Goal: Task Accomplishment & Management: Complete application form

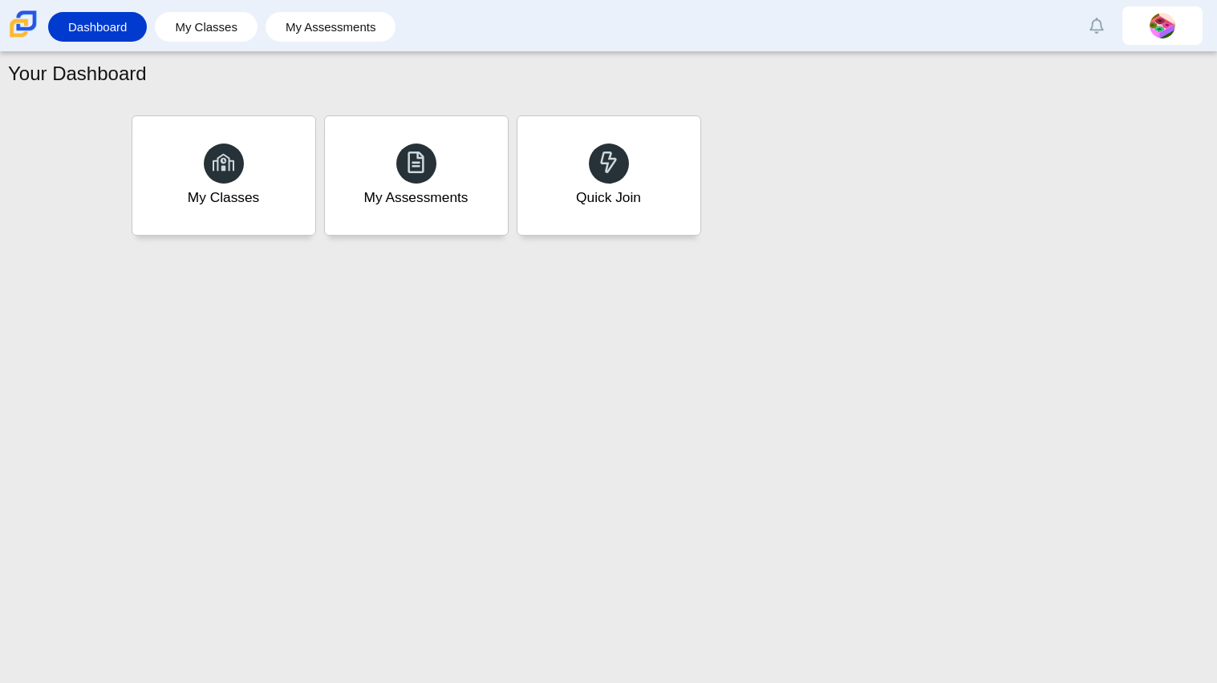
click at [535, 203] on div "Quick Join" at bounding box center [608, 175] width 183 height 119
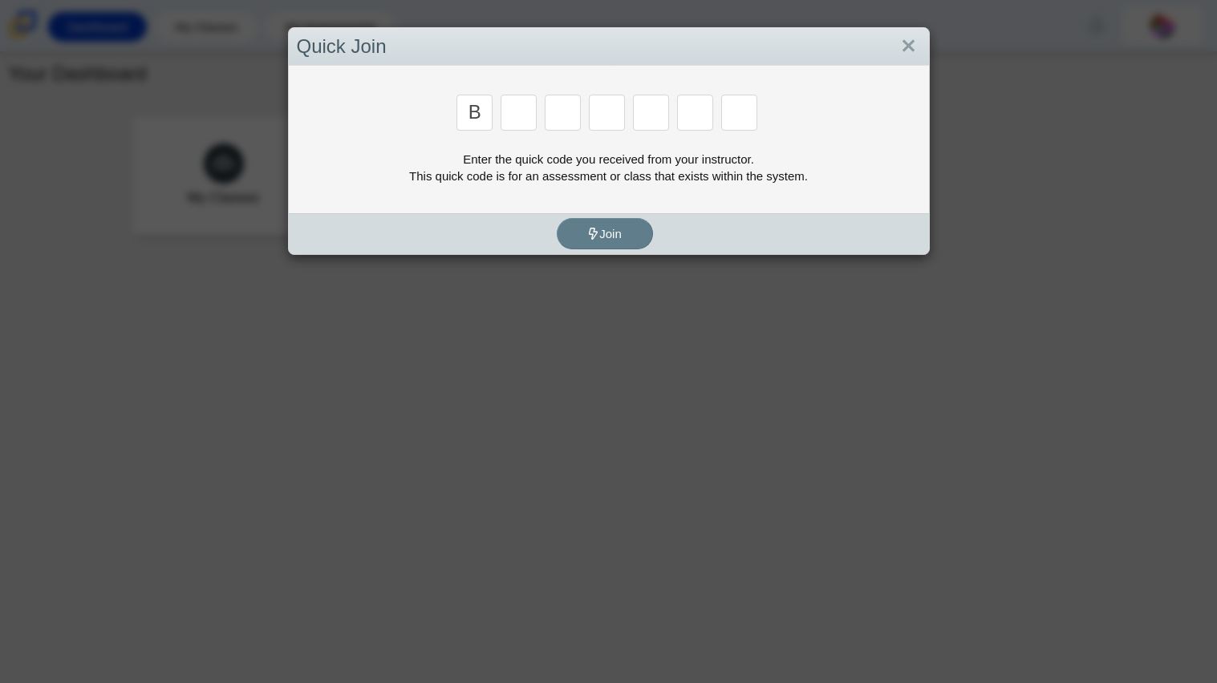
type input "b"
type input "m"
type input "3"
type input "5"
type input "3"
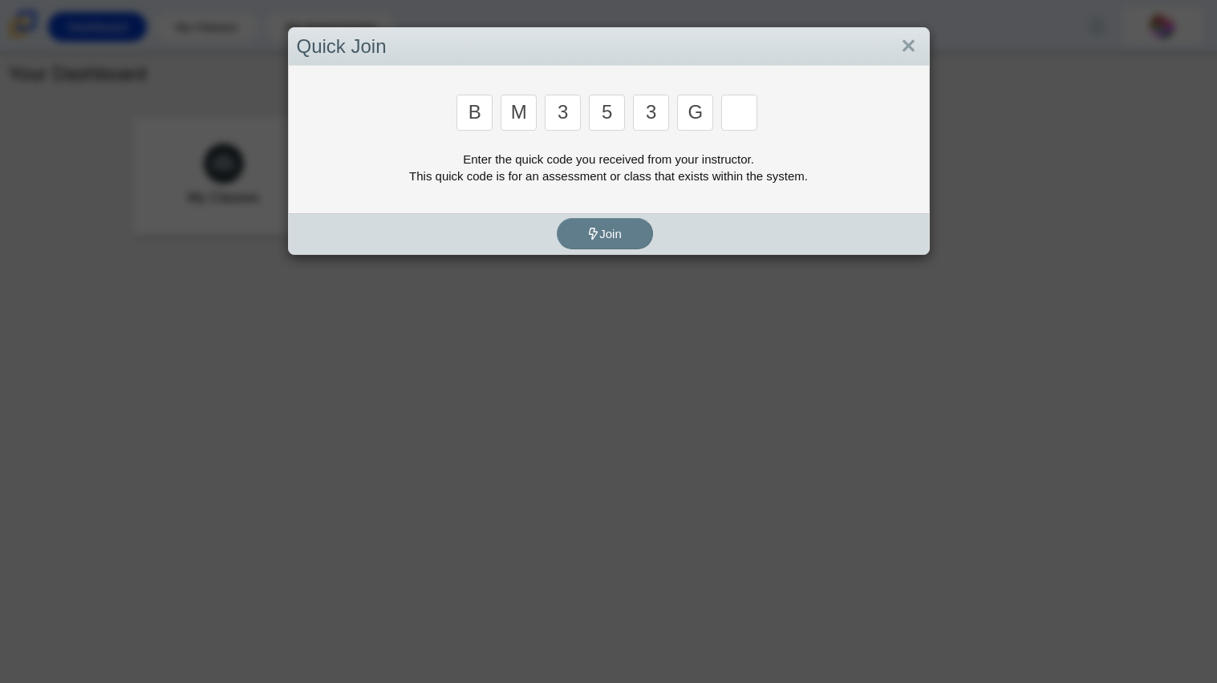
type input "g"
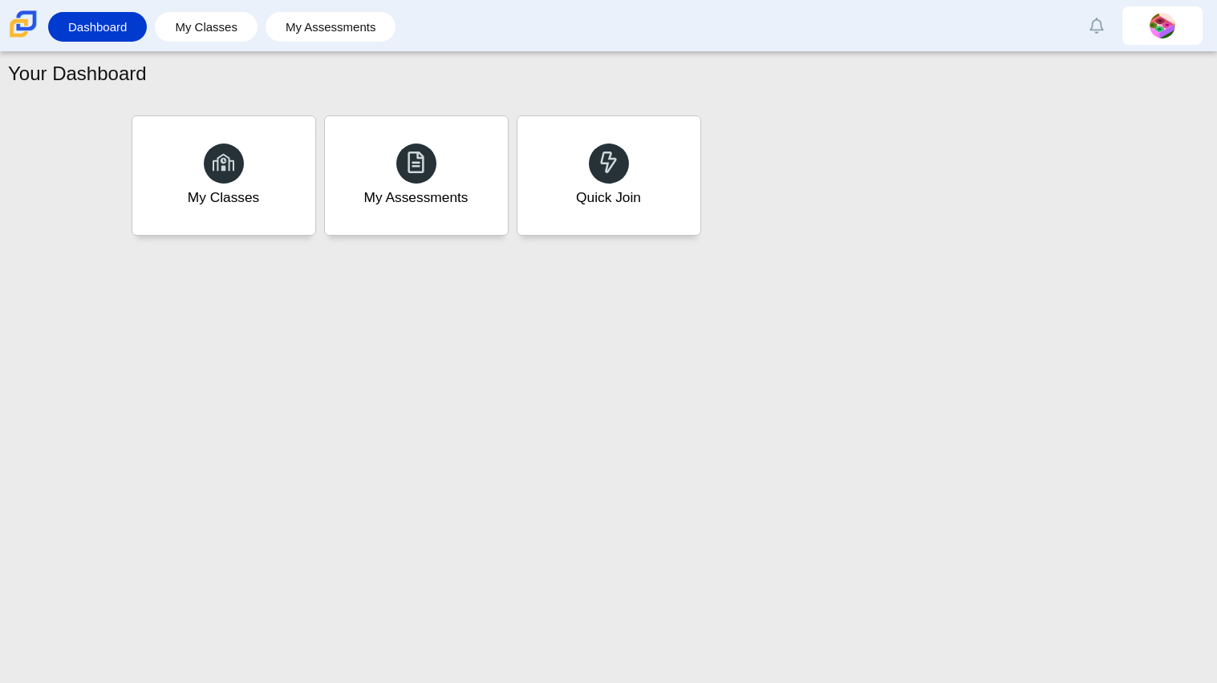
type input "b"
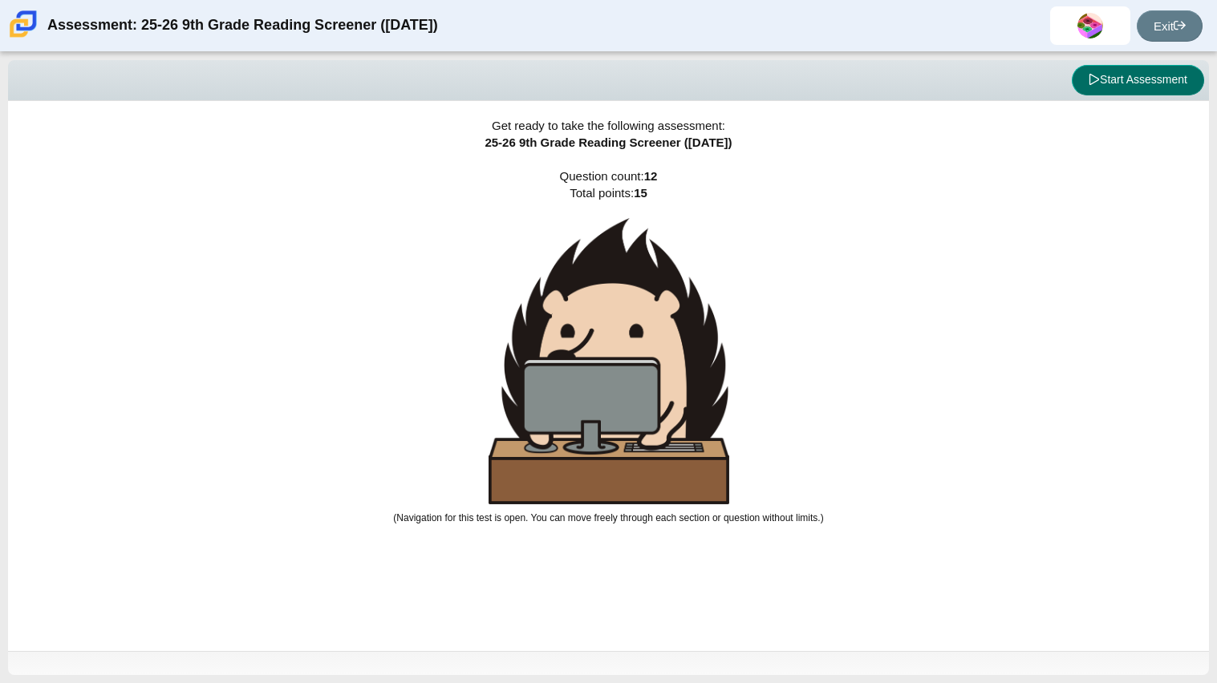
click at [1168, 72] on button "Start Assessment" at bounding box center [1137, 80] width 132 height 30
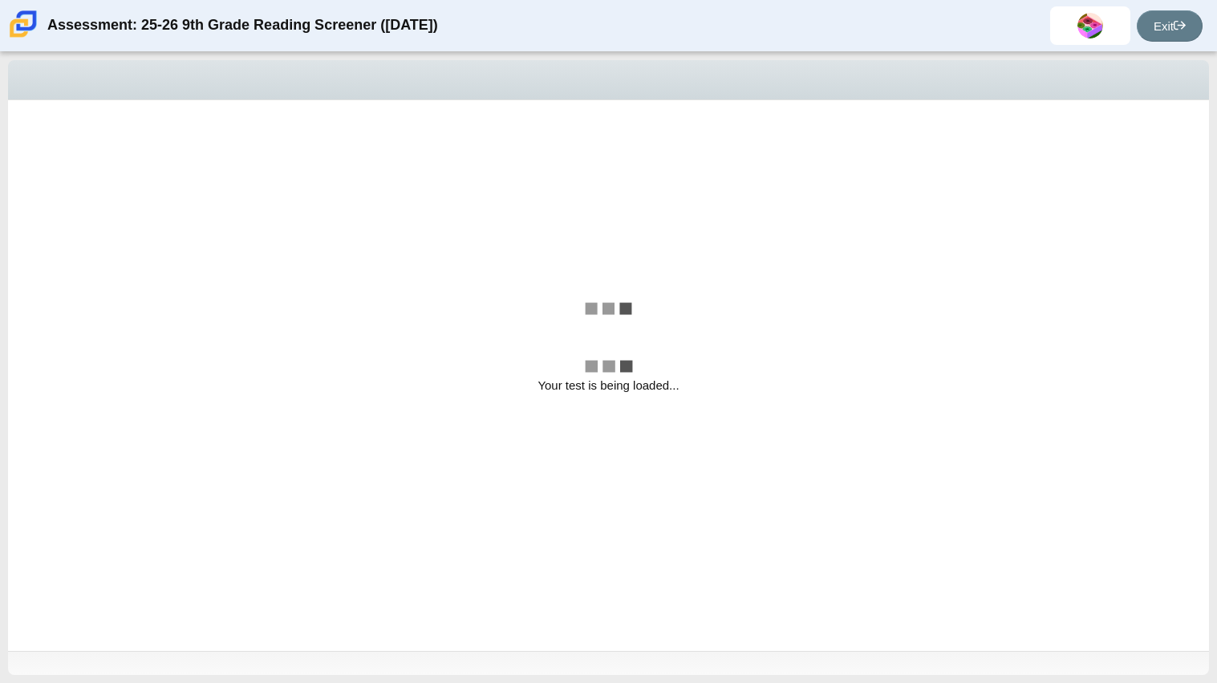
select select "ccc5b315-3c7c-471c-bf90-f22c8299c798"
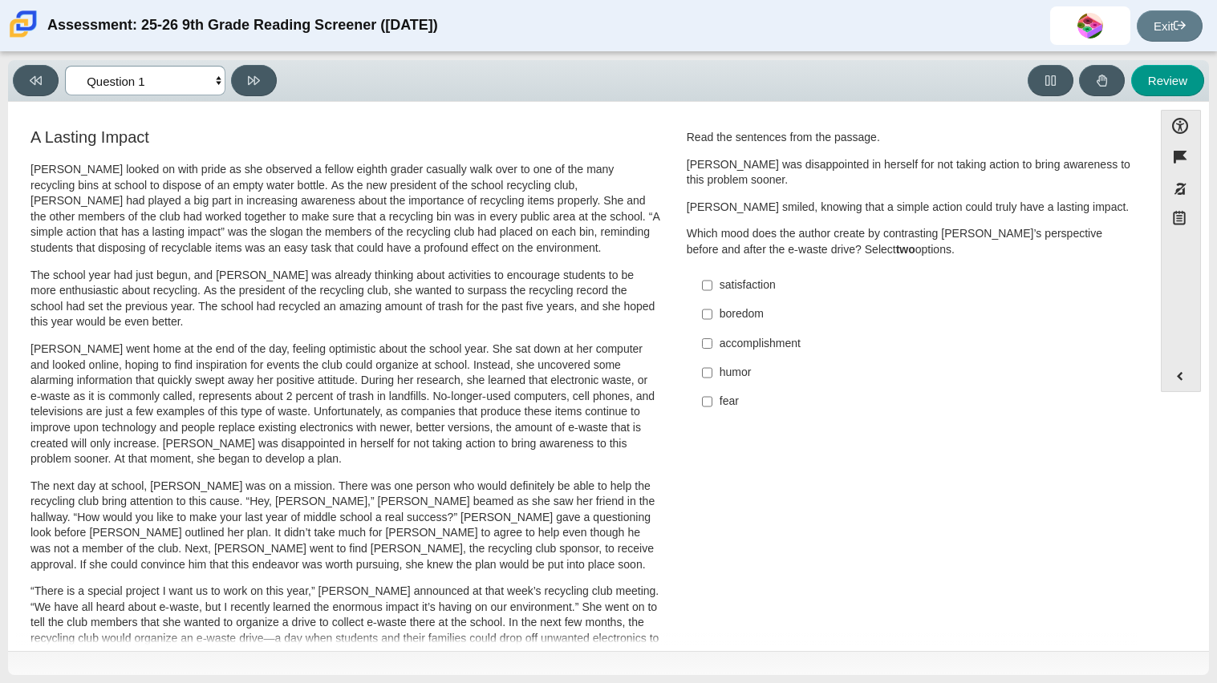
click at [152, 87] on select "Questions Question 1 Question 2 Question 3 Question 4 Question 5 Question 6 Que…" at bounding box center [145, 81] width 160 height 30
click at [446, 265] on div "[PERSON_NAME] looked on with pride as she observed a fellow eighth grader casua…" at bounding box center [345, 590] width 630 height 856
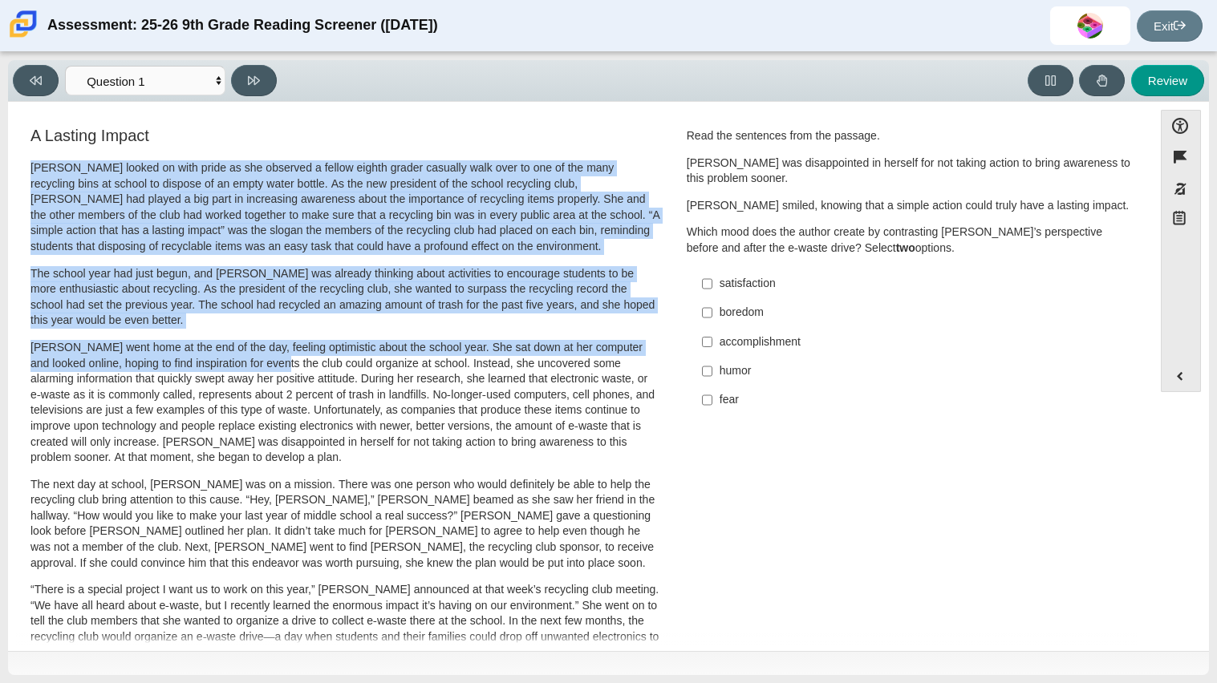
drag, startPoint x: 27, startPoint y: 162, endPoint x: 268, endPoint y: 480, distance: 398.4
click at [268, 480] on div "A Lasting Impact [PERSON_NAME] looked on with pride as she observed a fellow ei…" at bounding box center [345, 571] width 634 height 894
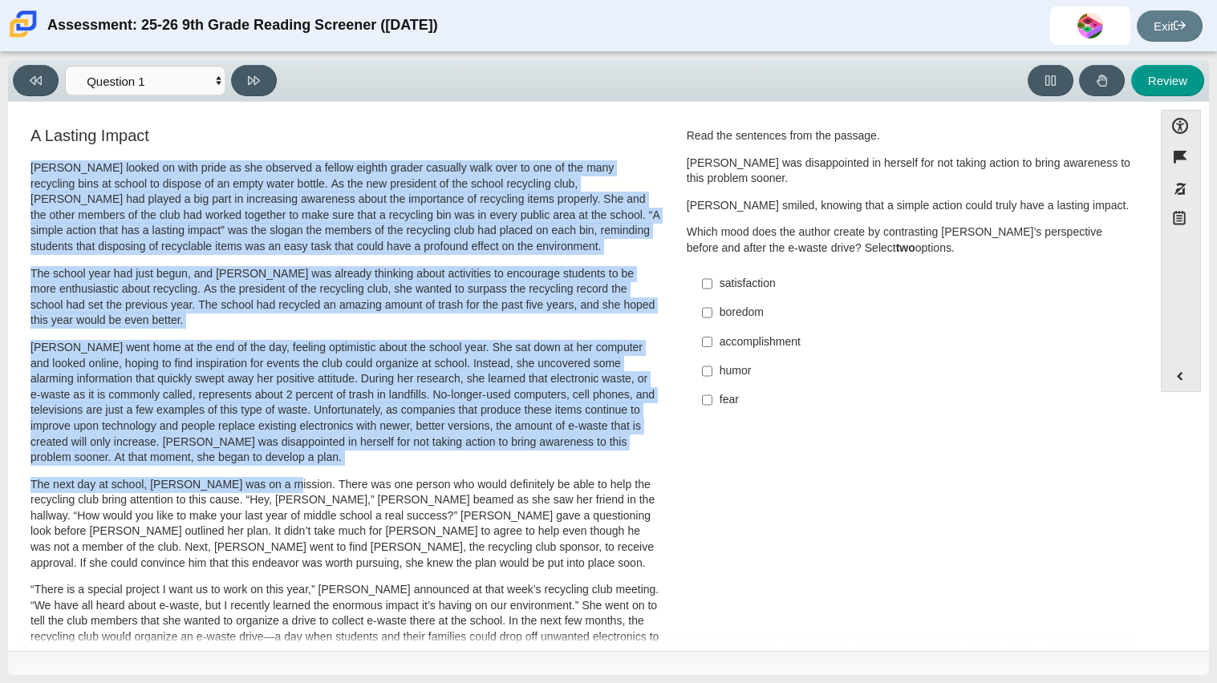
click at [269, 480] on p "The next day at school, [PERSON_NAME] was on a mission. There was one person wh…" at bounding box center [345, 524] width 630 height 95
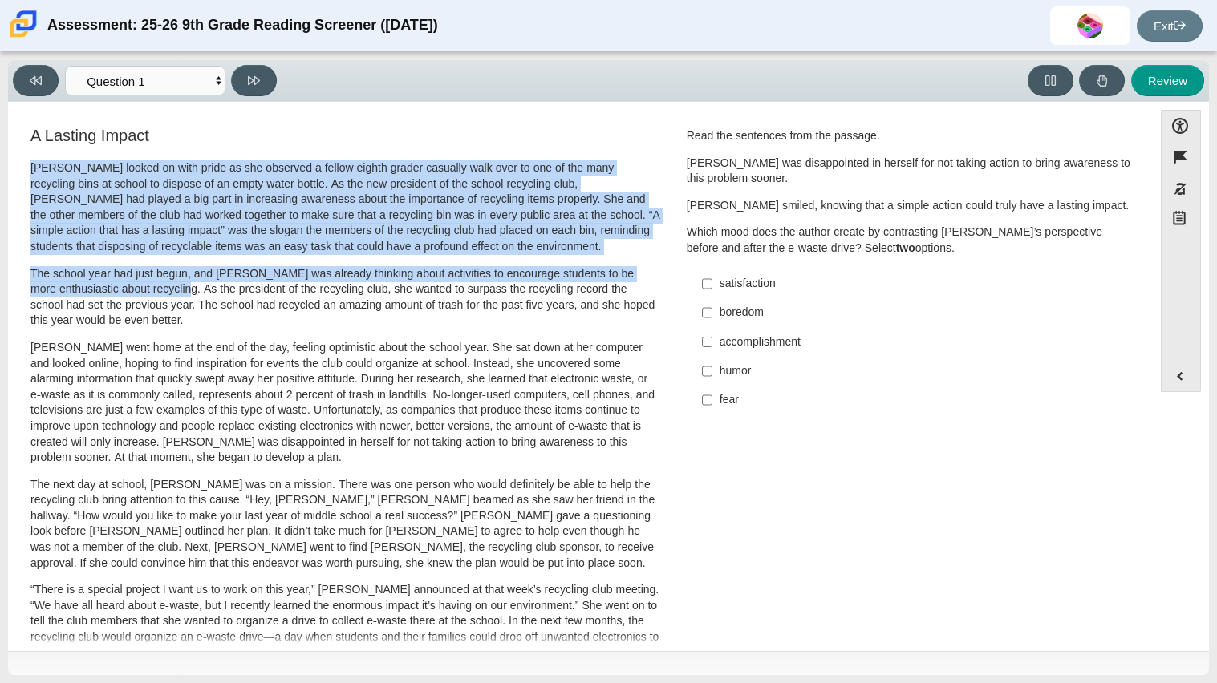
drag, startPoint x: 30, startPoint y: 168, endPoint x: 185, endPoint y: 286, distance: 194.1
click at [185, 286] on div "[PERSON_NAME] looked on with pride as she observed a fellow eighth grader casua…" at bounding box center [345, 588] width 630 height 856
click at [20, 170] on div "A Lasting Impact [PERSON_NAME] looked on with pride as she observed a fellow ei…" at bounding box center [345, 576] width 658 height 904
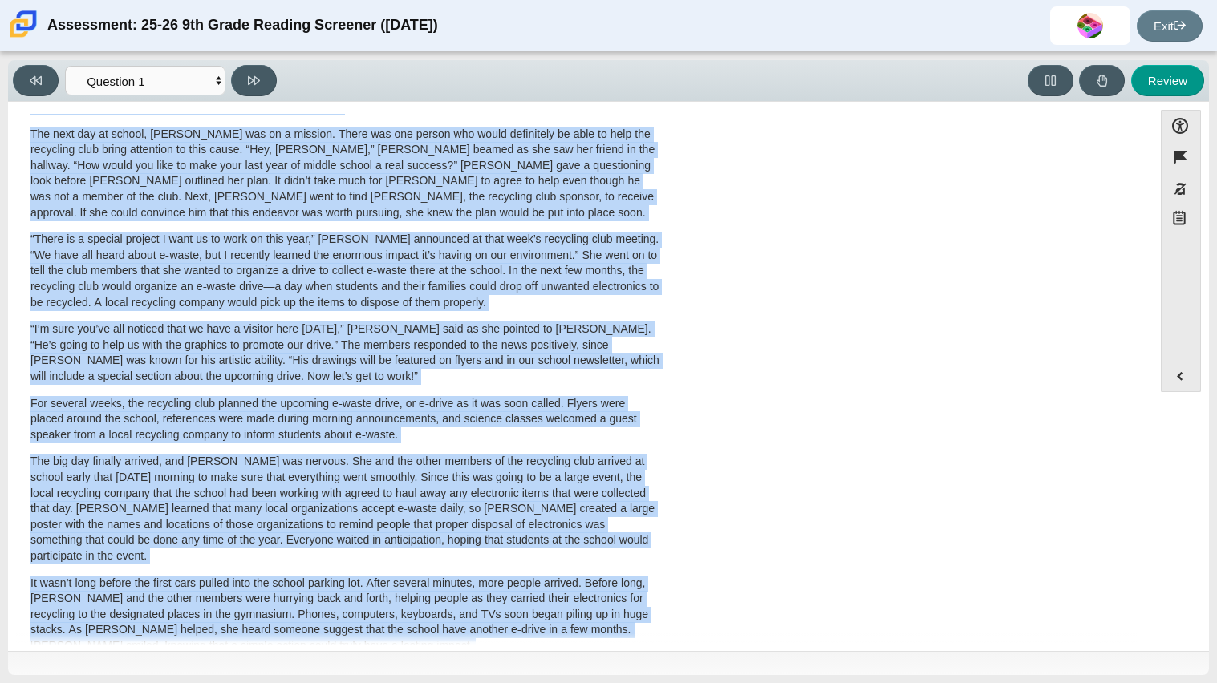
scroll to position [380, 0]
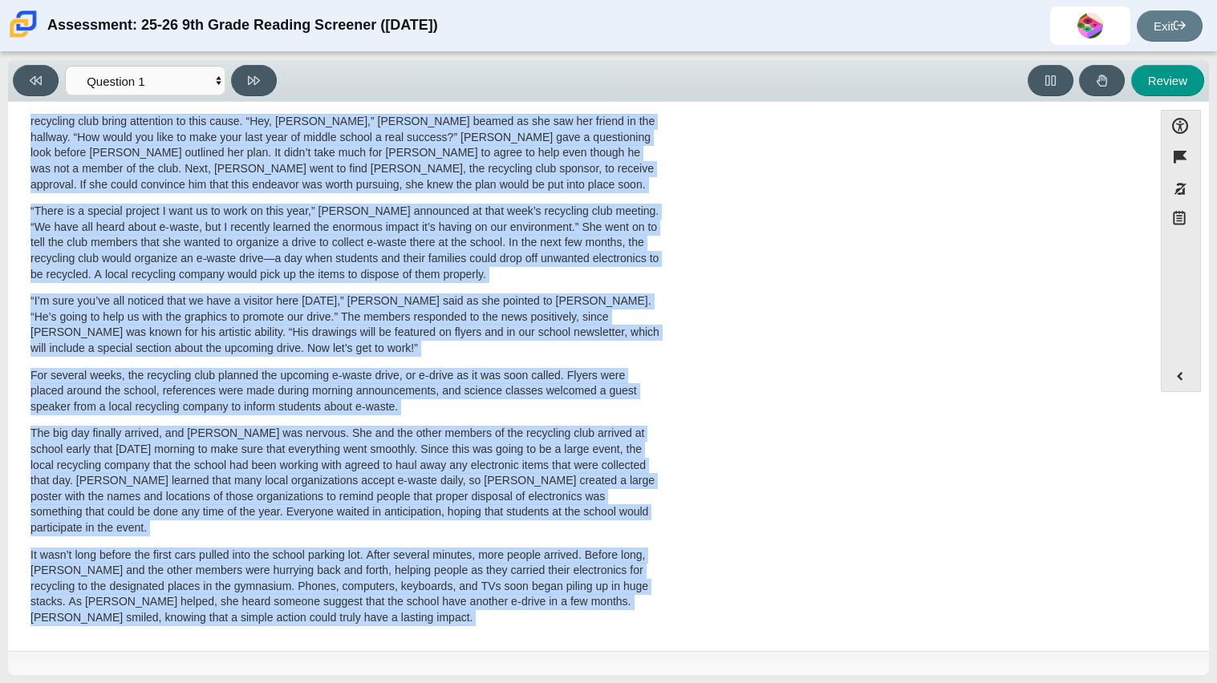
drag, startPoint x: 29, startPoint y: 169, endPoint x: 623, endPoint y: 683, distance: 785.3
click at [623, 683] on div "Viewing Question 1 of 12 in Pacing Mode Questions Question 1 Question 2 Questio…" at bounding box center [608, 367] width 1217 height 631
click at [381, 379] on p "For several weeks, the recycling club planned the upcoming e-waste drive, or e-…" at bounding box center [345, 391] width 630 height 47
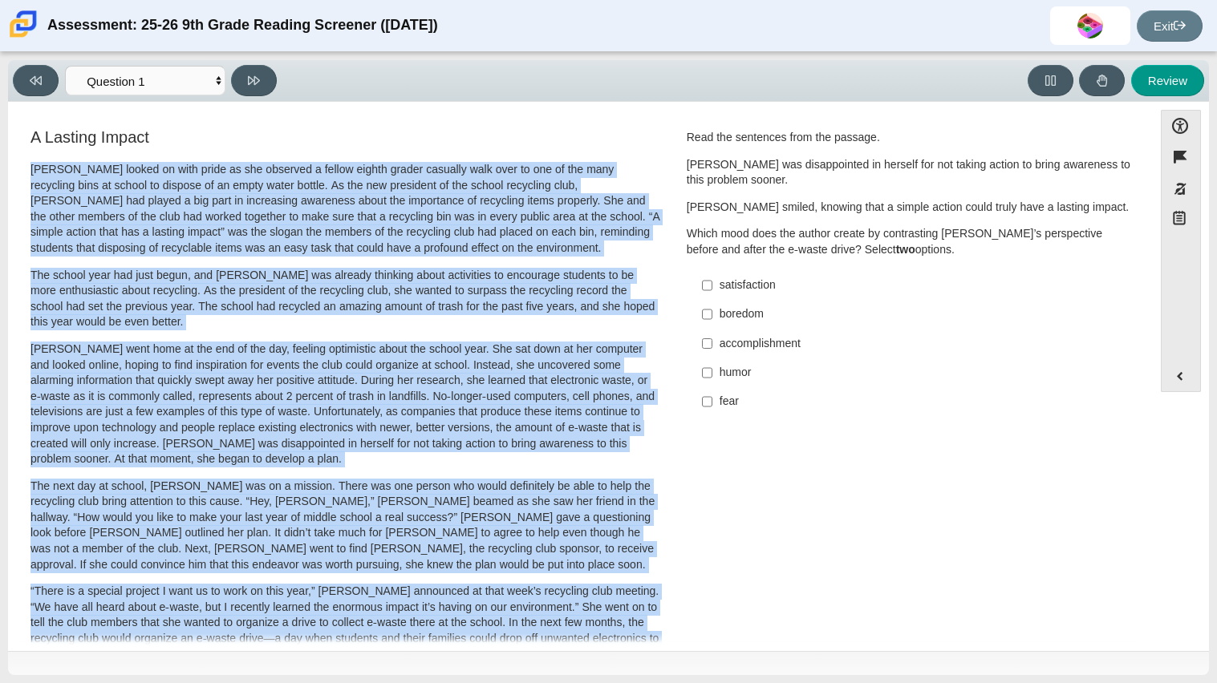
drag, startPoint x: 297, startPoint y: 606, endPoint x: 17, endPoint y: 160, distance: 525.8
click at [17, 160] on div "A Lasting Impact [PERSON_NAME] looked on with pride as she observed a fellow ei…" at bounding box center [345, 578] width 658 height 904
copy div "Loremips dolors am cons adipi el sed doeiusmo t incidi utlabo etdolo magnaali e…"
click at [886, 413] on label "fear fear" at bounding box center [911, 401] width 440 height 29
click at [712, 413] on input "fear fear" at bounding box center [707, 401] width 10 height 29
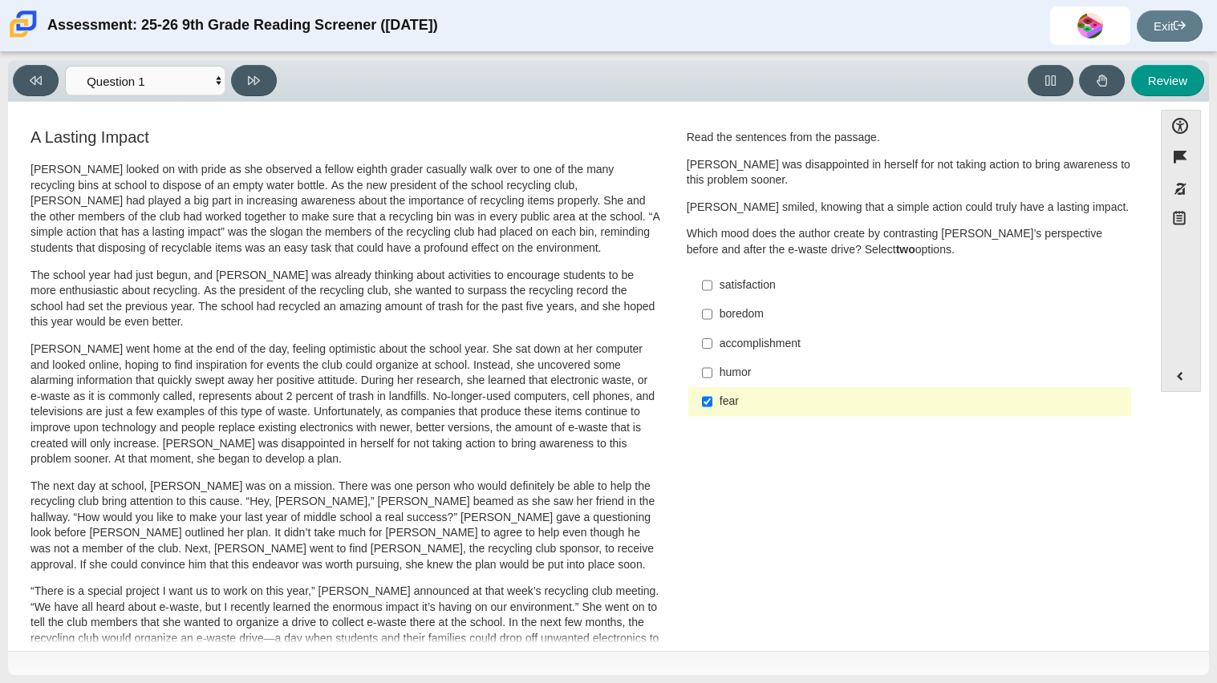
click at [708, 393] on label "fear fear" at bounding box center [911, 401] width 440 height 29
click at [708, 393] on input "fear fear" at bounding box center [707, 401] width 10 height 29
checkbox input "false"
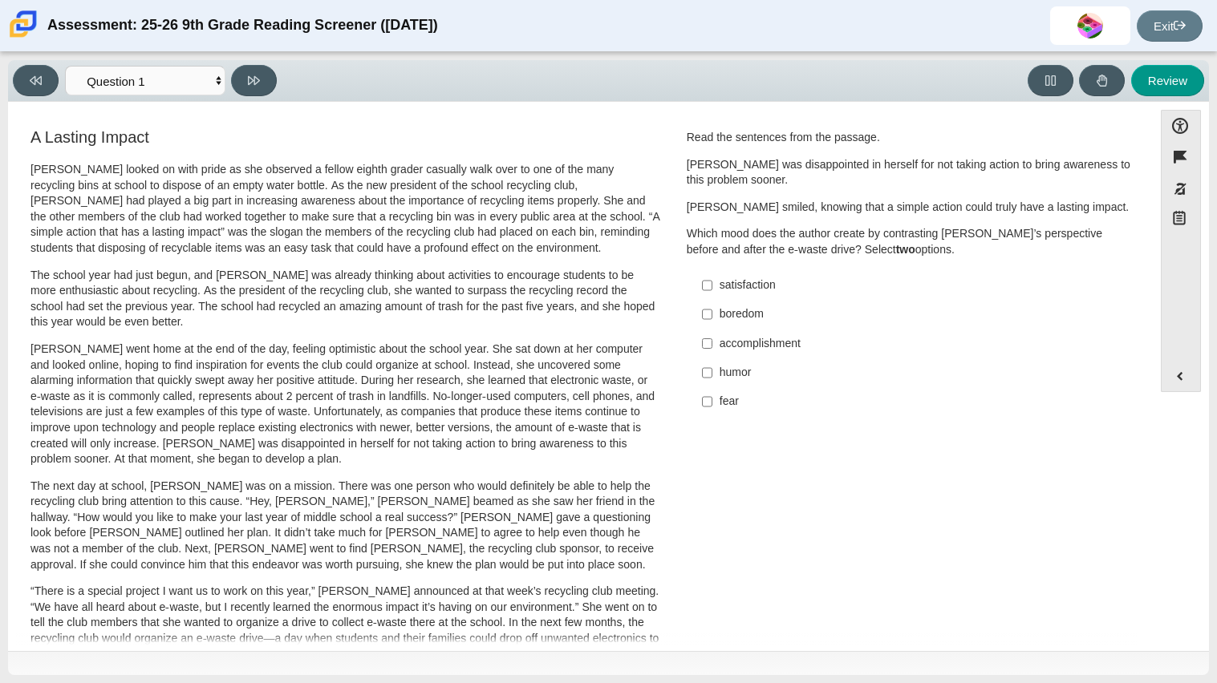
click at [731, 287] on div "satisfaction" at bounding box center [921, 285] width 405 height 16
click at [712, 287] on input "satisfaction satisfaction" at bounding box center [707, 285] width 10 height 29
checkbox input "true"
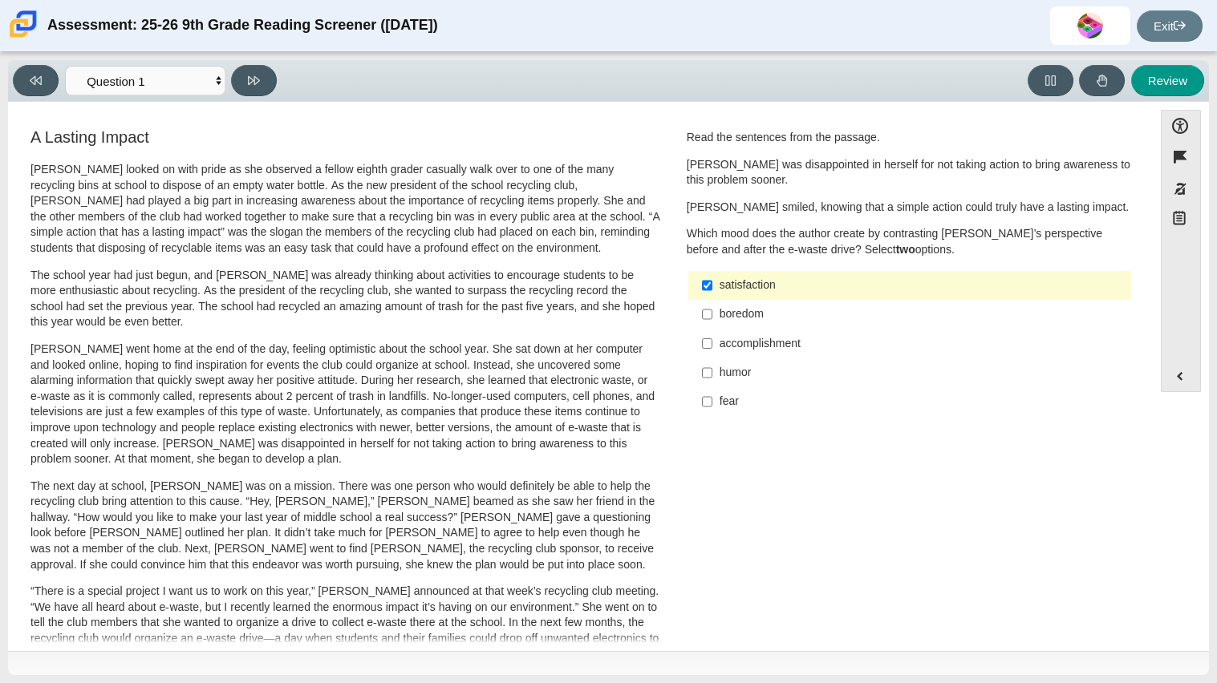
click at [730, 336] on div "accomplishment" at bounding box center [921, 344] width 405 height 16
click at [712, 336] on input "accomplishment accomplishment" at bounding box center [707, 343] width 10 height 29
checkbox input "true"
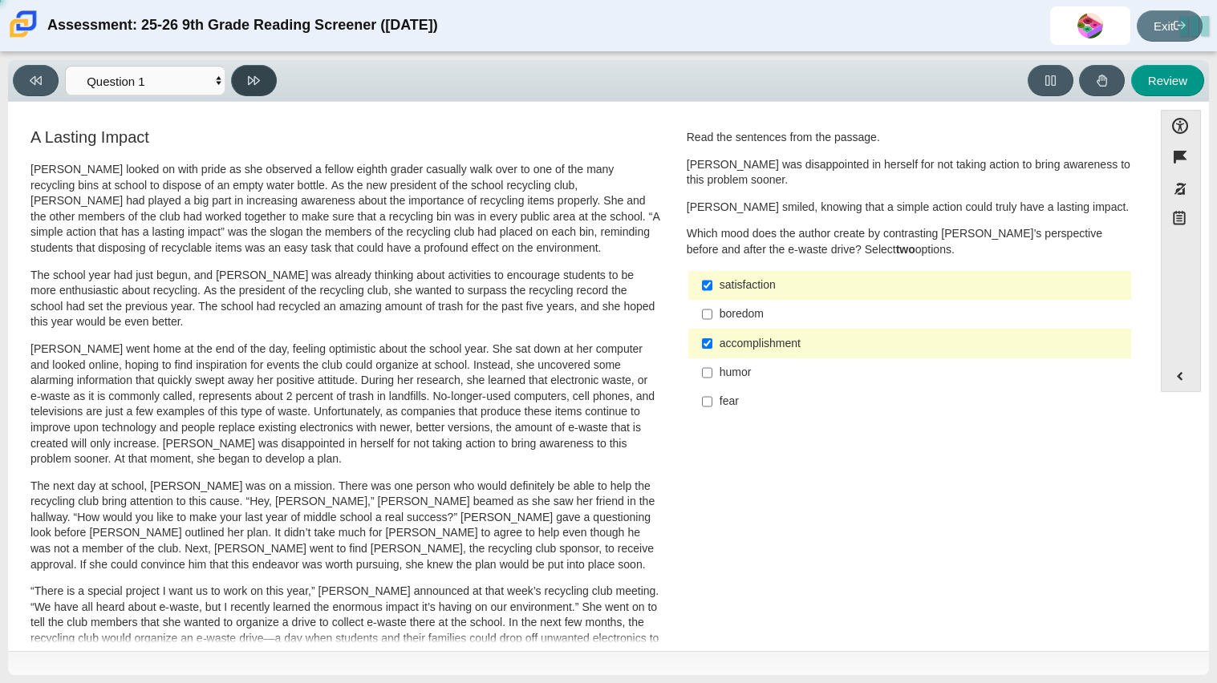
click at [246, 70] on button at bounding box center [254, 80] width 46 height 31
select select "0ff64528-ffd7-428d-b192-babfaadd44e8"
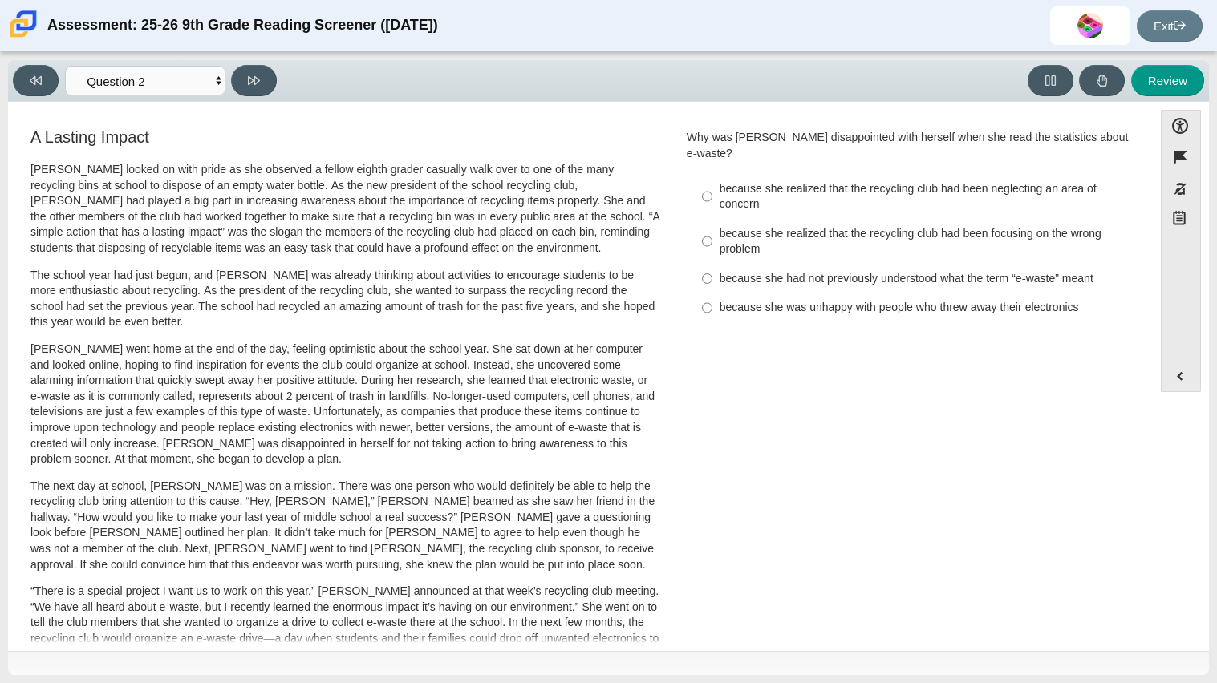
click at [782, 181] on div "because she realized that the recycling club had been neglecting an area of con…" at bounding box center [921, 196] width 405 height 31
click at [712, 179] on input "because she realized that the recycling club had been neglecting an area of con…" at bounding box center [707, 196] width 10 height 45
radio input "true"
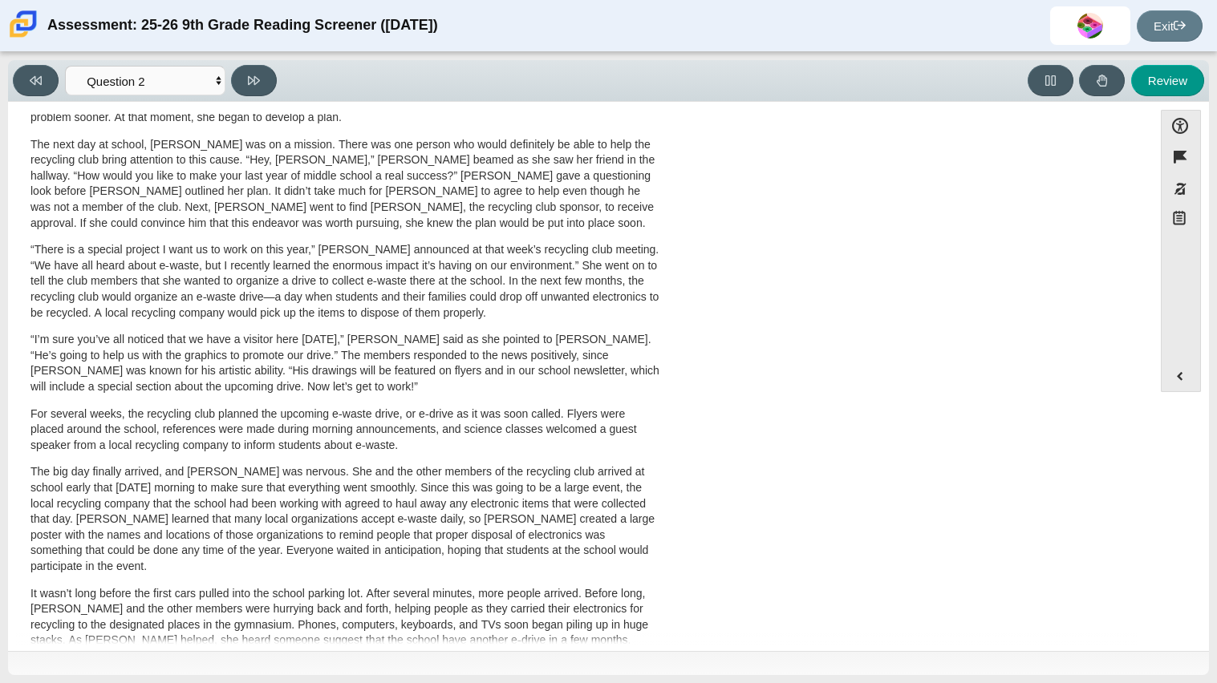
scroll to position [380, 0]
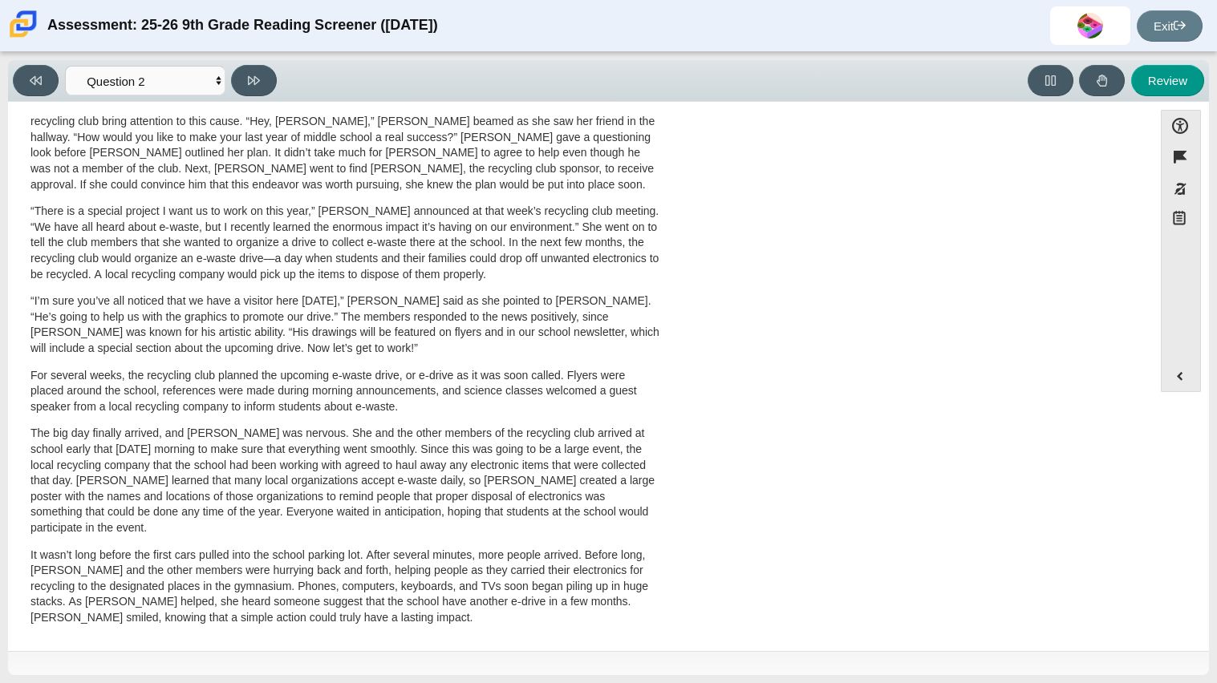
click at [342, 167] on p "The next day at school, [PERSON_NAME] was on a mission. There was one person wh…" at bounding box center [345, 146] width 630 height 95
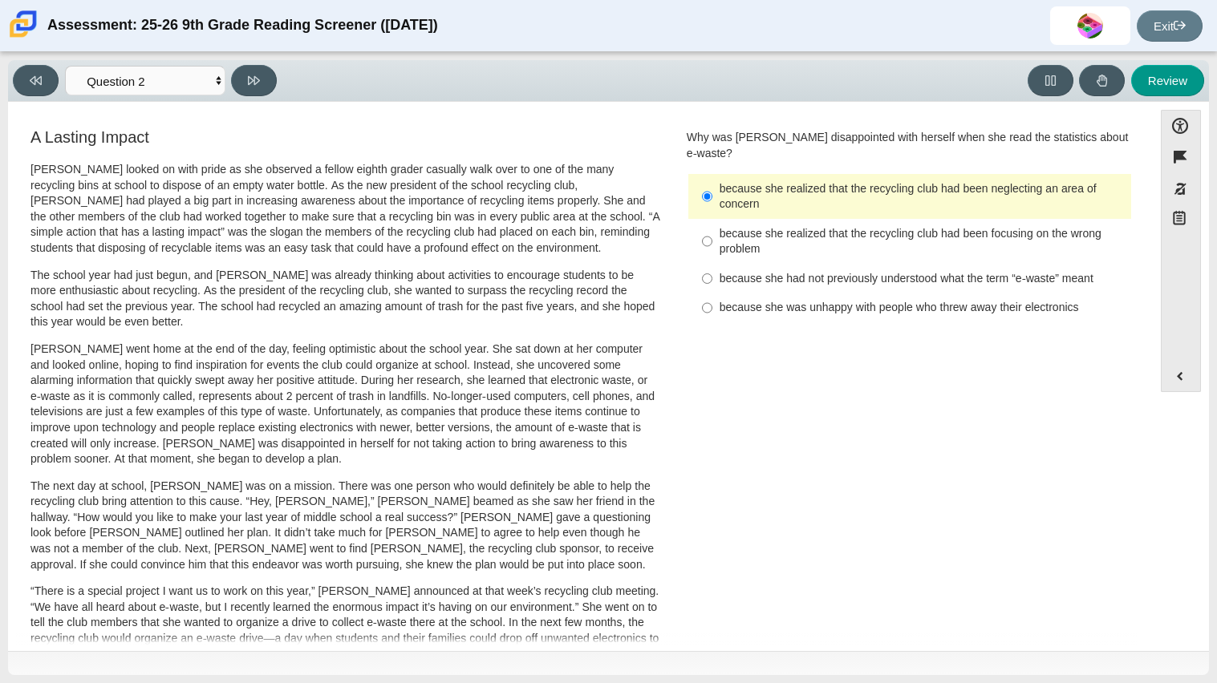
click at [838, 301] on label "because she was unhappy with people who threw away their electronics because sh…" at bounding box center [911, 308] width 440 height 29
click at [712, 301] on input "because she was unhappy with people who threw away their electronics because sh…" at bounding box center [707, 308] width 10 height 29
radio input "true"
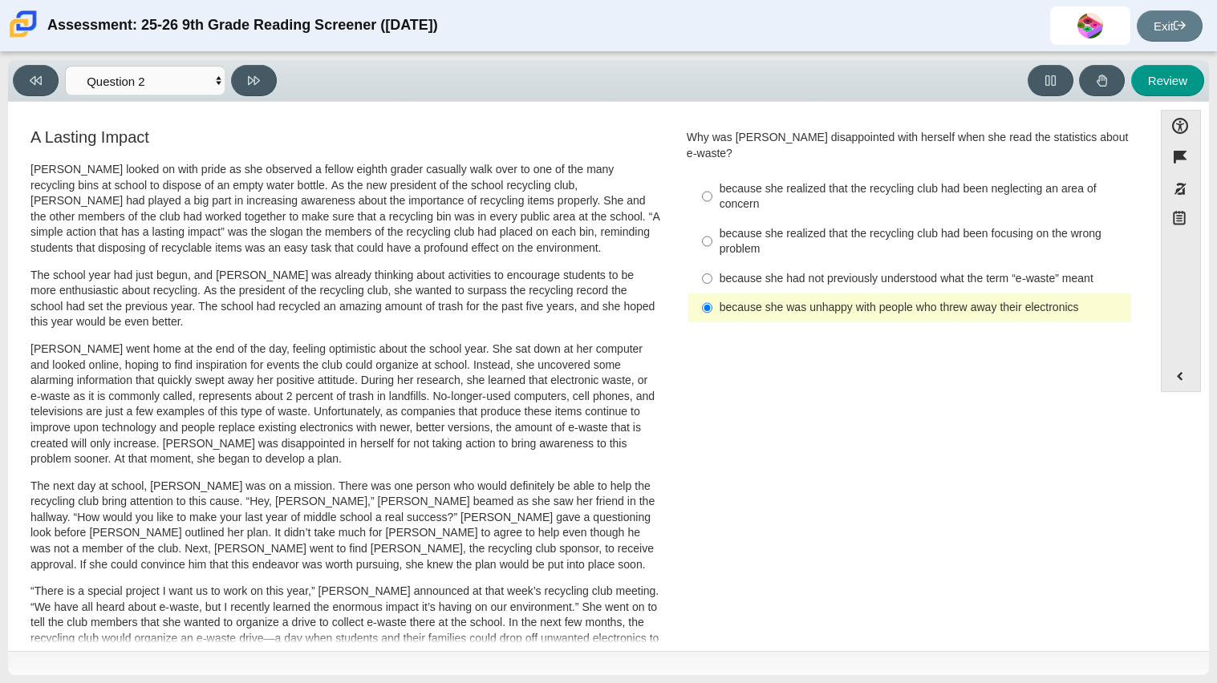
click at [804, 226] on div "because she realized that the recycling club had been focusing on the wrong pro…" at bounding box center [921, 241] width 405 height 31
click at [712, 219] on input "because she realized that the recycling club had been focusing on the wrong pro…" at bounding box center [707, 241] width 10 height 45
radio input "true"
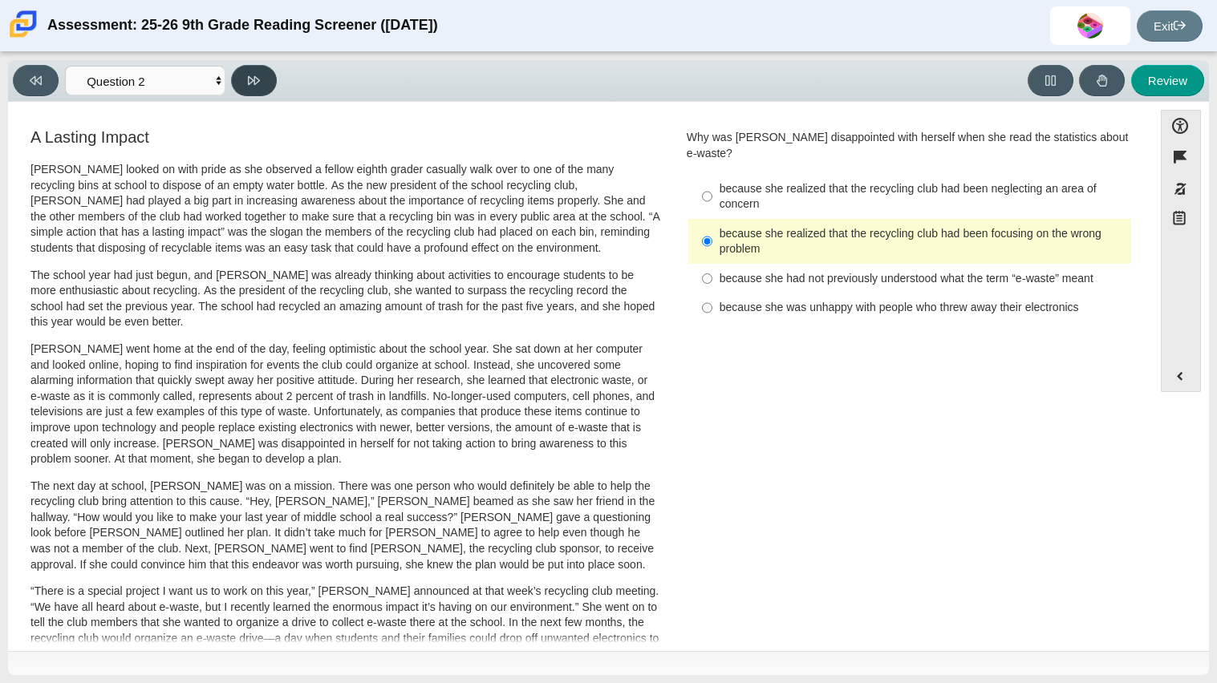
click at [244, 72] on button at bounding box center [254, 80] width 46 height 31
select select "7ce3d843-6974-4858-901c-1ff39630e843"
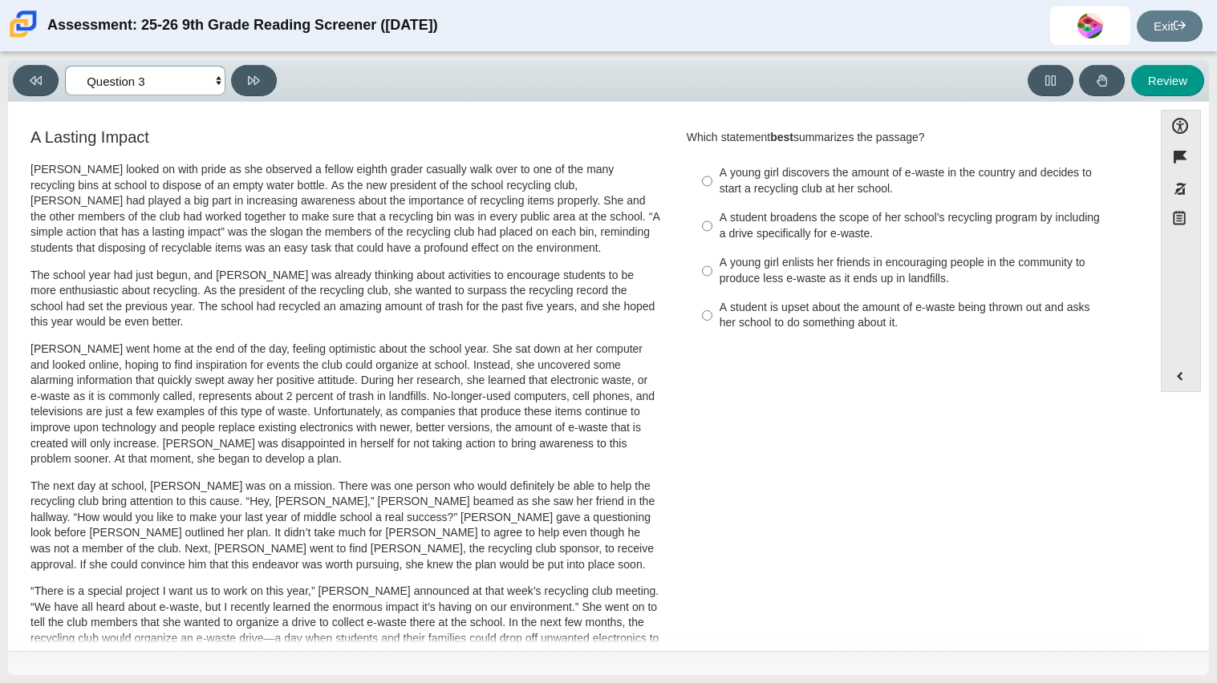
click at [218, 87] on select "Questions Question 1 Question 2 Question 3 Question 4 Question 5 Question 6 Que…" at bounding box center [145, 81] width 160 height 30
click at [201, 71] on select "Questions Question 1 Question 2 Question 3 Question 4 Question 5 Question 6 Que…" at bounding box center [145, 81] width 160 height 30
click at [856, 316] on div "A student is upset about the amount of e-waste being thrown out and asks her sc…" at bounding box center [921, 315] width 405 height 31
click at [712, 316] on input "A student is upset about the amount of e-waste being thrown out and asks her sc…" at bounding box center [707, 316] width 10 height 45
radio input "true"
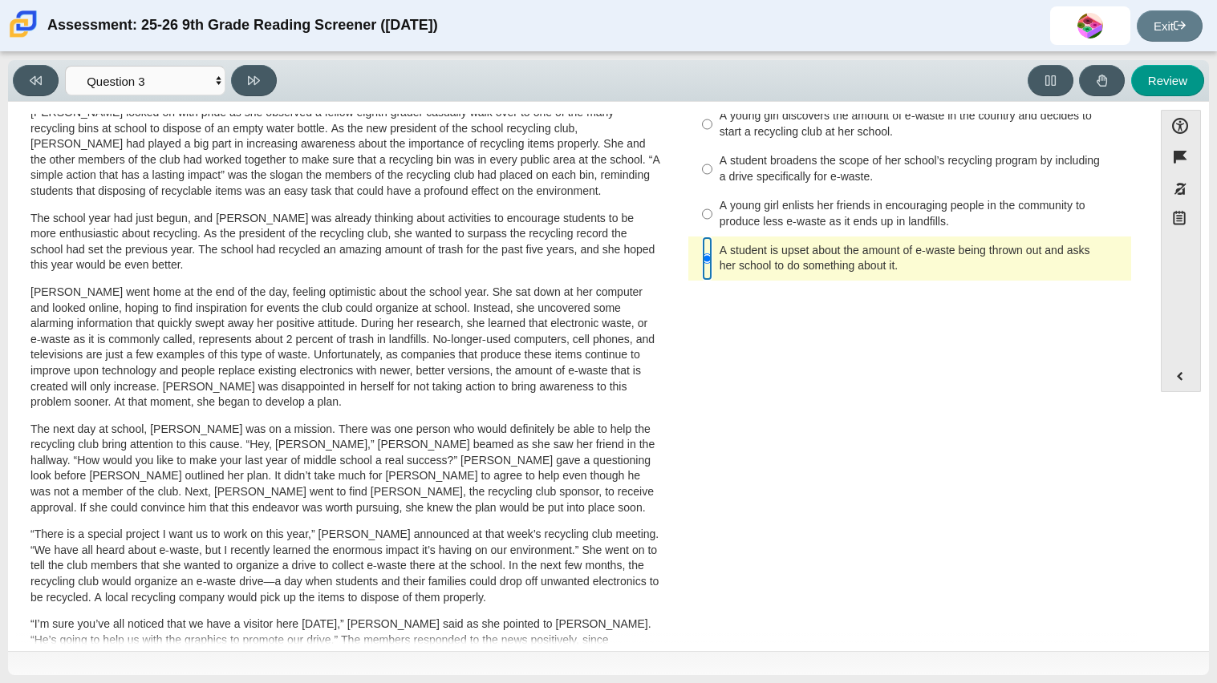
scroll to position [55, 0]
click at [840, 126] on div "A young girl discovers the amount of e-waste in the country and decides to star…" at bounding box center [921, 125] width 405 height 31
click at [712, 126] on input "A young girl discovers the amount of e-waste in the country and decides to star…" at bounding box center [707, 125] width 10 height 45
radio input "true"
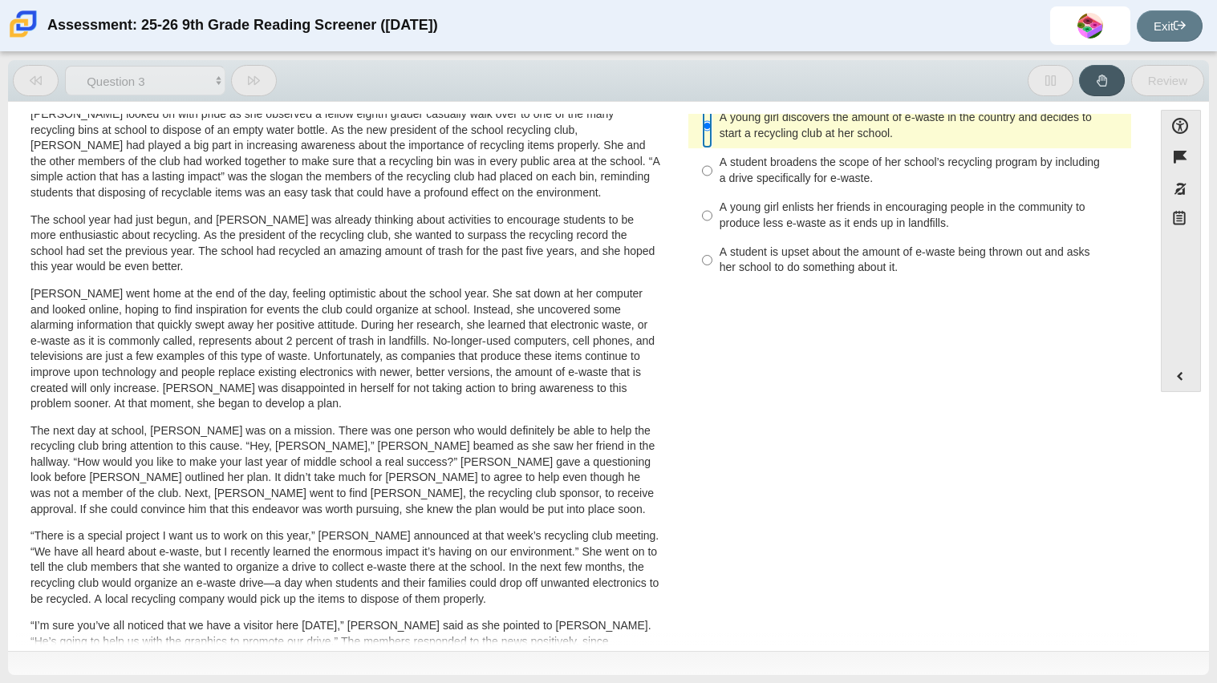
scroll to position [44, 0]
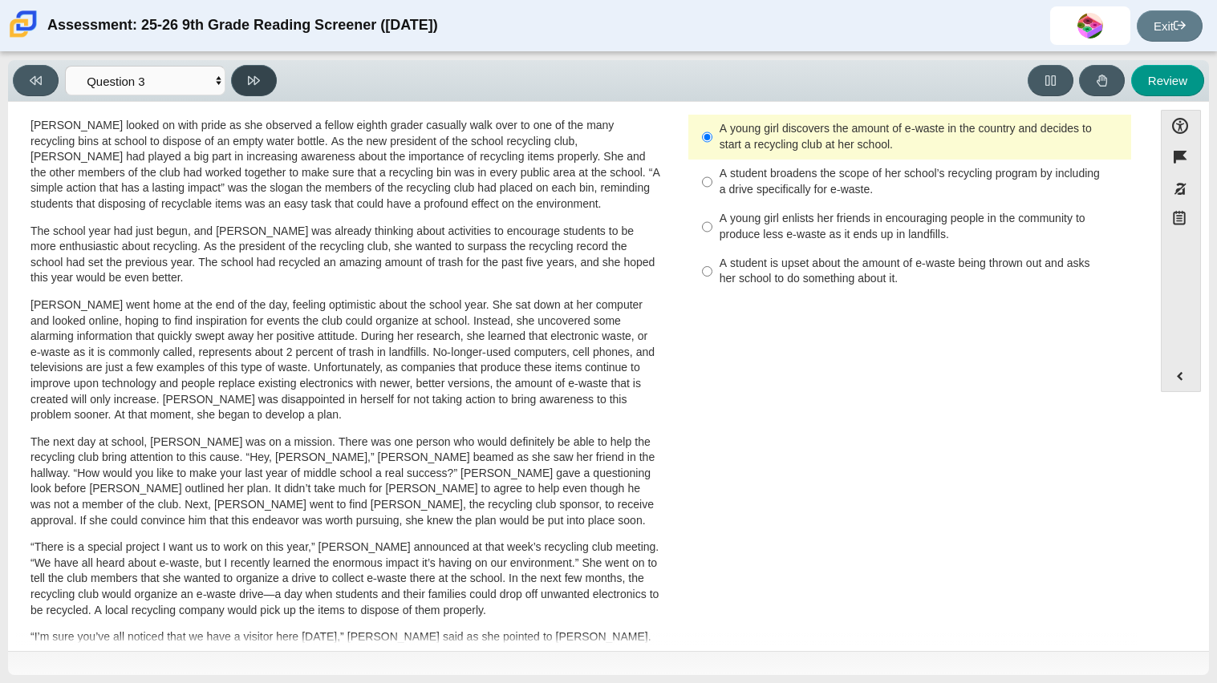
click at [243, 82] on button at bounding box center [254, 80] width 46 height 31
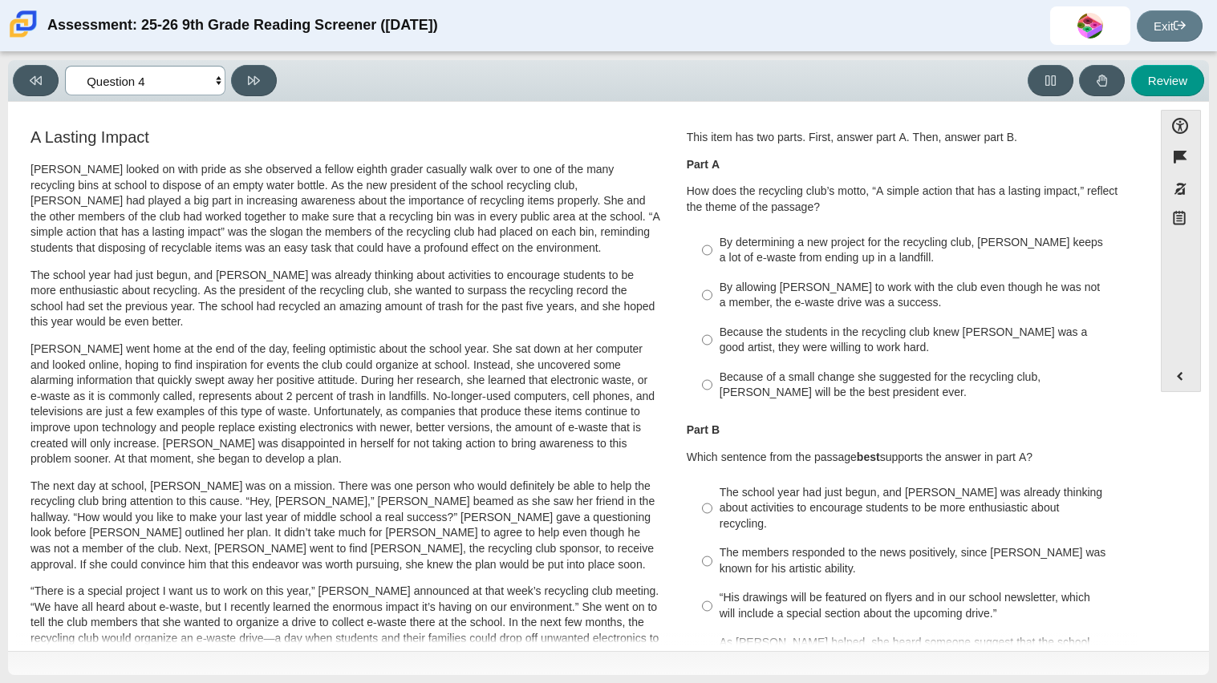
click at [144, 83] on select "Questions Question 1 Question 2 Question 3 Question 4 Question 5 Question 6 Que…" at bounding box center [145, 81] width 160 height 30
click at [65, 66] on select "Questions Question 1 Question 2 Question 3 Question 4 Question 5 Question 6 Que…" at bounding box center [145, 81] width 160 height 30
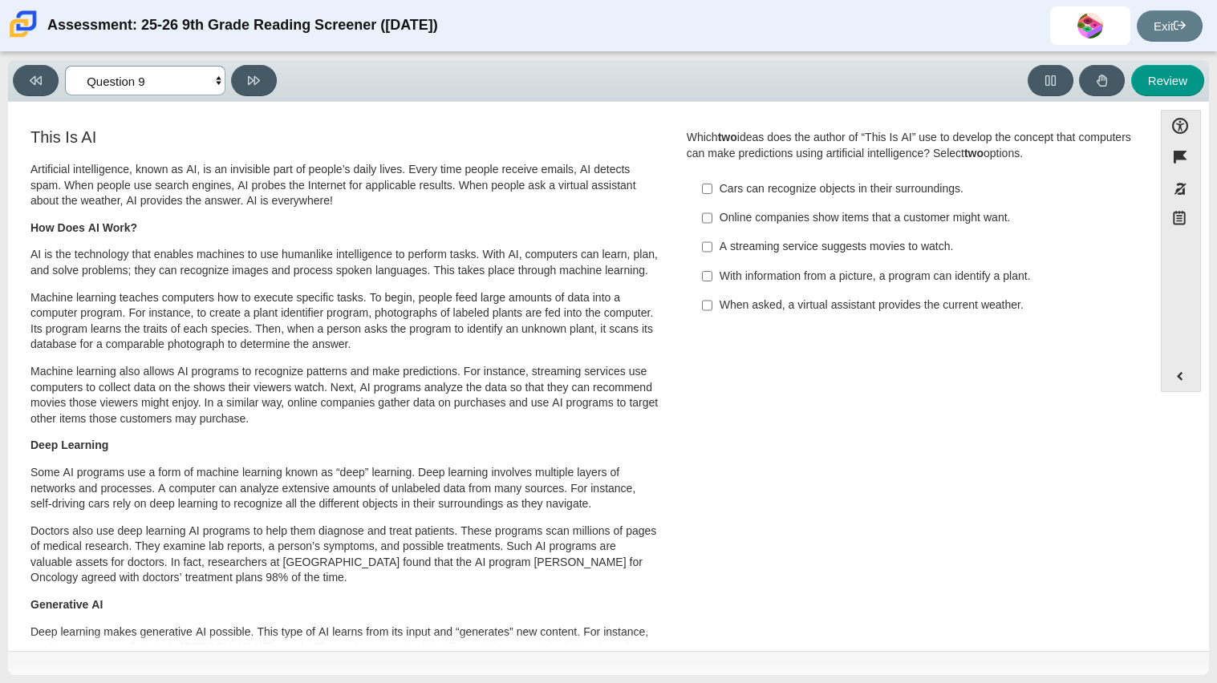
click at [170, 73] on select "Questions Question 1 Question 2 Question 3 Question 4 Question 5 Question 6 Que…" at bounding box center [145, 81] width 160 height 30
select select "ca9ea0f1-49c5-4bd1-83b0-472c18652b42"
click at [65, 66] on select "Questions Question 1 Question 2 Question 3 Question 4 Question 5 Question 6 Que…" at bounding box center [145, 81] width 160 height 30
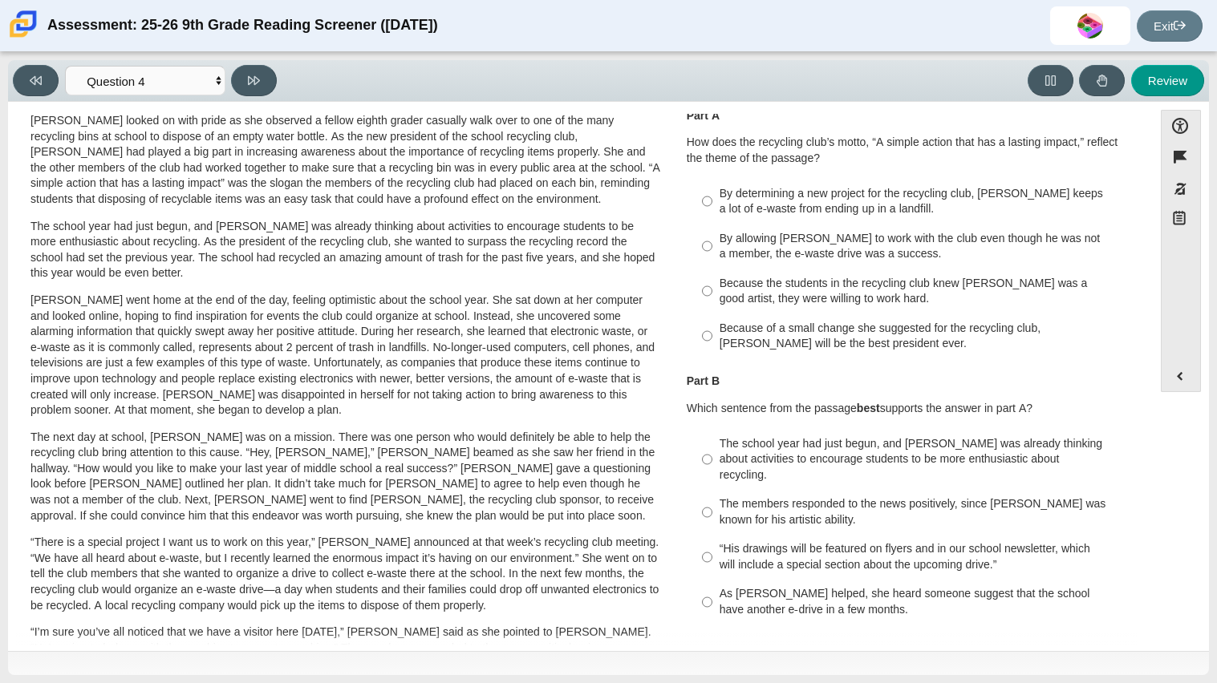
scroll to position [47, 0]
click at [880, 297] on div "Because the students in the recycling club knew [PERSON_NAME] was a good artist…" at bounding box center [921, 292] width 405 height 31
click at [712, 297] on input "Because the students in the recycling club knew [PERSON_NAME] was a good artist…" at bounding box center [707, 292] width 10 height 45
radio input "true"
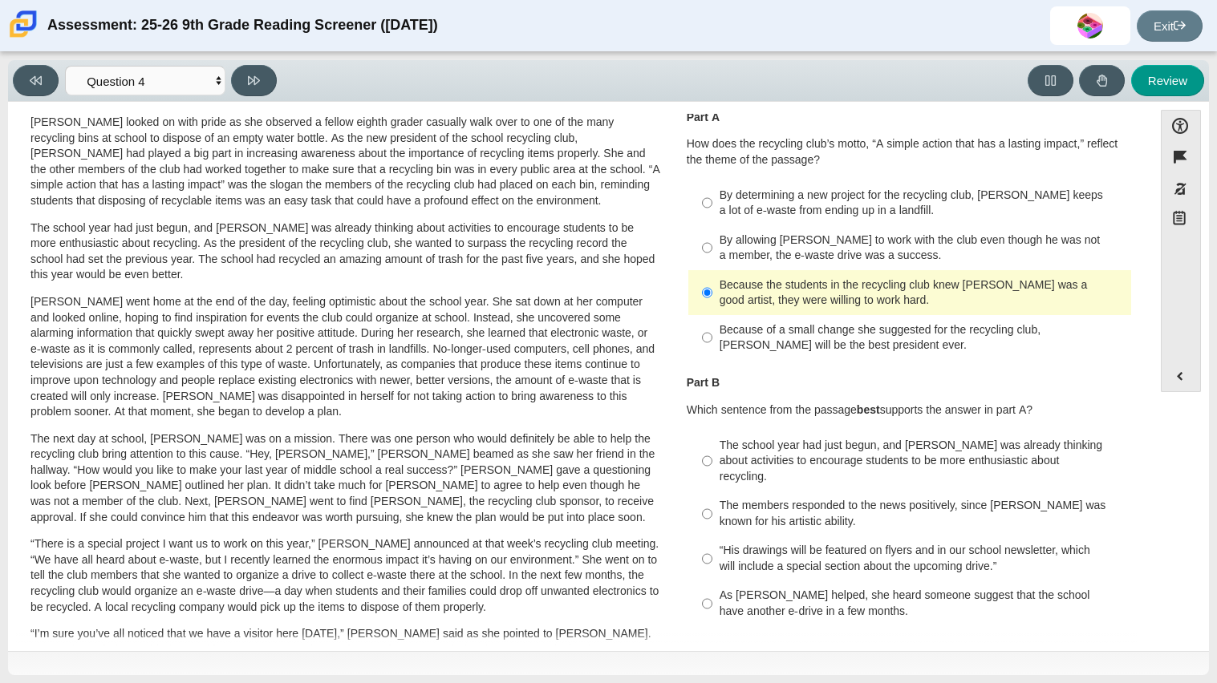
click at [841, 351] on div "Because of a small change she suggested for the recycling club, [PERSON_NAME] w…" at bounding box center [921, 337] width 405 height 31
click at [712, 351] on input "Because of a small change she suggested for the recycling club, [PERSON_NAME] w…" at bounding box center [707, 337] width 10 height 45
radio input "true"
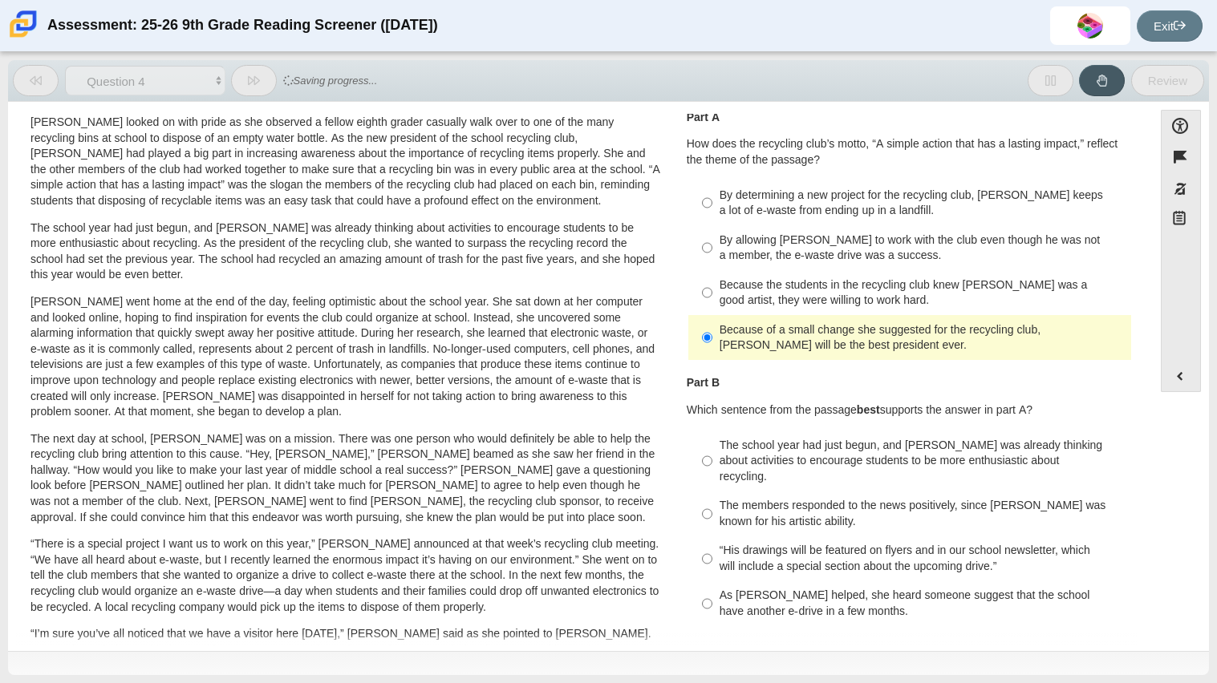
click at [828, 225] on label "By allowing [PERSON_NAME] to work with the club even though he was not a member…" at bounding box center [911, 247] width 440 height 45
click at [712, 225] on input "By allowing [PERSON_NAME] to work with the club even though he was not a member…" at bounding box center [707, 247] width 10 height 45
radio input "true"
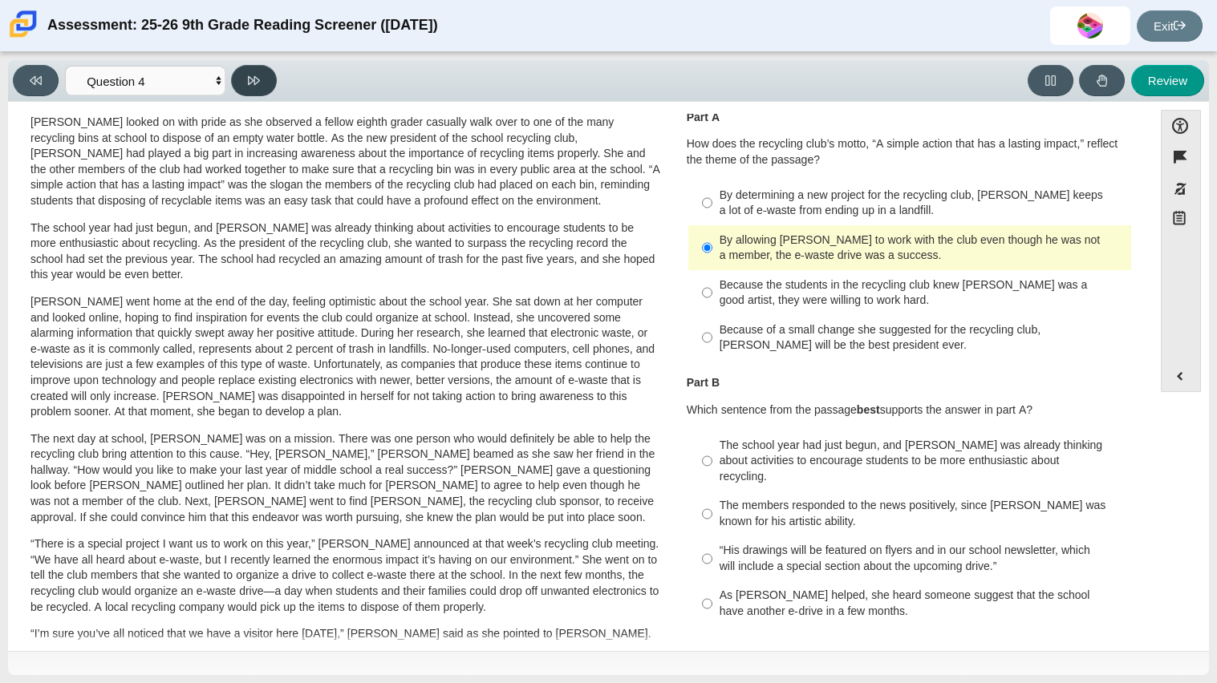
click at [262, 69] on button at bounding box center [254, 80] width 46 height 31
select select "e41f1a79-e29f-4095-8030-a53364015bed"
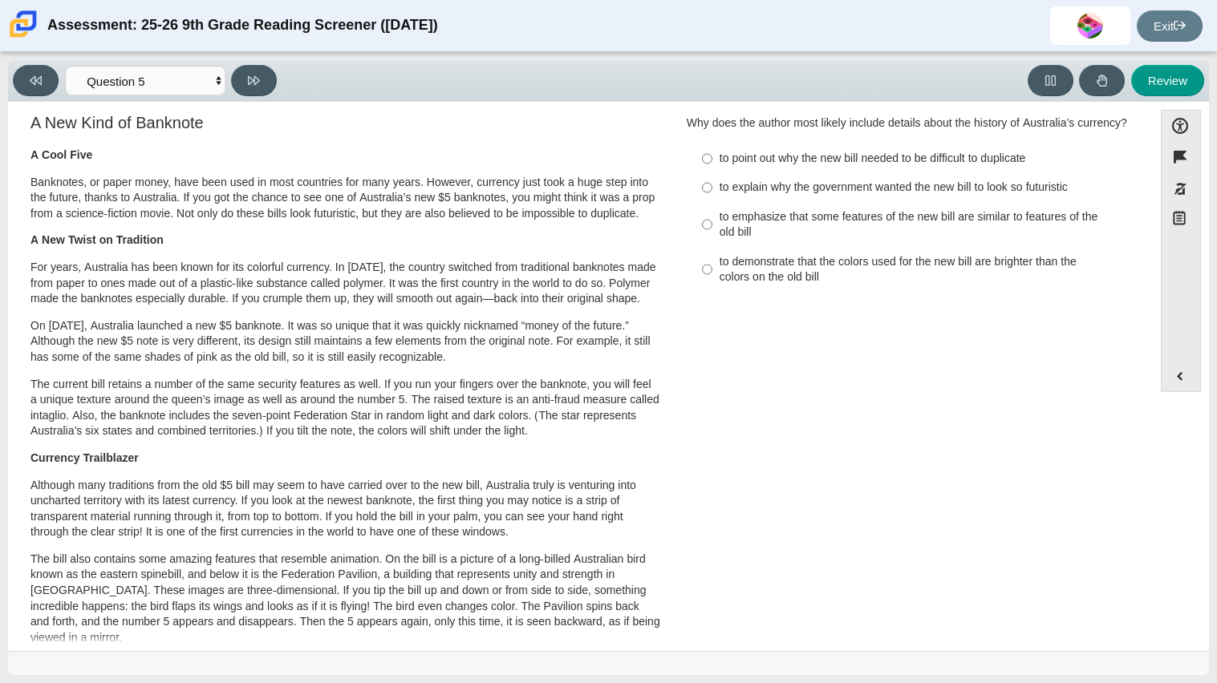
scroll to position [14, 0]
click at [799, 263] on div "to demonstrate that the colors used for the new bill are brighter than the colo…" at bounding box center [921, 270] width 405 height 31
click at [712, 263] on input "to demonstrate that the colors used for the new bill are brighter than the colo…" at bounding box center [707, 270] width 10 height 45
radio input "true"
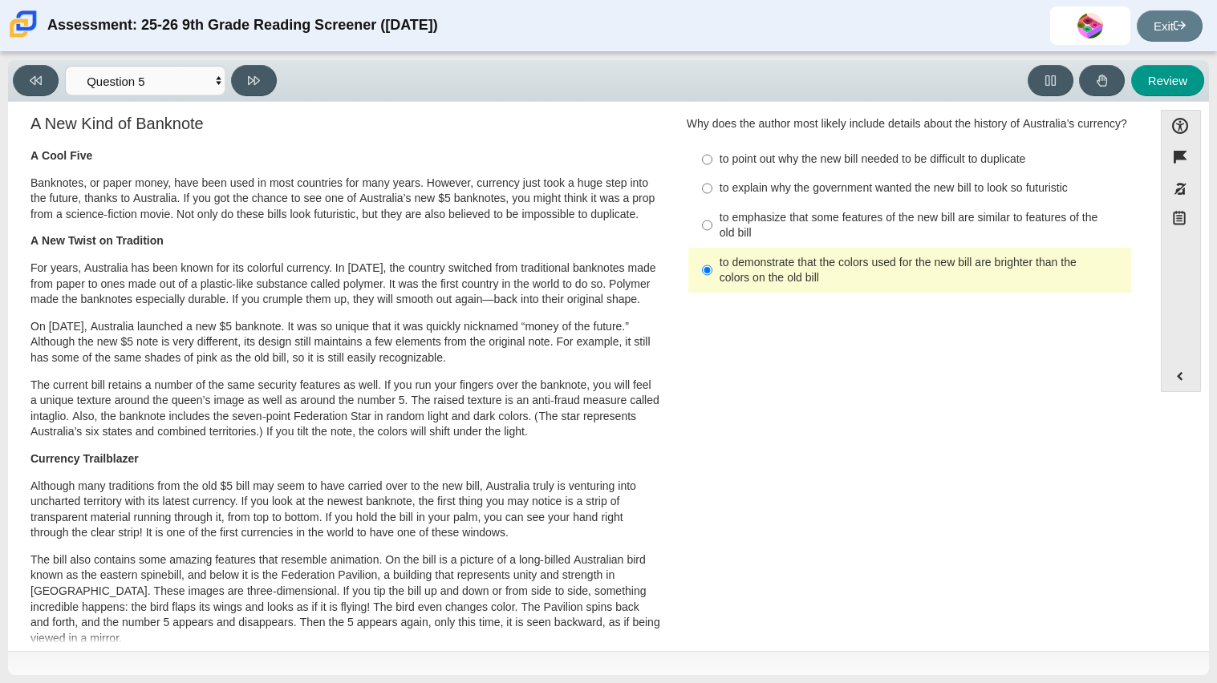
click at [739, 196] on label "to explain why the government wanted the new bill to look so futuristic to expl…" at bounding box center [911, 188] width 440 height 29
click at [712, 196] on input "to explain why the government wanted the new bill to look so futuristic to expl…" at bounding box center [707, 188] width 10 height 29
radio input "true"
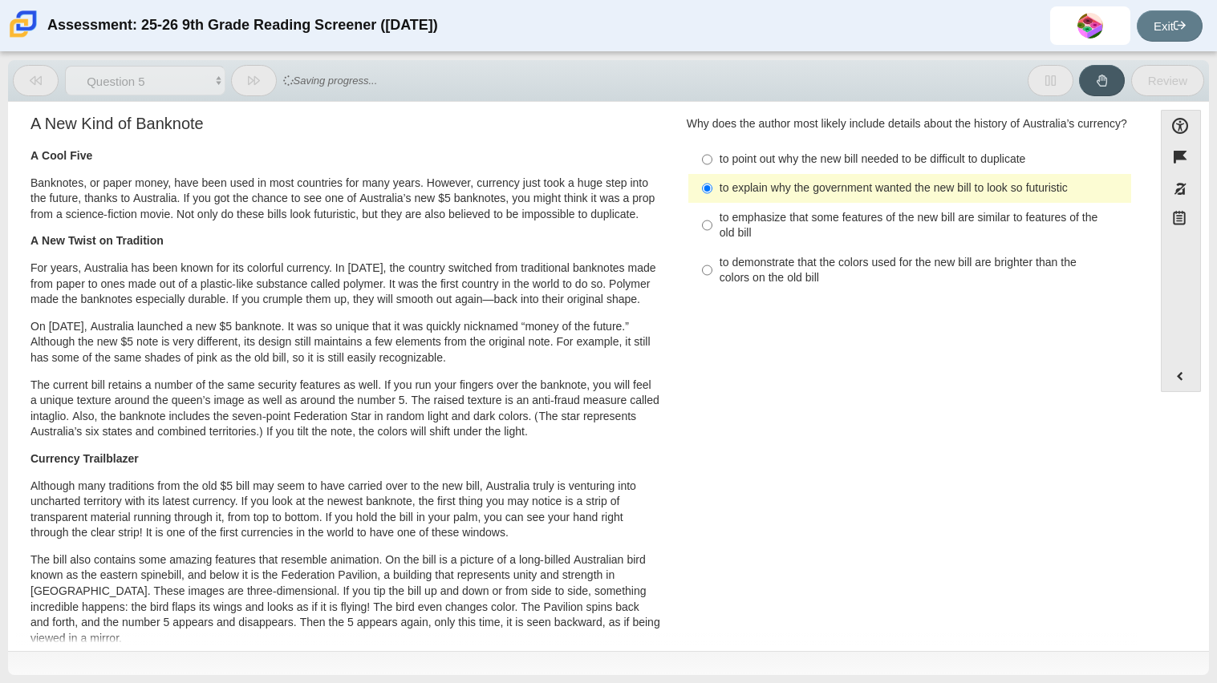
click at [735, 221] on div "to emphasize that some features of the new bill are similar to features of the …" at bounding box center [921, 225] width 405 height 31
click at [712, 221] on input "to emphasize that some features of the new bill are similar to features of the …" at bounding box center [707, 225] width 10 height 45
radio input "true"
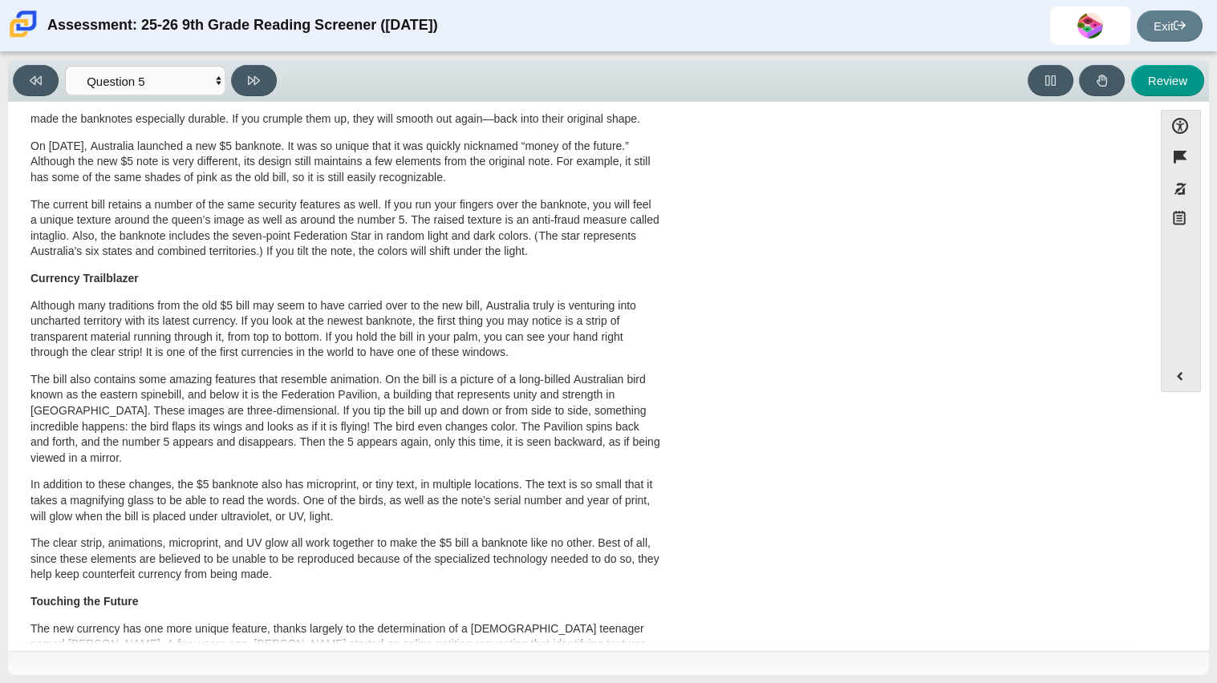
scroll to position [0, 0]
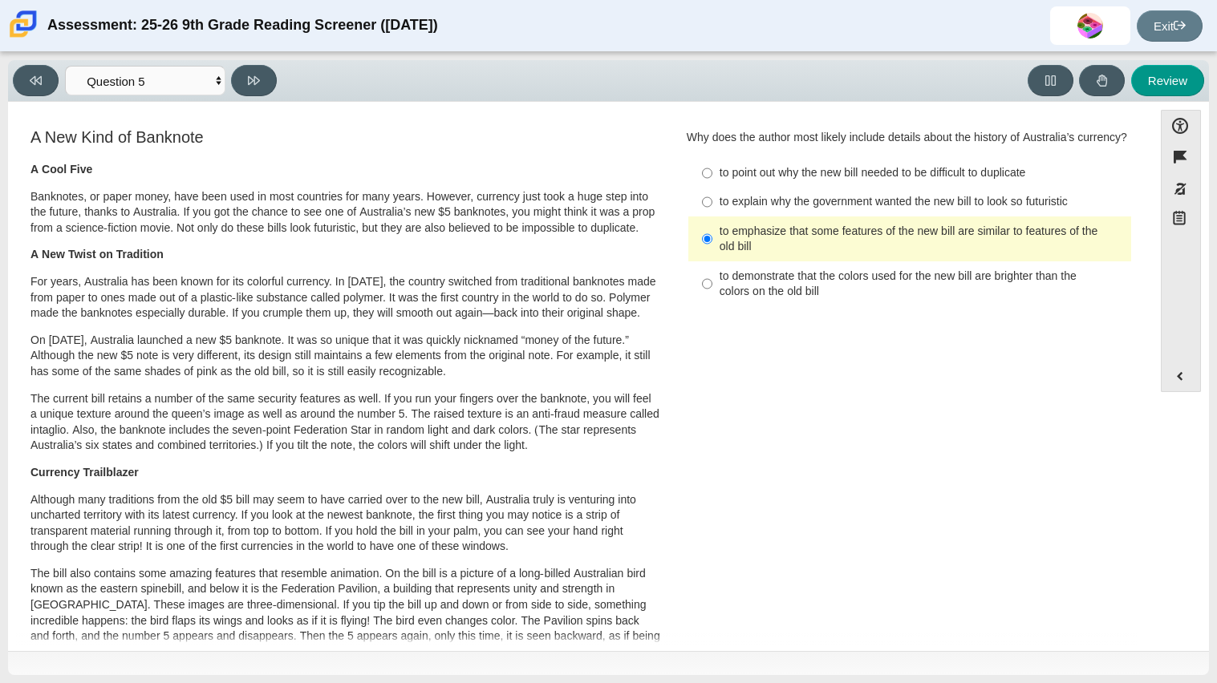
click at [783, 174] on div "to point out why the new bill needed to be difficult to duplicate" at bounding box center [921, 173] width 405 height 16
click at [712, 174] on input "to point out why the new bill needed to be difficult to duplicate to point out …" at bounding box center [707, 173] width 10 height 29
radio input "true"
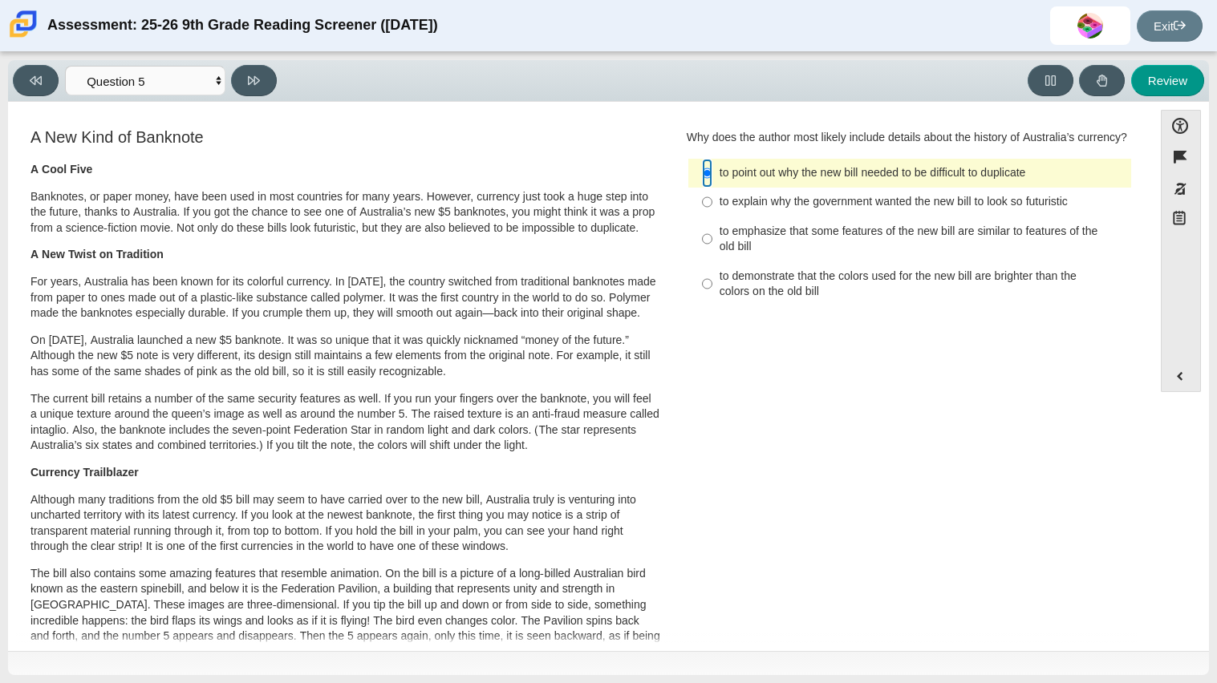
scroll to position [21, 0]
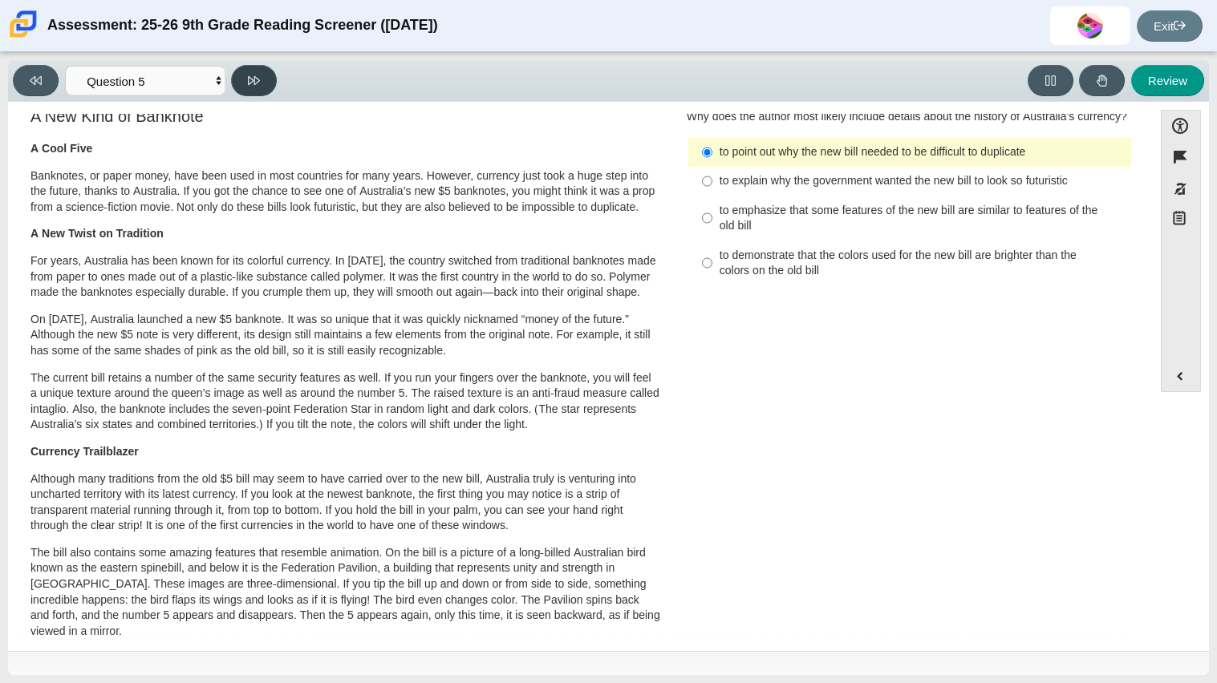
click at [259, 69] on button at bounding box center [254, 80] width 46 height 31
select select "69146e31-7b3d-4a3e-9ce6-f30c24342ae0"
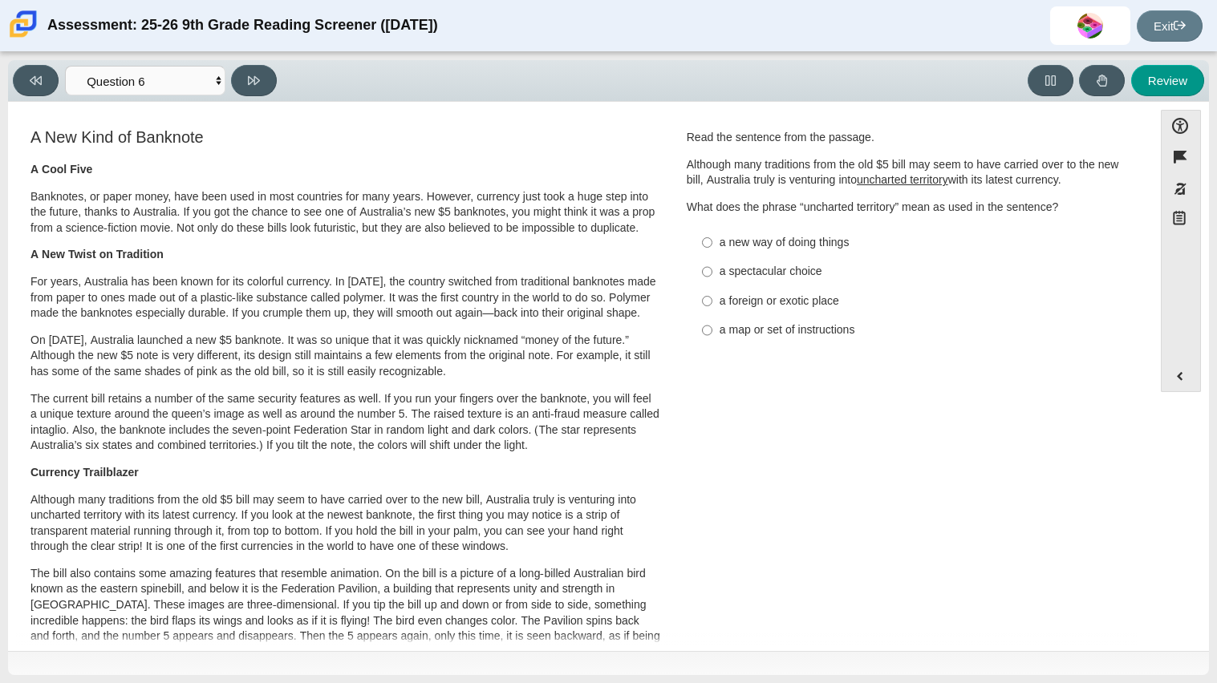
click at [709, 299] on label "a foreign or exotic place a foreign or exotic place" at bounding box center [911, 300] width 440 height 29
click at [709, 299] on input "a foreign or exotic place a foreign or exotic place" at bounding box center [707, 300] width 10 height 29
radio input "true"
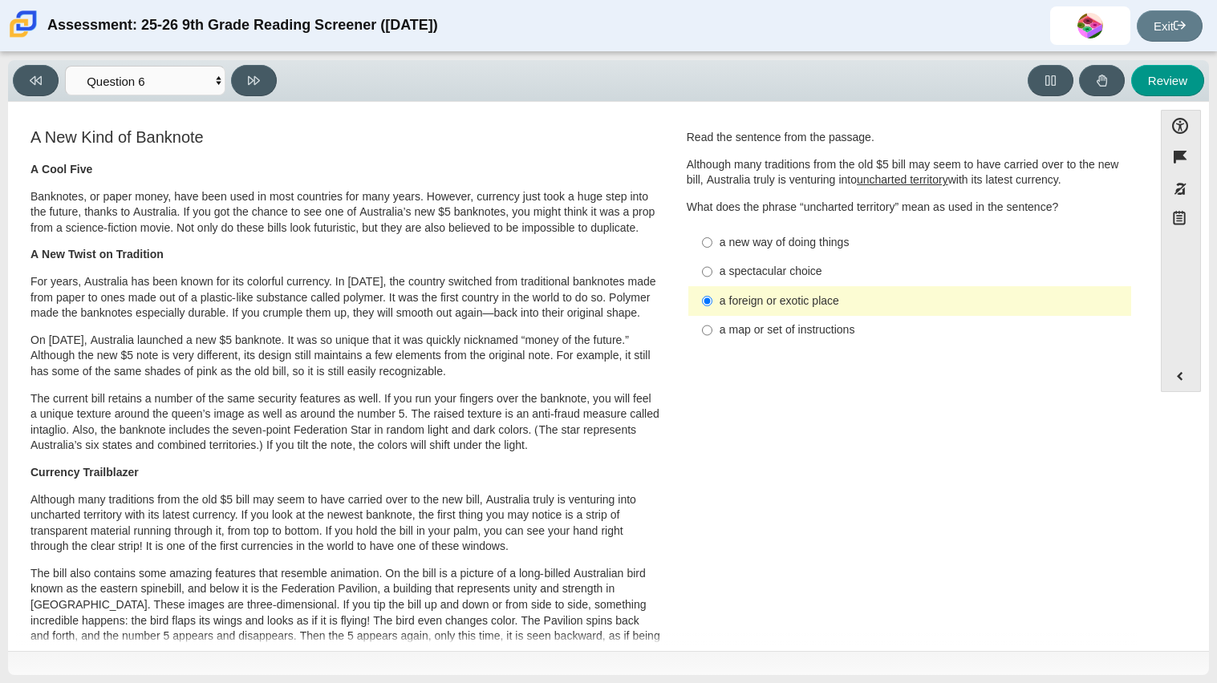
click at [708, 260] on label "a spectacular choice a spectacular choice" at bounding box center [911, 271] width 440 height 29
click at [708, 260] on input "a spectacular choice a spectacular choice" at bounding box center [707, 271] width 10 height 29
radio input "true"
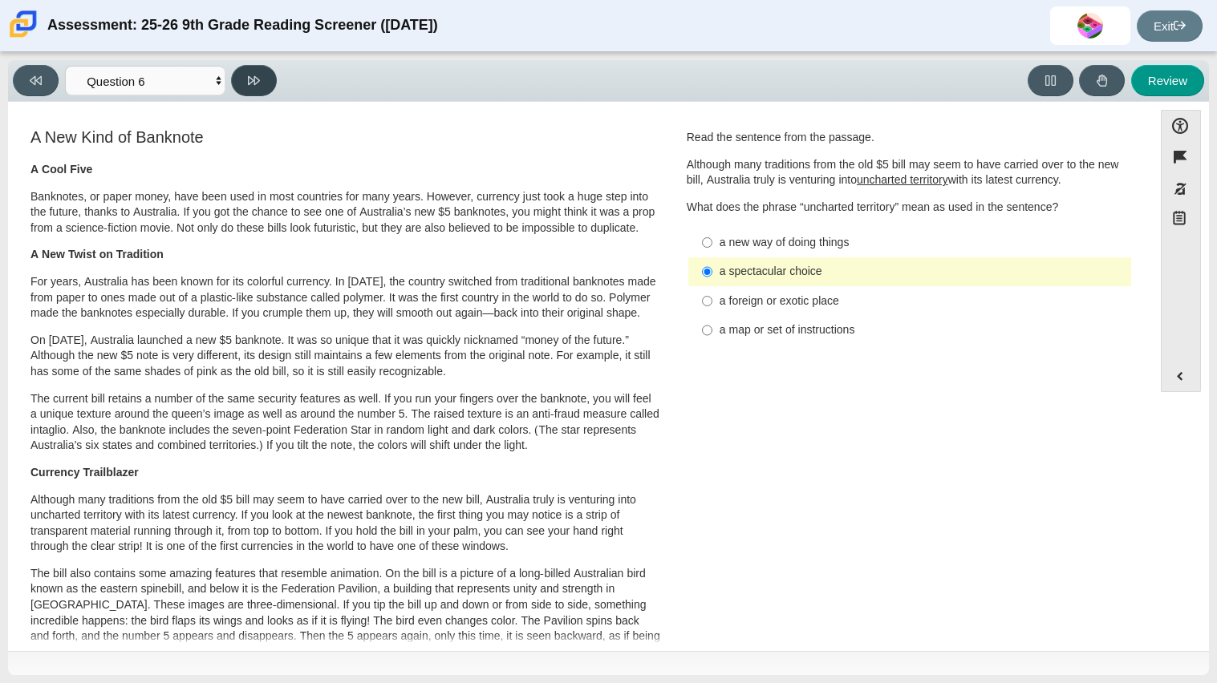
click at [239, 85] on button at bounding box center [254, 80] width 46 height 31
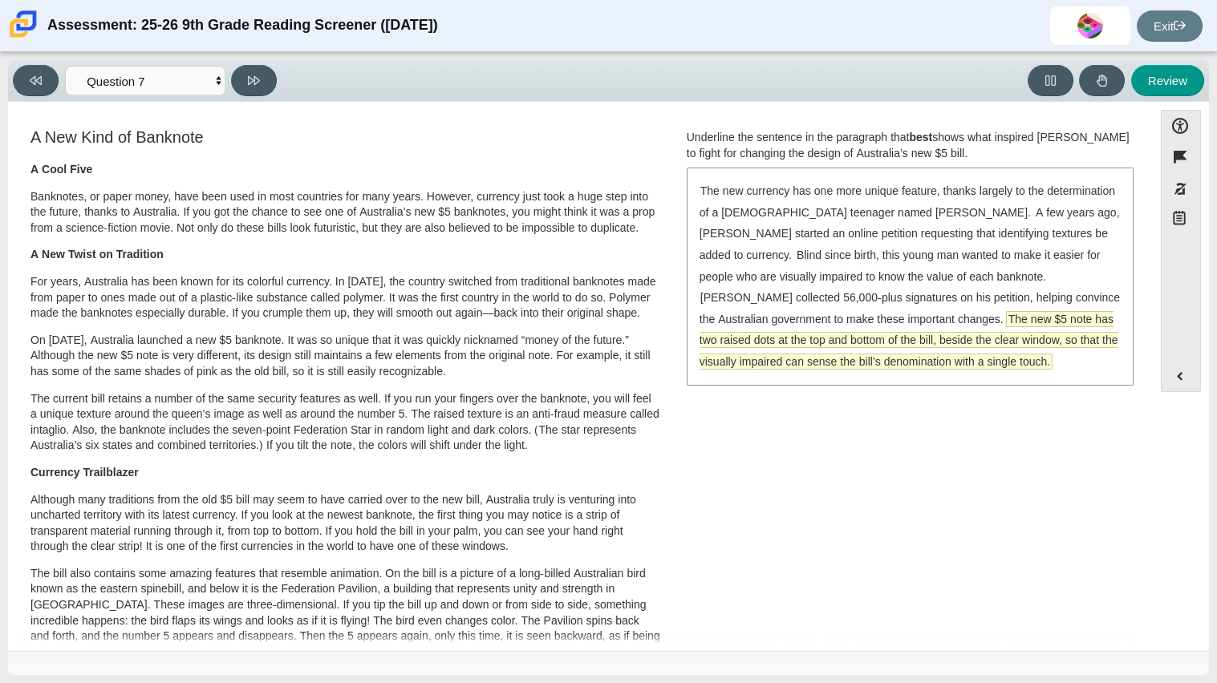
click at [796, 312] on span "The new $5 note has two raised dots at the top and bottom of the bill, beside t…" at bounding box center [908, 340] width 419 height 57
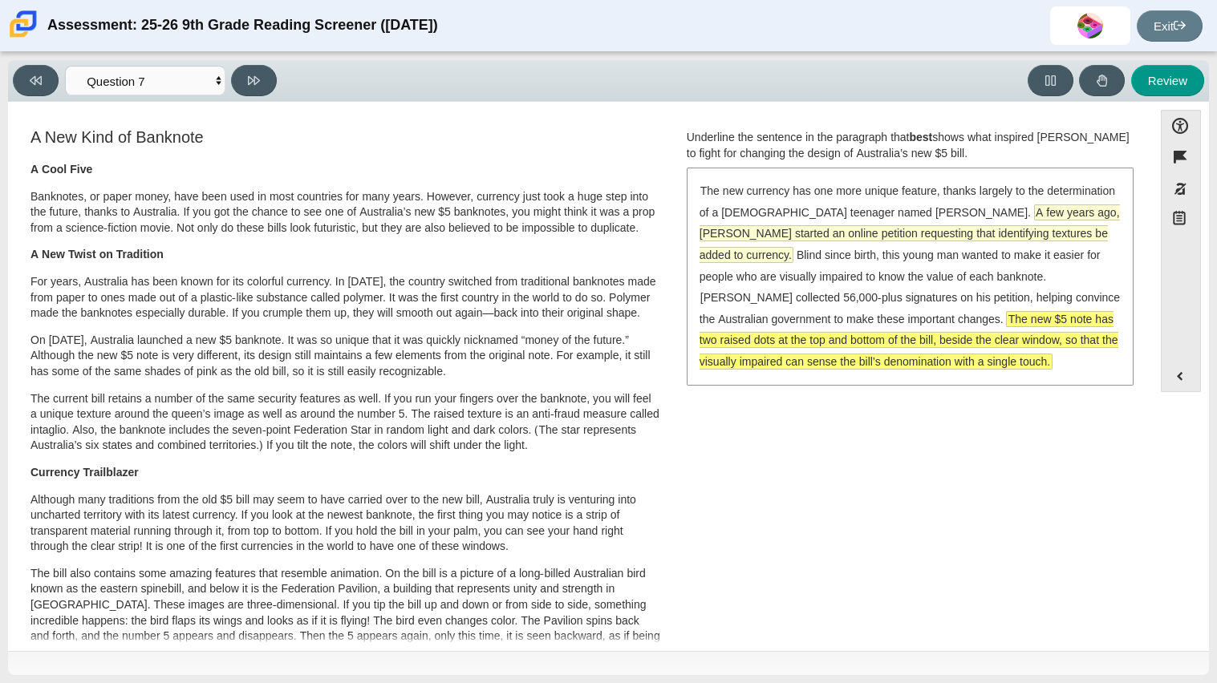
click at [936, 209] on span "A few years ago, [PERSON_NAME] started an online petition requesting that ident…" at bounding box center [909, 233] width 420 height 57
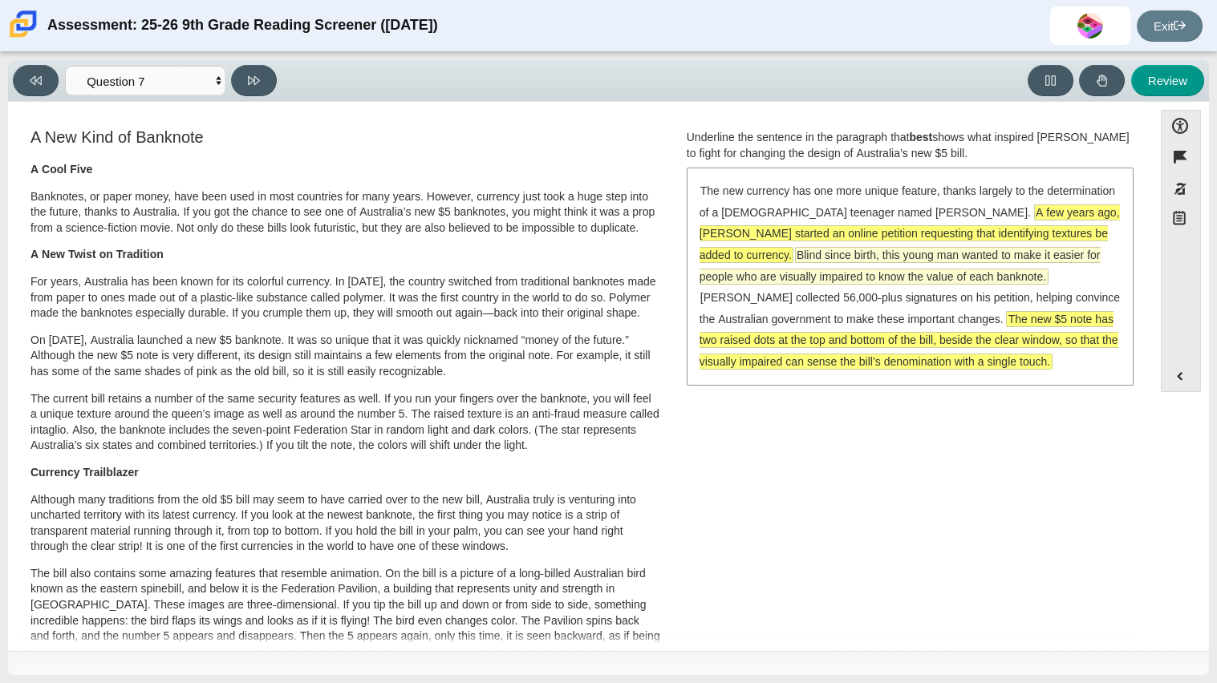
click at [1067, 248] on span "Blind since birth, this young man wanted to make it easier for people who are v…" at bounding box center [899, 266] width 401 height 36
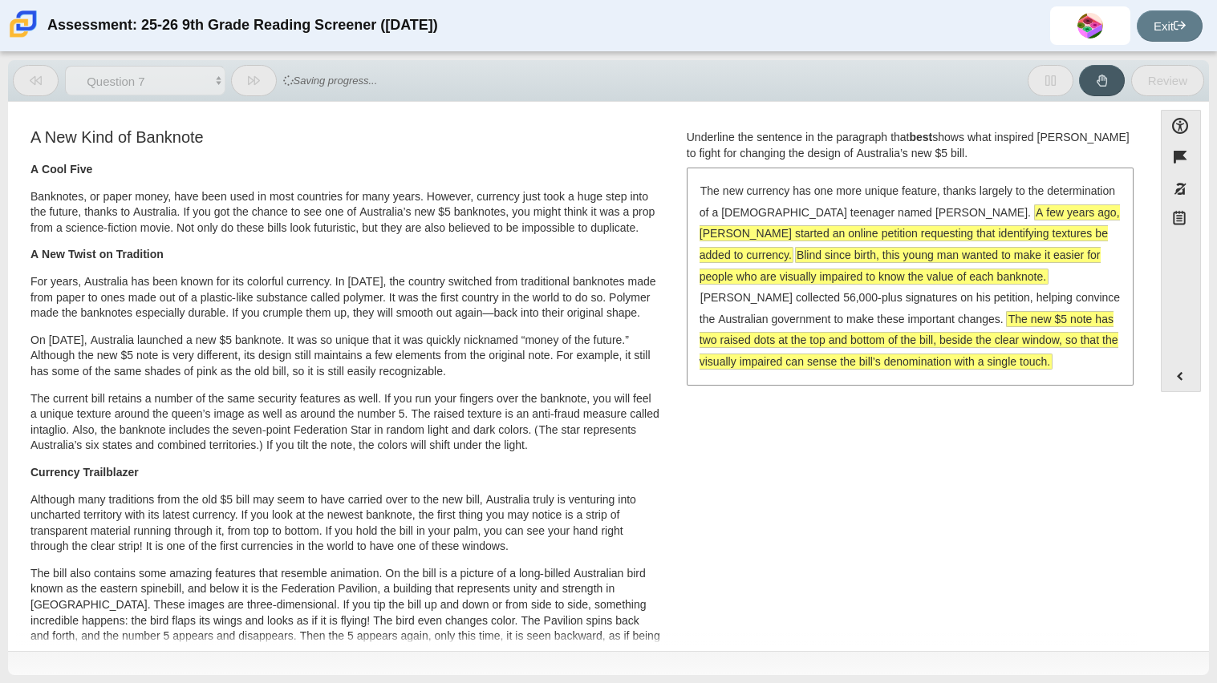
click at [913, 340] on span "The new $5 note has two raised dots at the top and bottom of the bill, beside t…" at bounding box center [908, 340] width 419 height 57
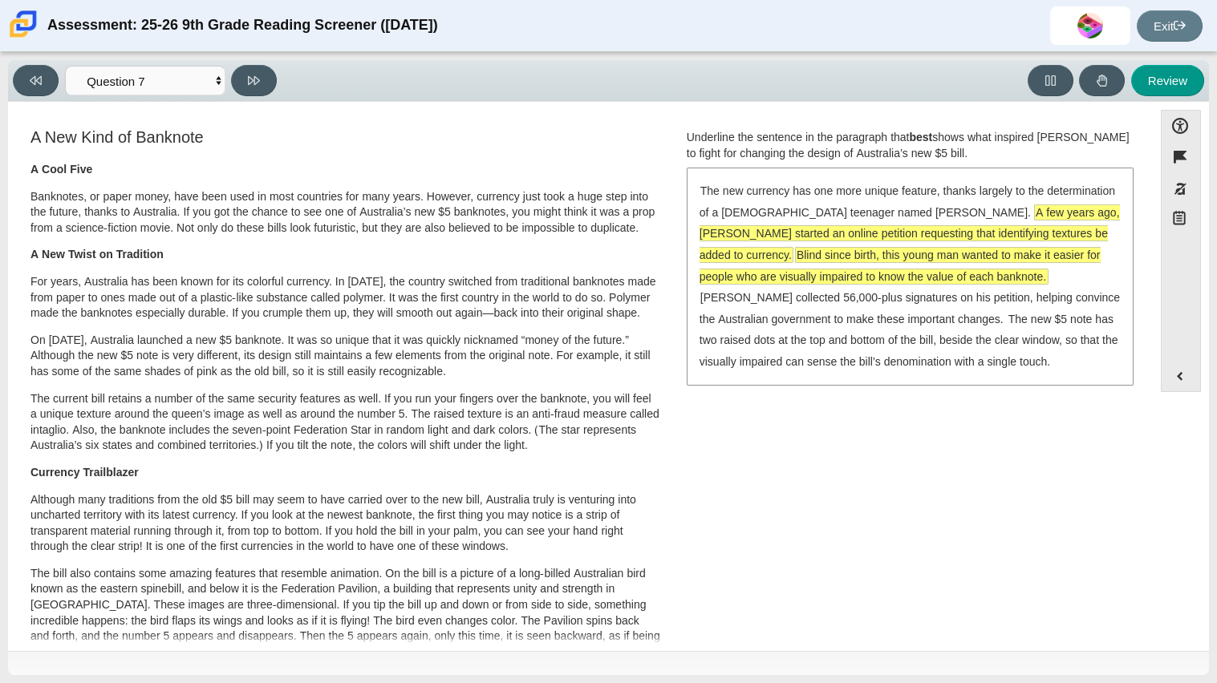
click at [998, 217] on span "A few years ago, [PERSON_NAME] started an online petition requesting that ident…" at bounding box center [909, 233] width 420 height 57
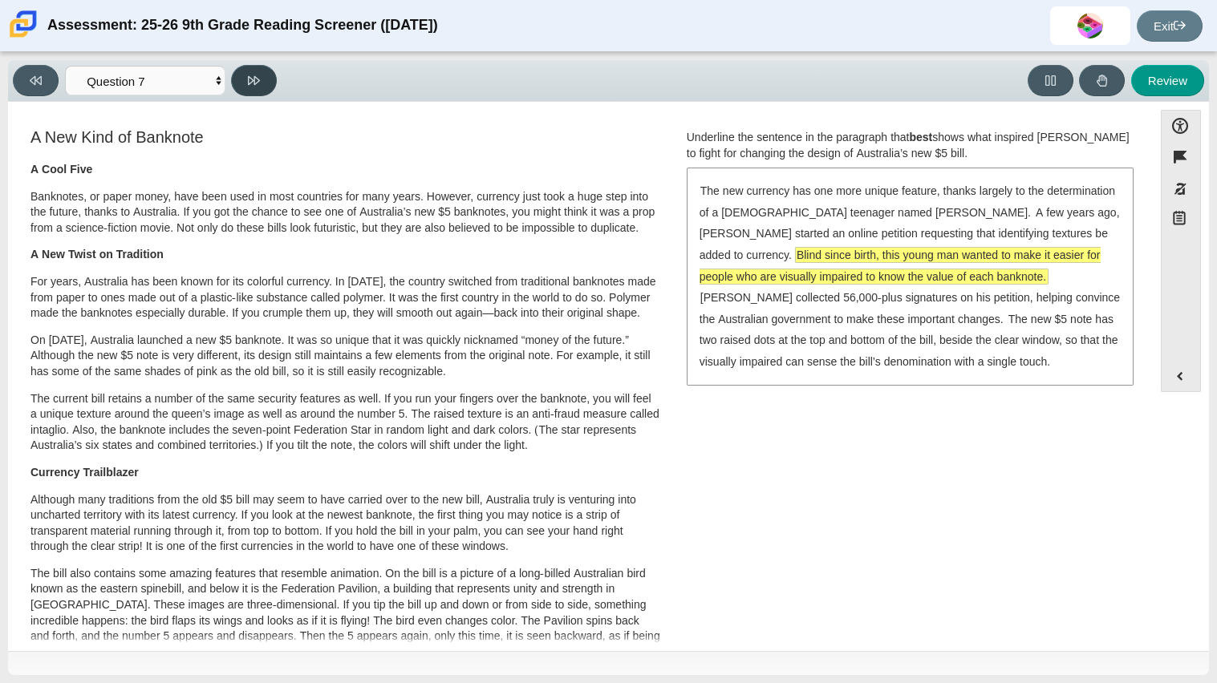
click at [253, 86] on icon at bounding box center [254, 81] width 12 height 12
select select "ea8338c2-a6a3-418e-a305-2b963b54a290"
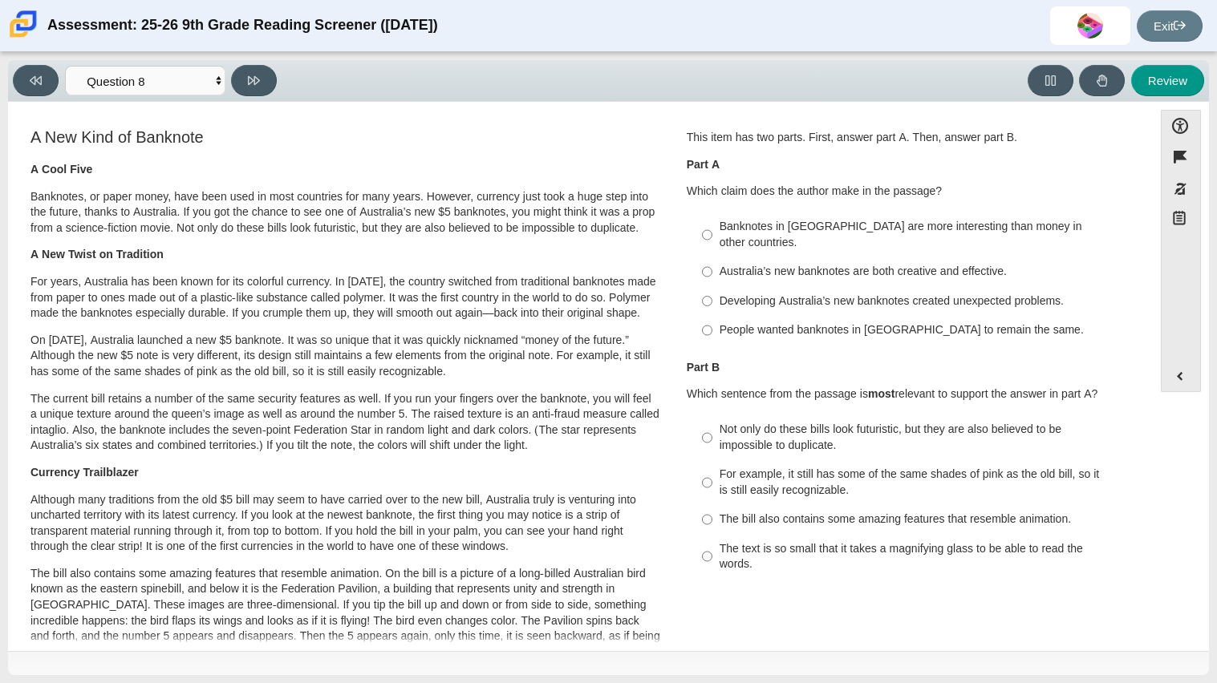
click at [854, 232] on div "Banknotes in [GEOGRAPHIC_DATA] are more interesting than money in other countri…" at bounding box center [921, 234] width 405 height 31
click at [712, 232] on input "Banknotes in [GEOGRAPHIC_DATA] are more interesting than money in other countri…" at bounding box center [707, 235] width 10 height 45
radio input "true"
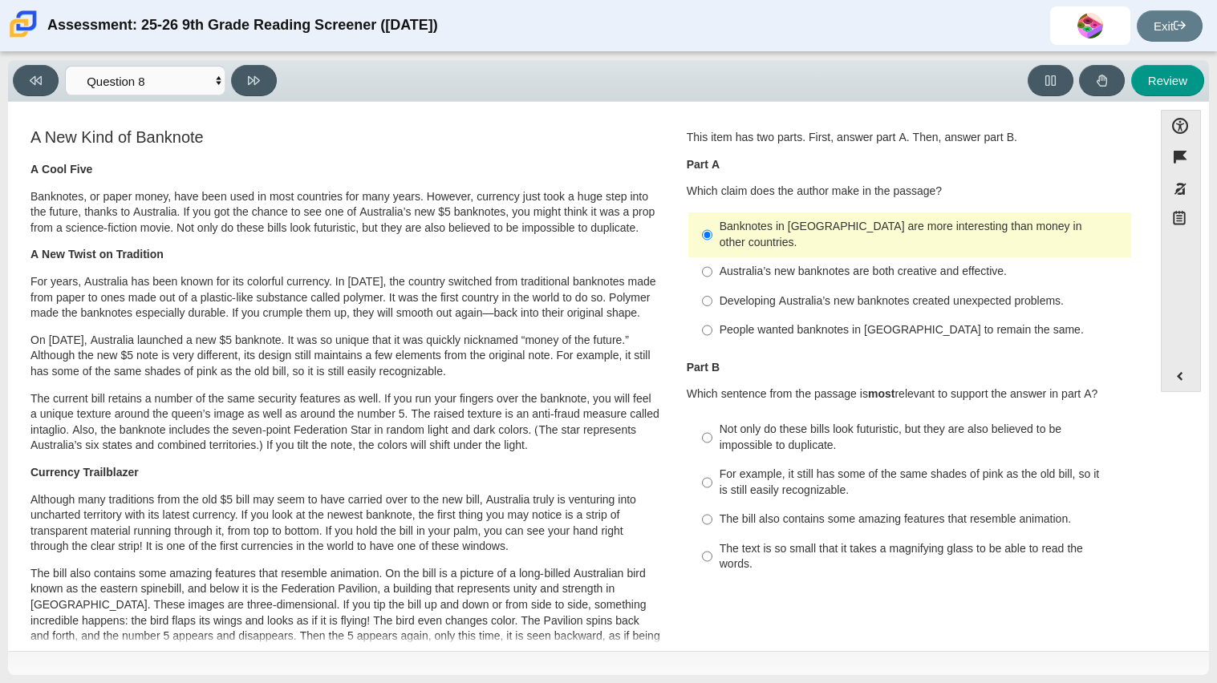
click at [877, 505] on label "The bill also contains some amazing features that resemble animation. The bill …" at bounding box center [911, 519] width 440 height 29
click at [712, 505] on input "The bill also contains some amazing features that resemble animation. The bill …" at bounding box center [707, 519] width 10 height 29
radio input "true"
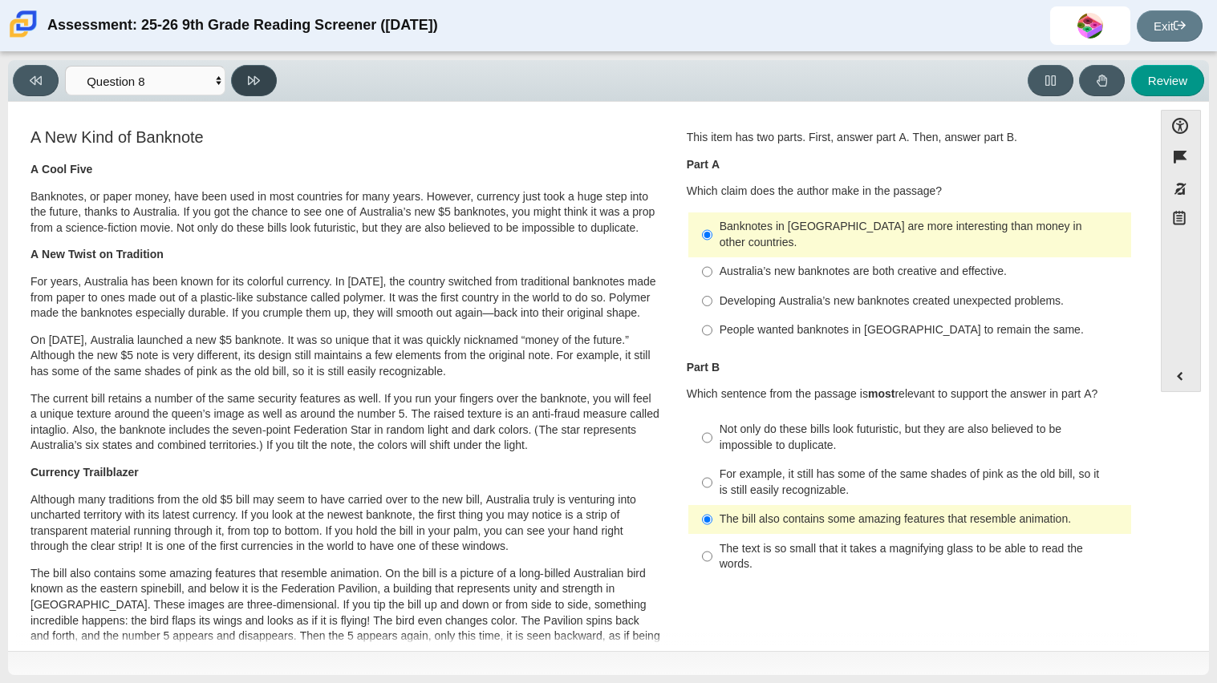
click at [248, 83] on icon at bounding box center [254, 81] width 12 height 12
select select "89f058d6-b15c-4ef5-a4b3-fdaffb8868b6"
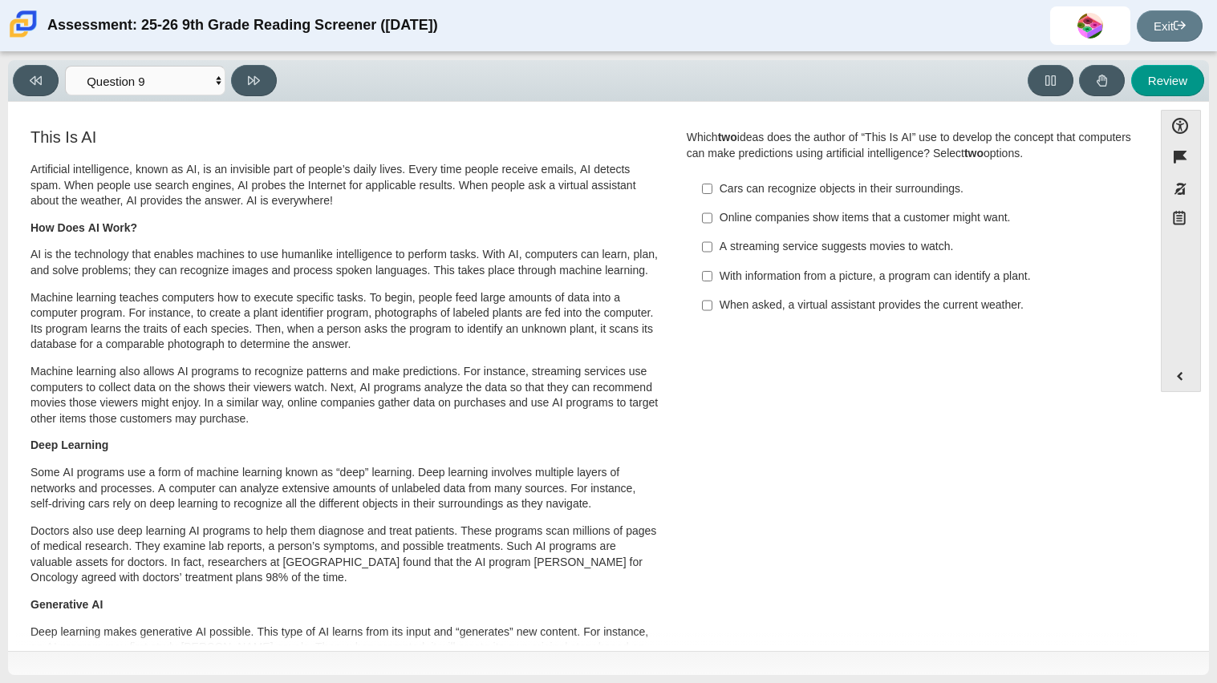
click at [719, 186] on div "Cars can recognize objects in their surroundings." at bounding box center [921, 189] width 405 height 16
click at [712, 186] on input "Cars can recognize objects in their surroundings. Cars can recognize objects in…" at bounding box center [707, 188] width 10 height 29
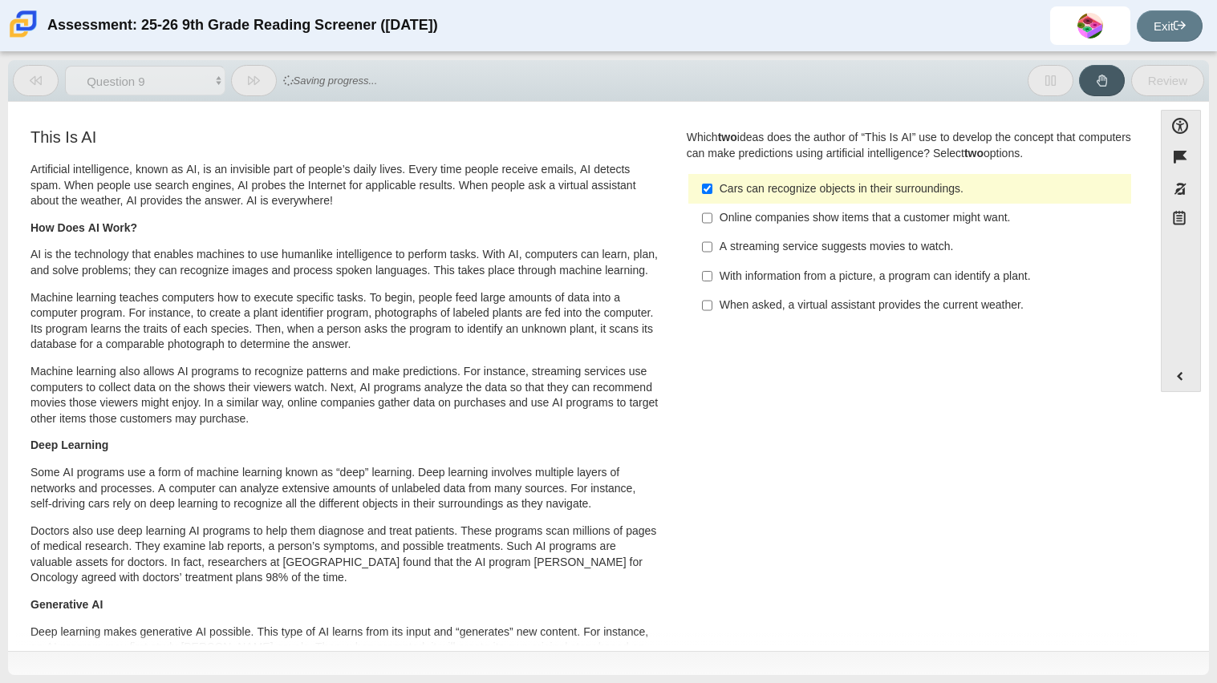
click at [719, 186] on div "Cars can recognize objects in their surroundings." at bounding box center [921, 189] width 405 height 16
click at [712, 186] on input "Cars can recognize objects in their surroundings. Cars can recognize objects in…" at bounding box center [707, 188] width 10 height 29
checkbox input "false"
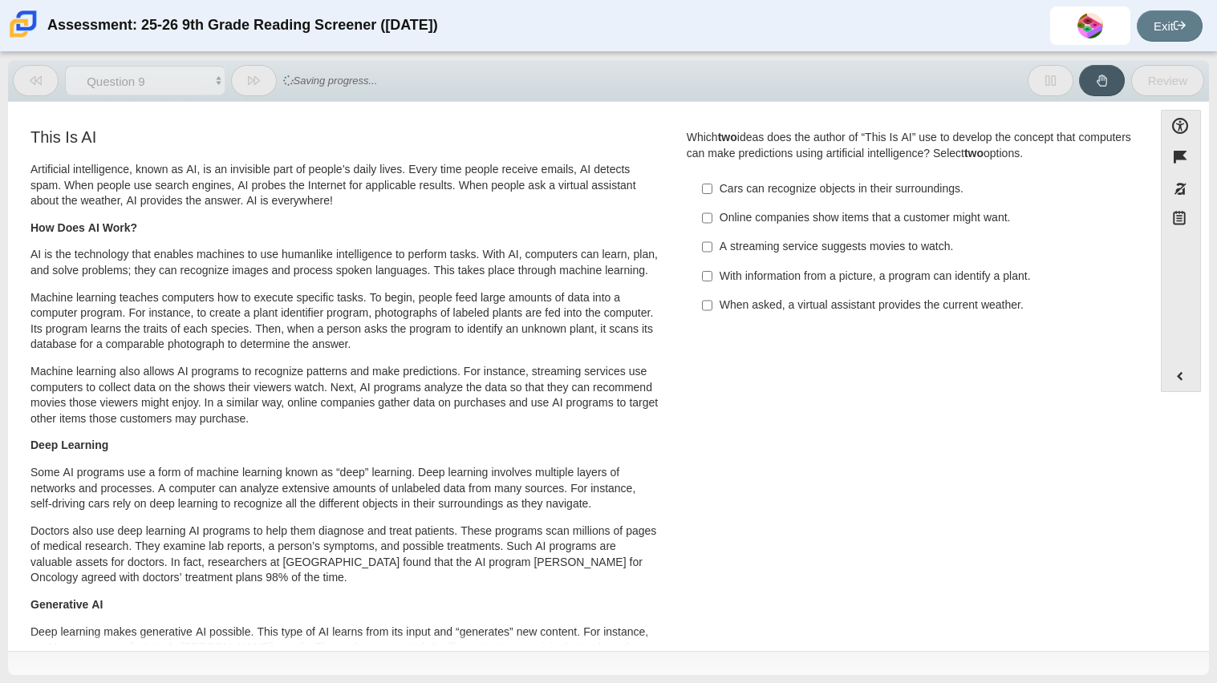
click at [730, 212] on div "Online companies show items that a customer might want." at bounding box center [921, 218] width 405 height 16
click at [712, 212] on input "Online companies show items that a customer might want. Online companies show i…" at bounding box center [707, 218] width 10 height 29
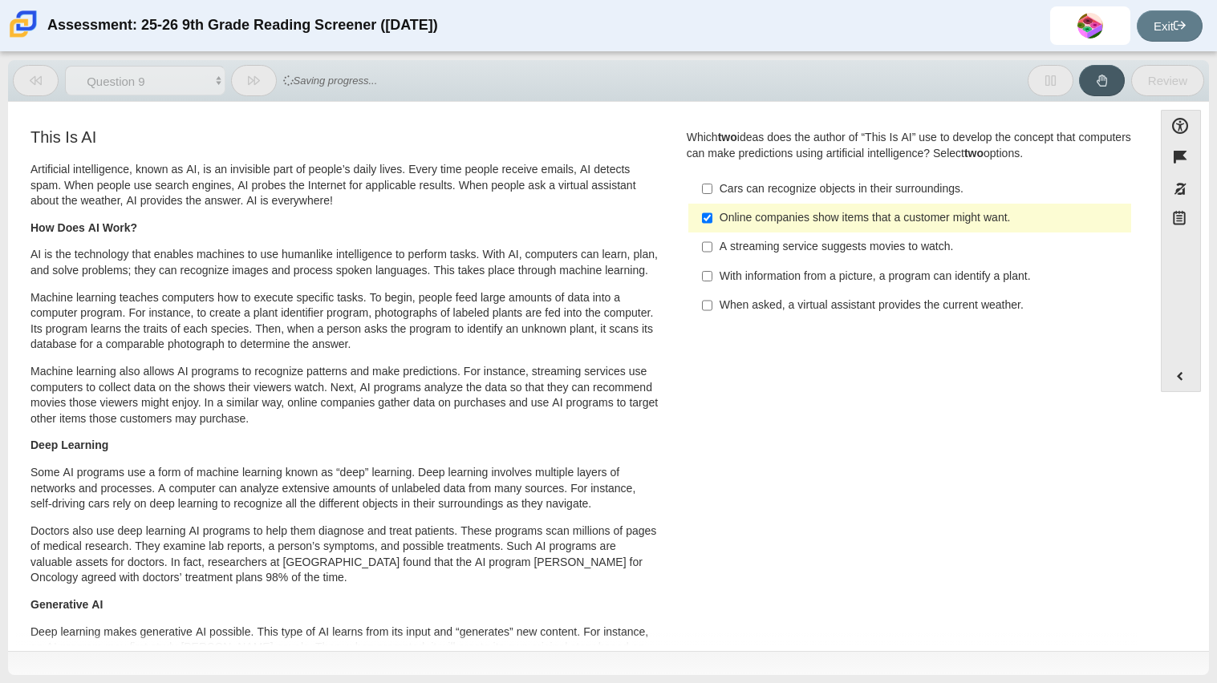
click at [730, 212] on div "Online companies show items that a customer might want." at bounding box center [921, 218] width 405 height 16
click at [712, 212] on input "Online companies show items that a customer might want. Online companies show i…" at bounding box center [707, 218] width 10 height 29
checkbox input "false"
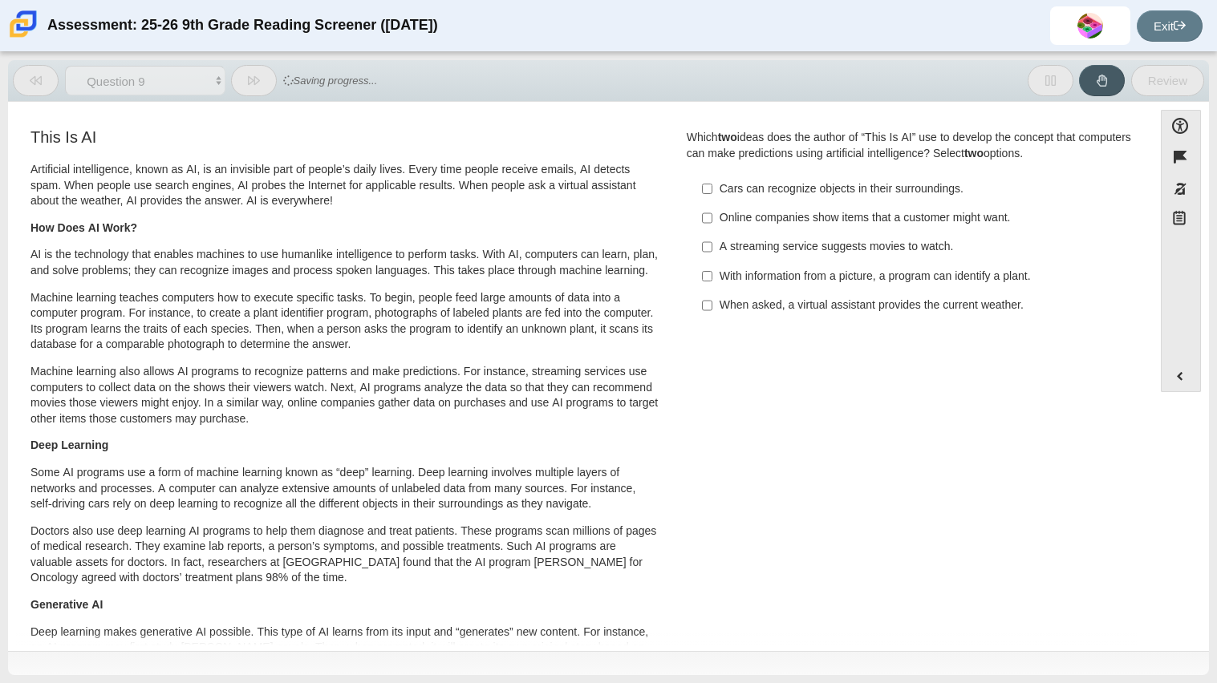
click at [731, 299] on div "When asked, a virtual assistant provides the current weather." at bounding box center [921, 306] width 405 height 16
click at [712, 299] on input "When asked, a virtual assistant provides the current weather. When asked, a vir…" at bounding box center [707, 305] width 10 height 29
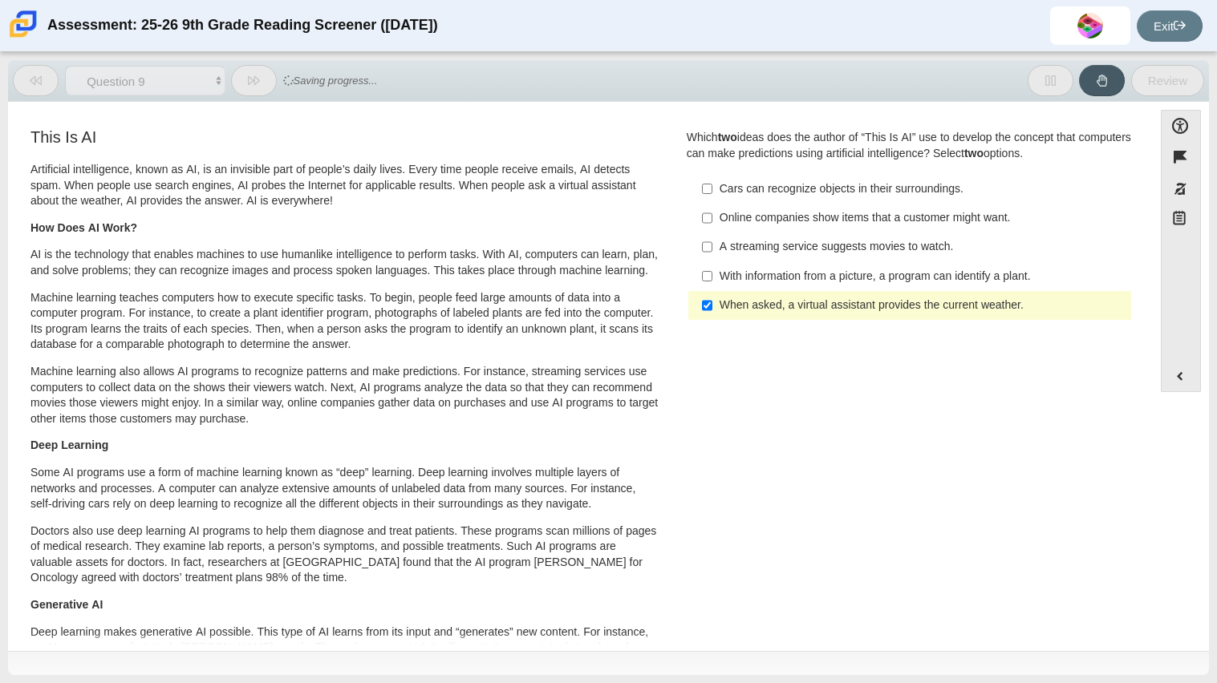
click at [731, 299] on div "When asked, a virtual assistant provides the current weather." at bounding box center [921, 306] width 405 height 16
click at [712, 299] on input "When asked, a virtual assistant provides the current weather. When asked, a vir…" at bounding box center [707, 305] width 10 height 29
checkbox input "false"
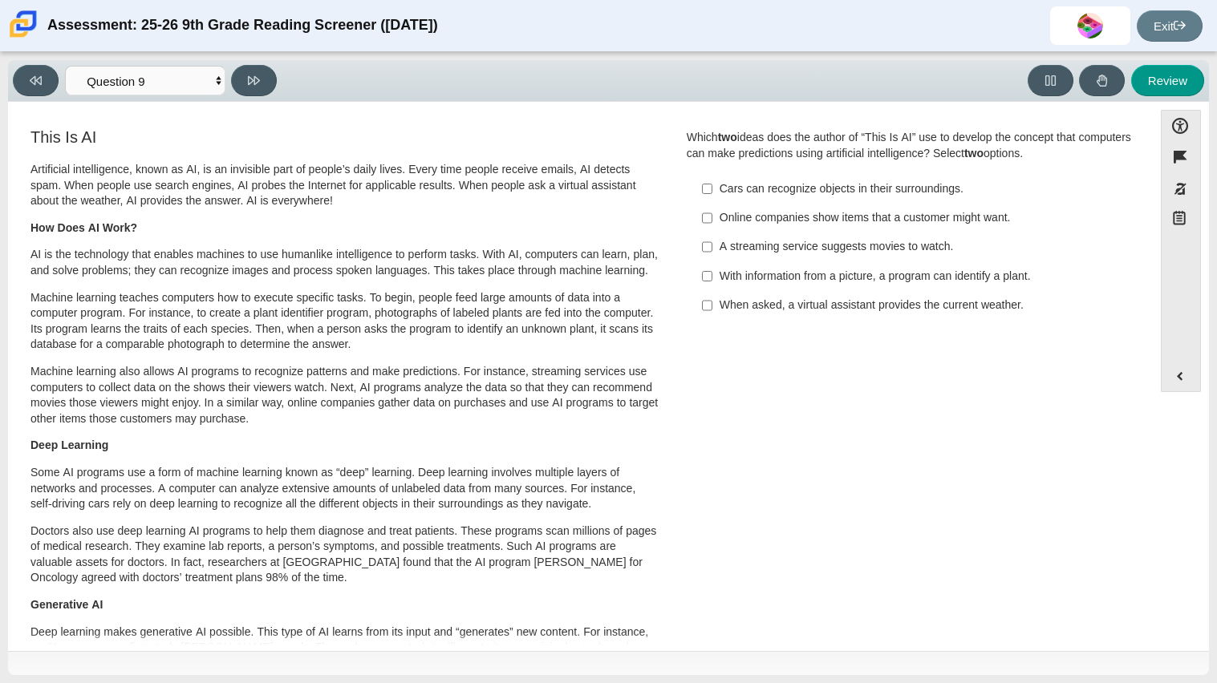
click at [719, 269] on div "With information from a picture, a program can identify a plant." at bounding box center [921, 277] width 405 height 16
click at [712, 268] on input "With information from a picture, a program can identify a plant. With informati…" at bounding box center [707, 275] width 10 height 29
checkbox input "true"
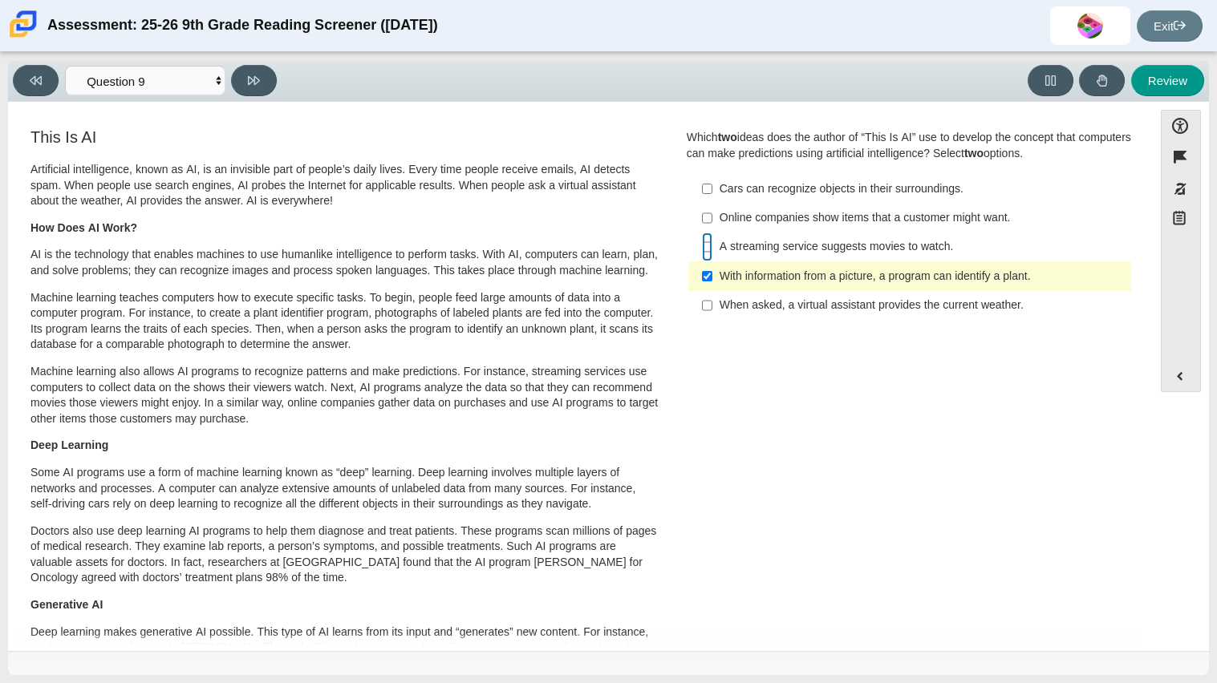
click at [706, 248] on input "A streaming service suggests movies to watch. A streaming service suggests movi…" at bounding box center [707, 247] width 10 height 29
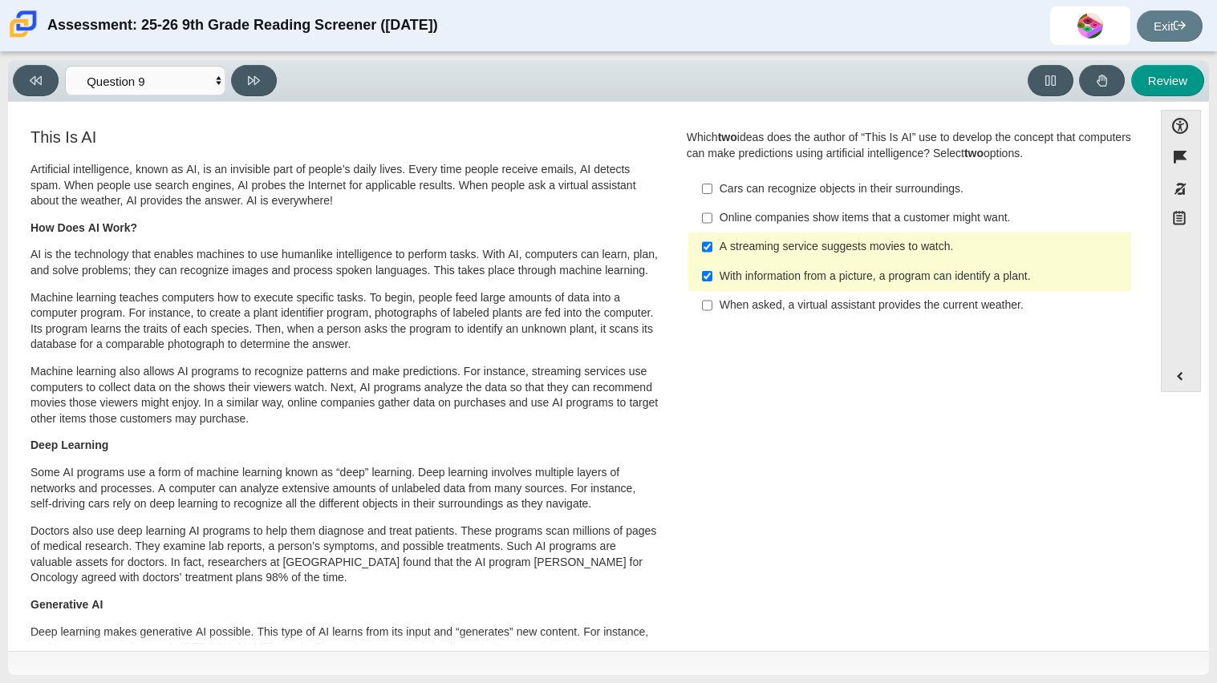
click at [708, 249] on label "A streaming service suggests movies to watch. A streaming service suggests movi…" at bounding box center [911, 247] width 440 height 29
click at [708, 249] on input "A streaming service suggests movies to watch. A streaming service suggests movi…" at bounding box center [707, 247] width 10 height 29
checkbox input "false"
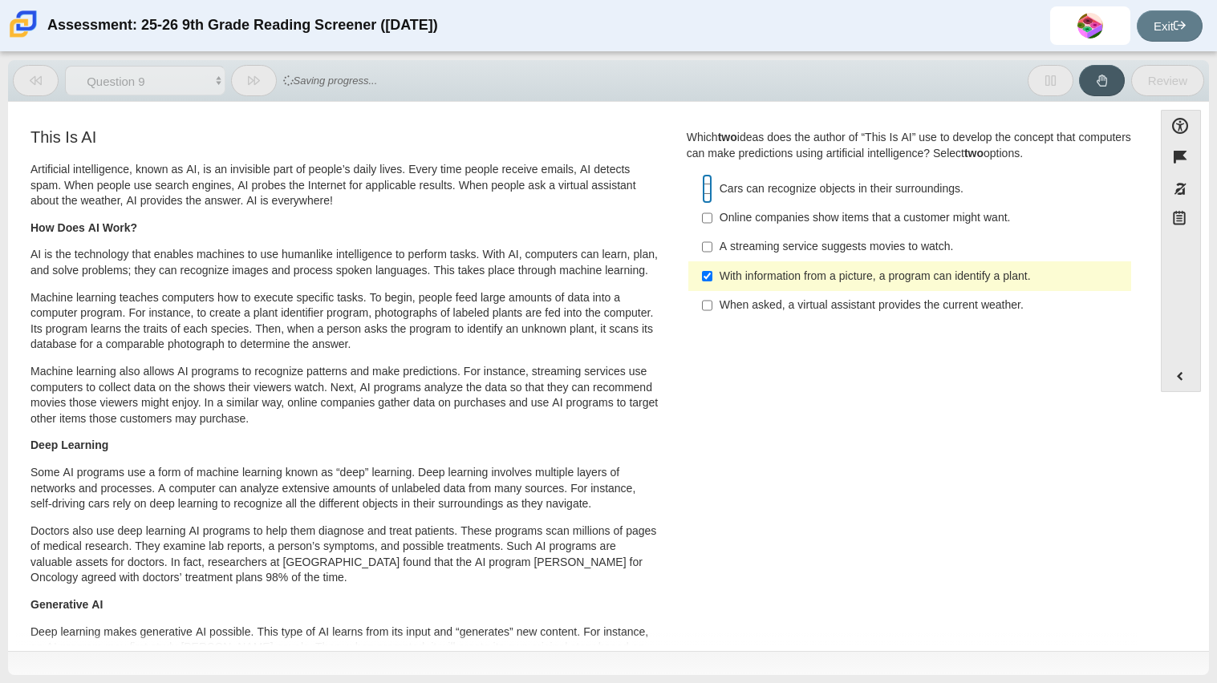
click at [702, 190] on input "Cars can recognize objects in their surroundings. Cars can recognize objects in…" at bounding box center [707, 188] width 10 height 29
checkbox input "true"
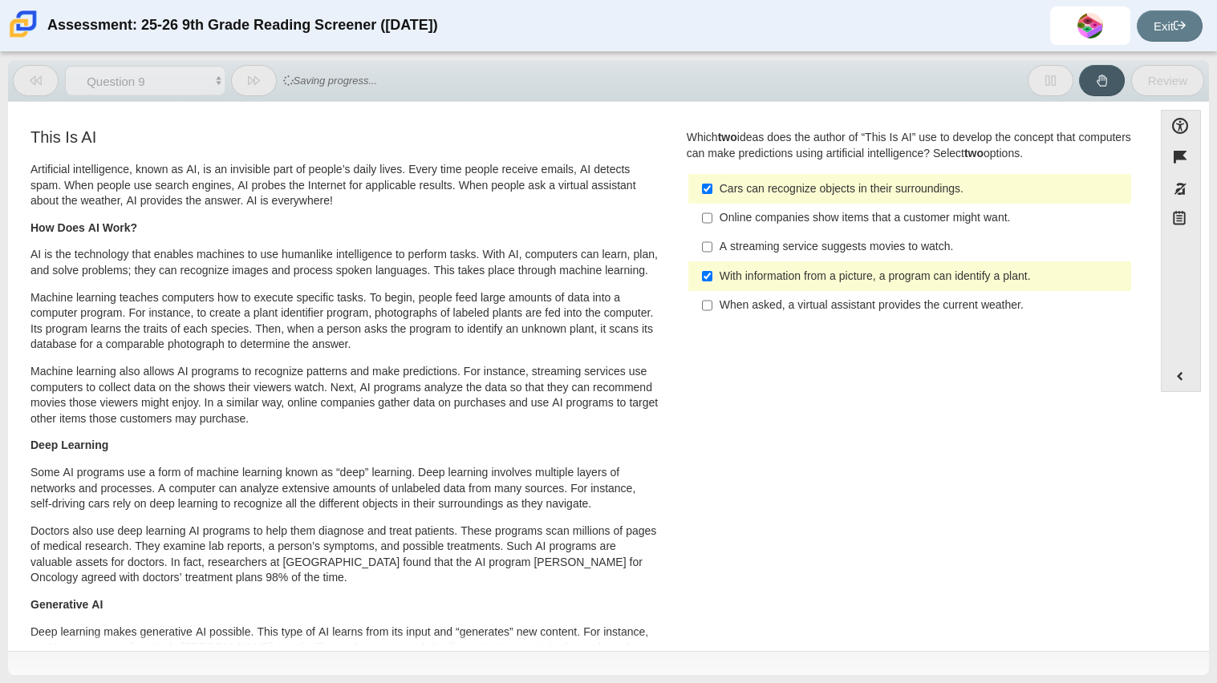
click at [243, 65] on div "Viewing Question 9 of 12 in Pacing Mode Questions Question 1 Question 2 Questio…" at bounding box center [195, 80] width 364 height 31
click at [246, 71] on button at bounding box center [254, 80] width 46 height 31
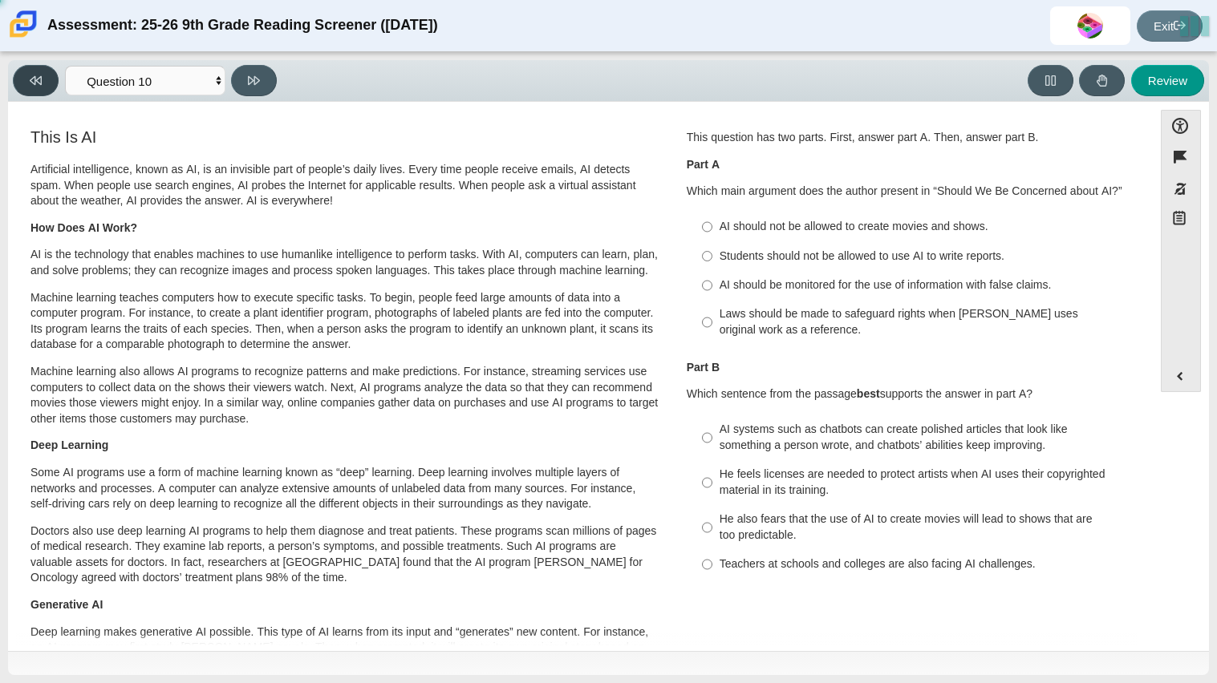
click at [41, 80] on icon at bounding box center [36, 80] width 12 height 9
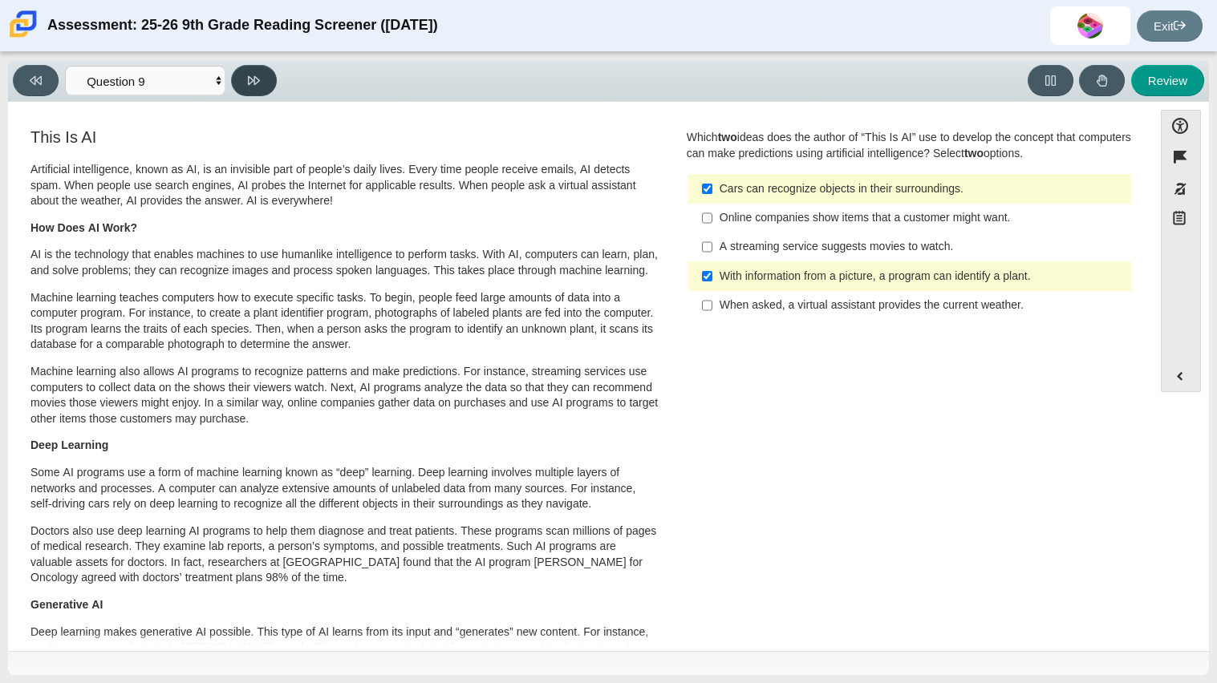
click at [248, 69] on button at bounding box center [254, 80] width 46 height 31
select select "cdf3c14e-a918-44d1-9b63-3db0fa81641e"
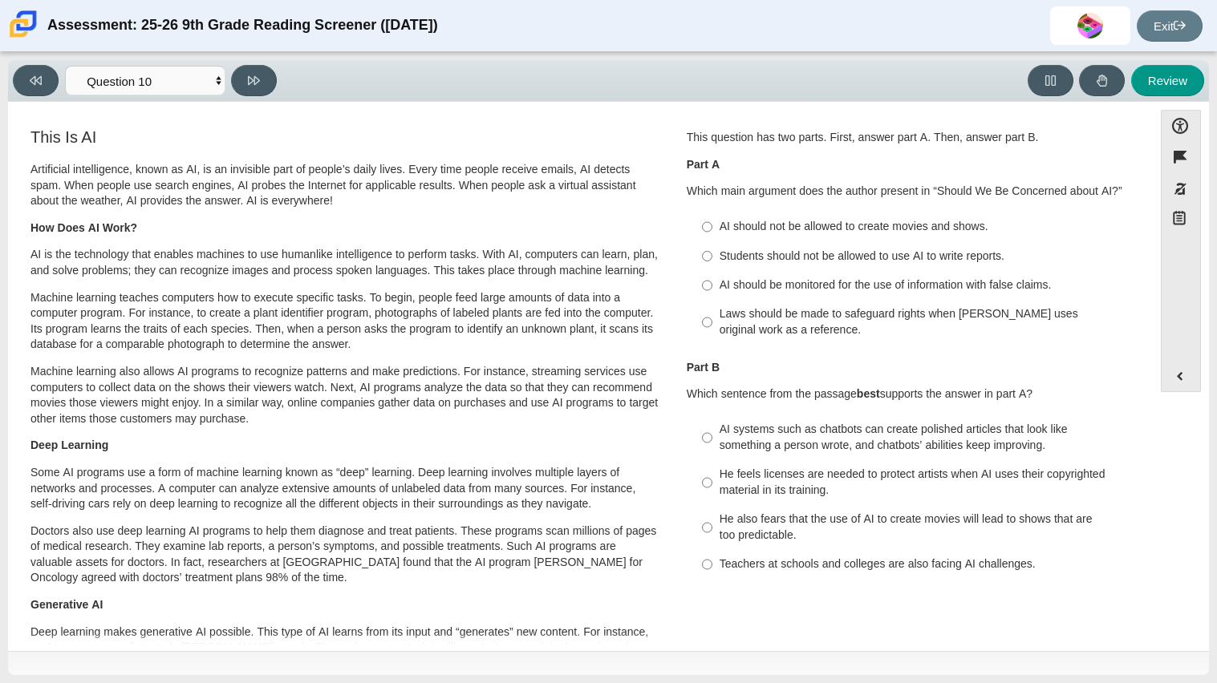
click at [807, 237] on label "AI should not be allowed to create movies and shows. AI should not be allowed t…" at bounding box center [911, 227] width 440 height 29
click at [712, 237] on input "AI should not be allowed to create movies and shows. AI should not be allowed t…" at bounding box center [707, 227] width 10 height 29
radio input "true"
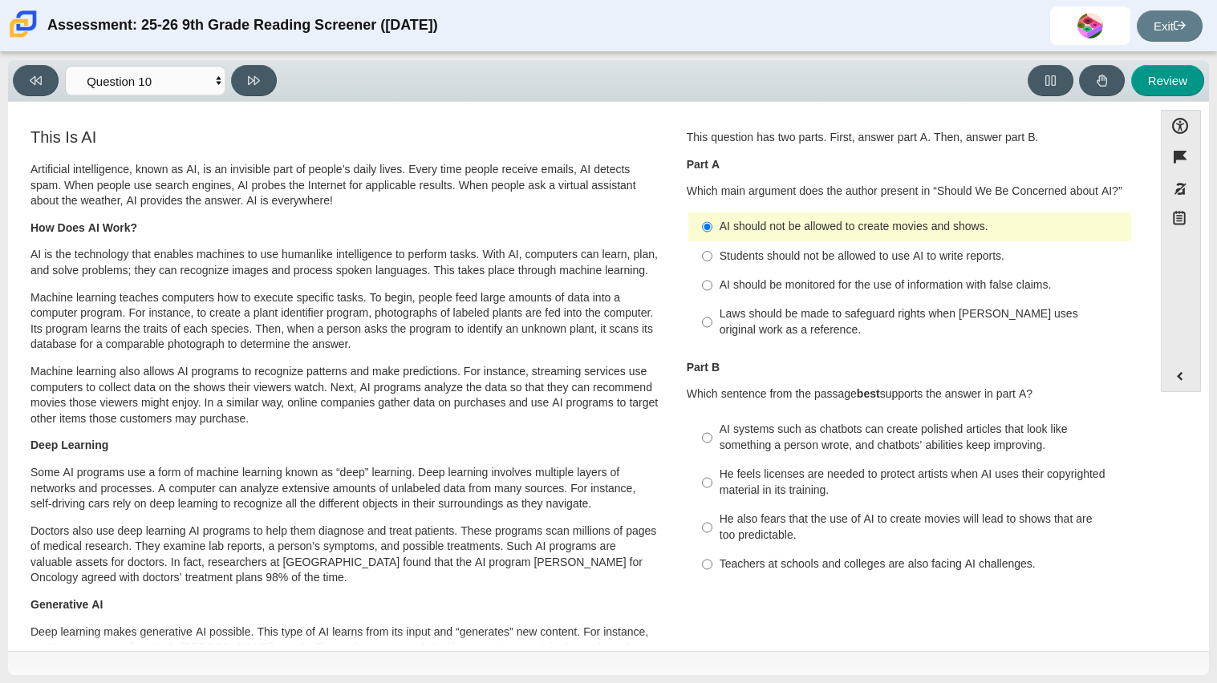
click at [790, 300] on label "Laws should be made to safeguard rights when [PERSON_NAME] uses original work a…" at bounding box center [911, 322] width 440 height 45
click at [712, 300] on input "Laws should be made to safeguard rights when [PERSON_NAME] uses original work a…" at bounding box center [707, 322] width 10 height 45
radio input "true"
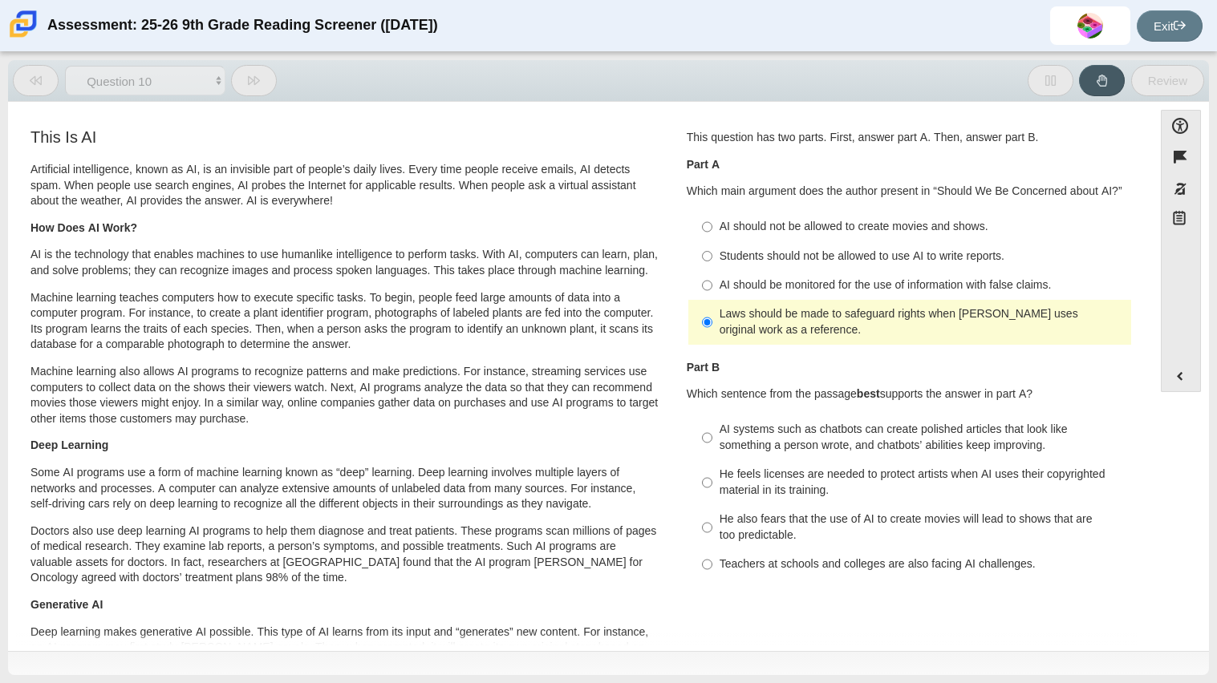
click at [790, 300] on label "Laws should be made to safeguard rights when [PERSON_NAME] uses original work a…" at bounding box center [911, 322] width 440 height 45
click at [712, 300] on input "Laws should be made to safeguard rights when [PERSON_NAME] uses original work a…" at bounding box center [707, 322] width 10 height 45
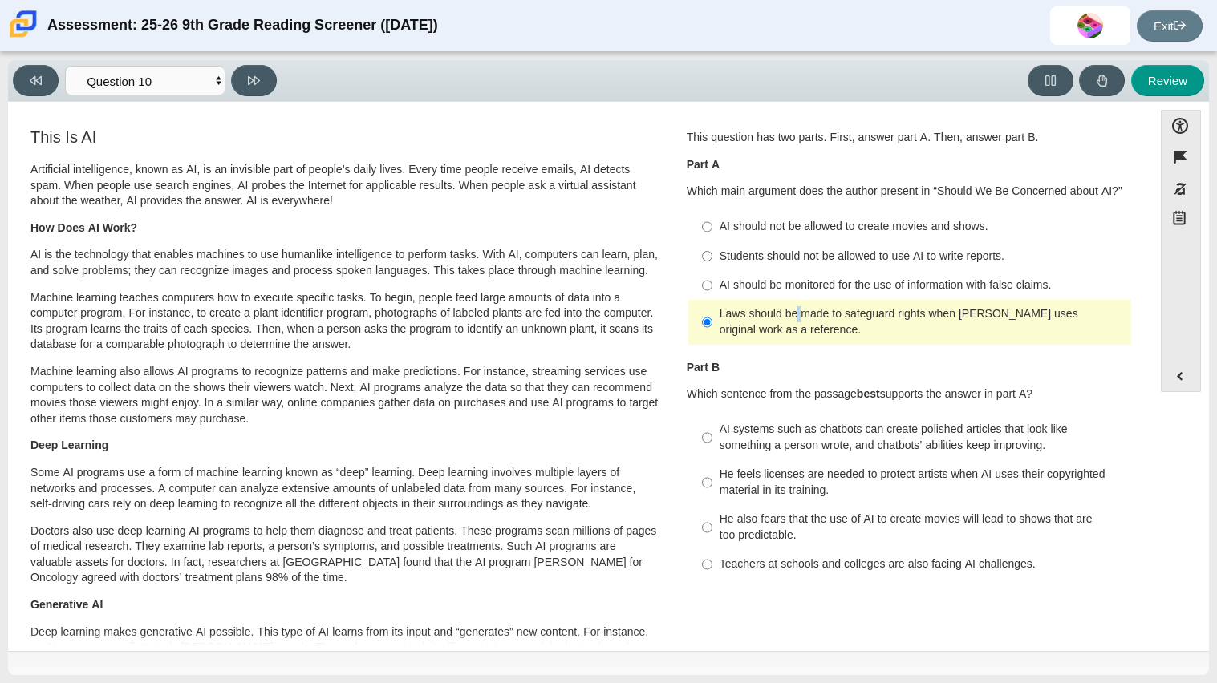
click at [760, 242] on label "Students should not be allowed to use AI to write reports. Students should not …" at bounding box center [911, 255] width 440 height 29
click at [712, 242] on input "Students should not be allowed to use AI to write reports. Students should not …" at bounding box center [707, 255] width 10 height 29
radio input "true"
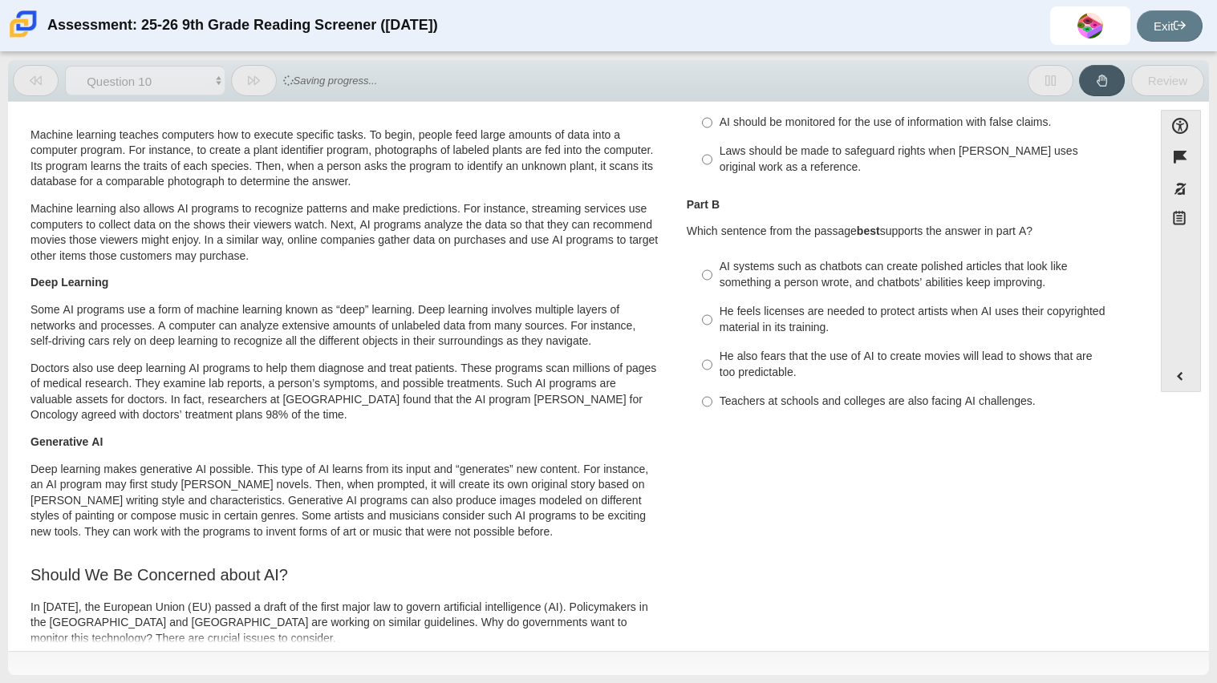
scroll to position [164, 0]
click at [760, 287] on div "AI systems such as chatbots can create polished articles that look like somethi…" at bounding box center [921, 272] width 405 height 31
click at [712, 287] on input "AI systems such as chatbots can create polished articles that look like somethi…" at bounding box center [707, 273] width 10 height 45
radio input "true"
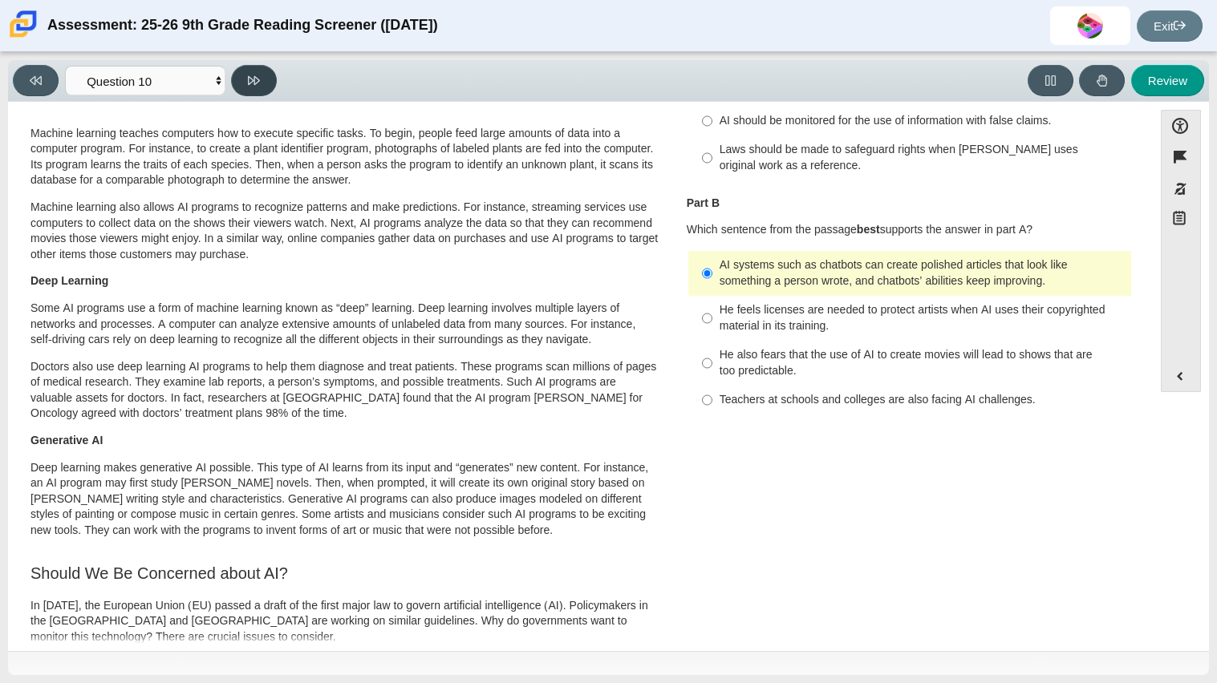
click at [232, 73] on button at bounding box center [254, 80] width 46 height 31
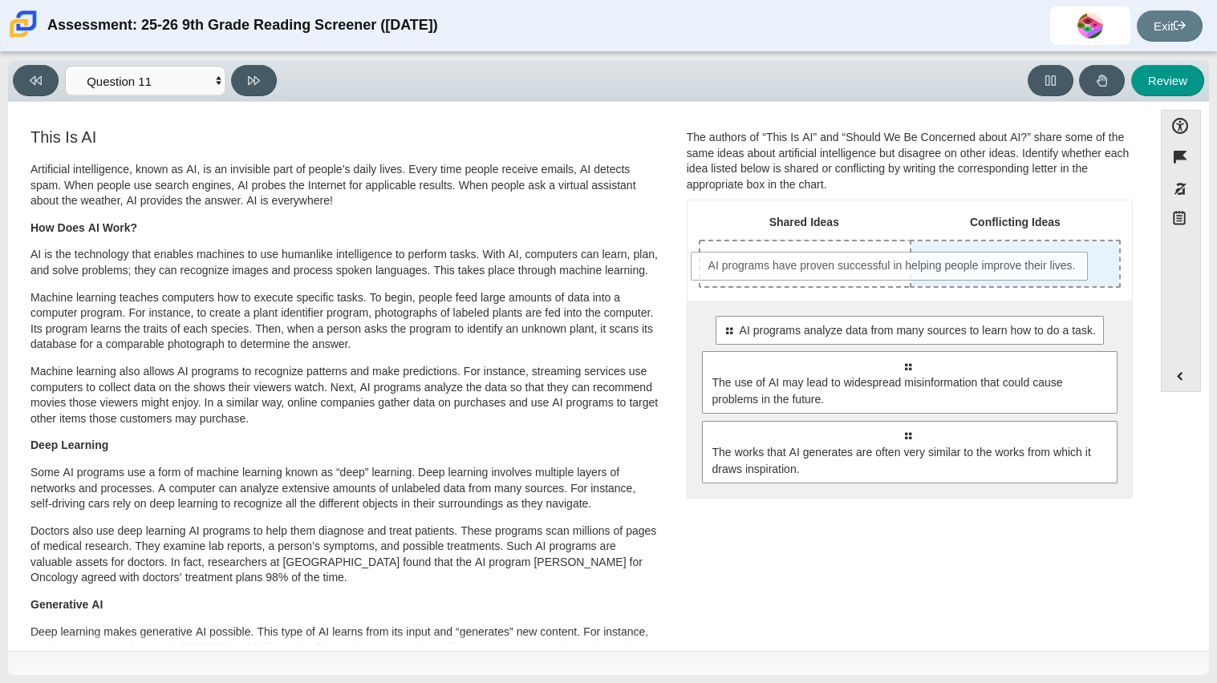
drag, startPoint x: 917, startPoint y: 330, endPoint x: 903, endPoint y: 266, distance: 64.8
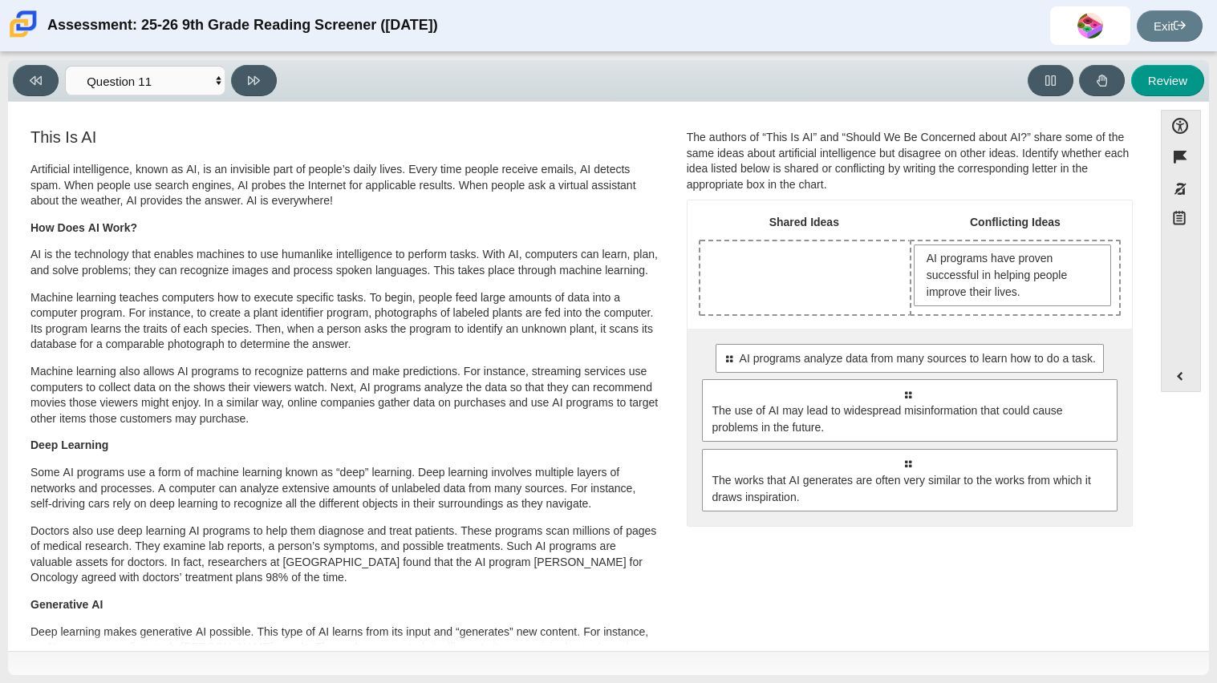
click at [842, 373] on div "Select to move response to a response input area. AI programs analyze data from…" at bounding box center [909, 427] width 444 height 197
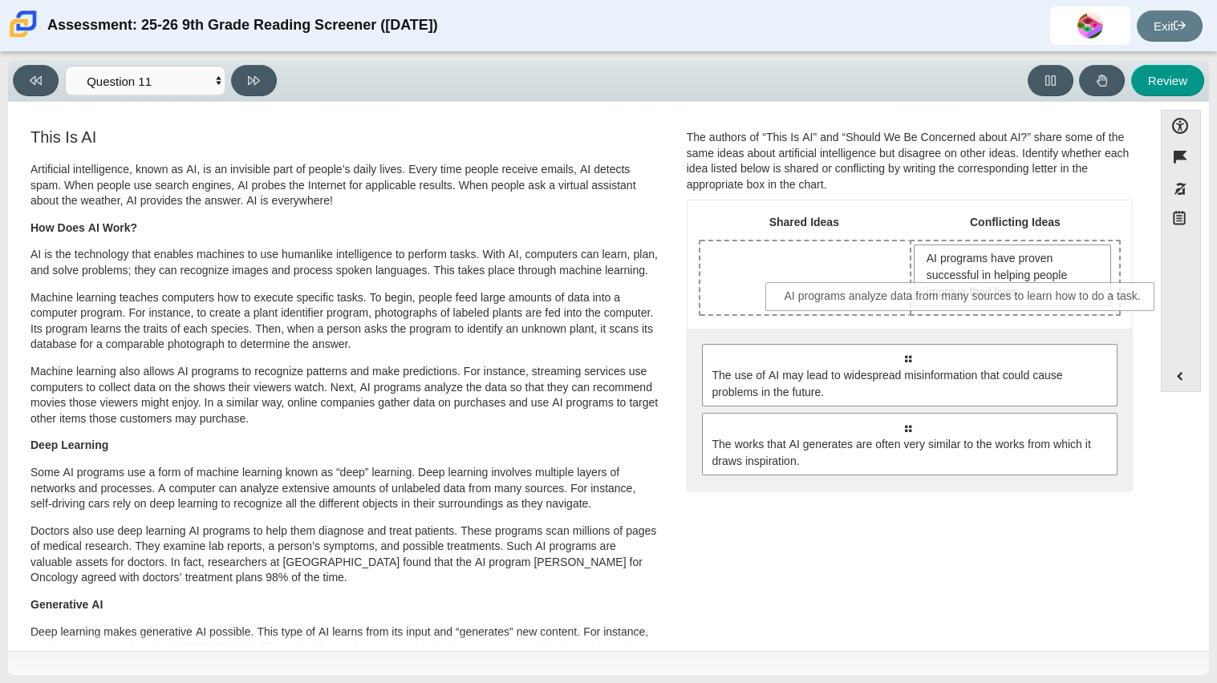
drag, startPoint x: 845, startPoint y: 364, endPoint x: 901, endPoint y: 305, distance: 81.1
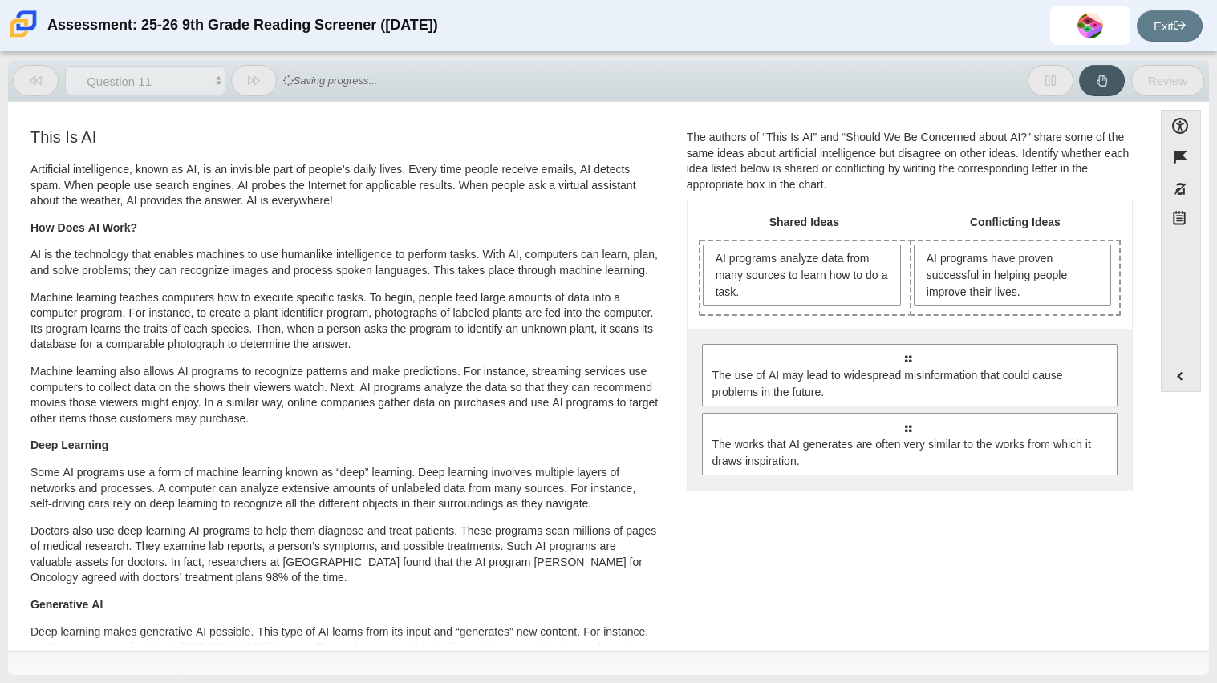
click at [901, 305] on div "AI programs analyze data from many sources to learn how to do a task." at bounding box center [804, 277] width 209 height 73
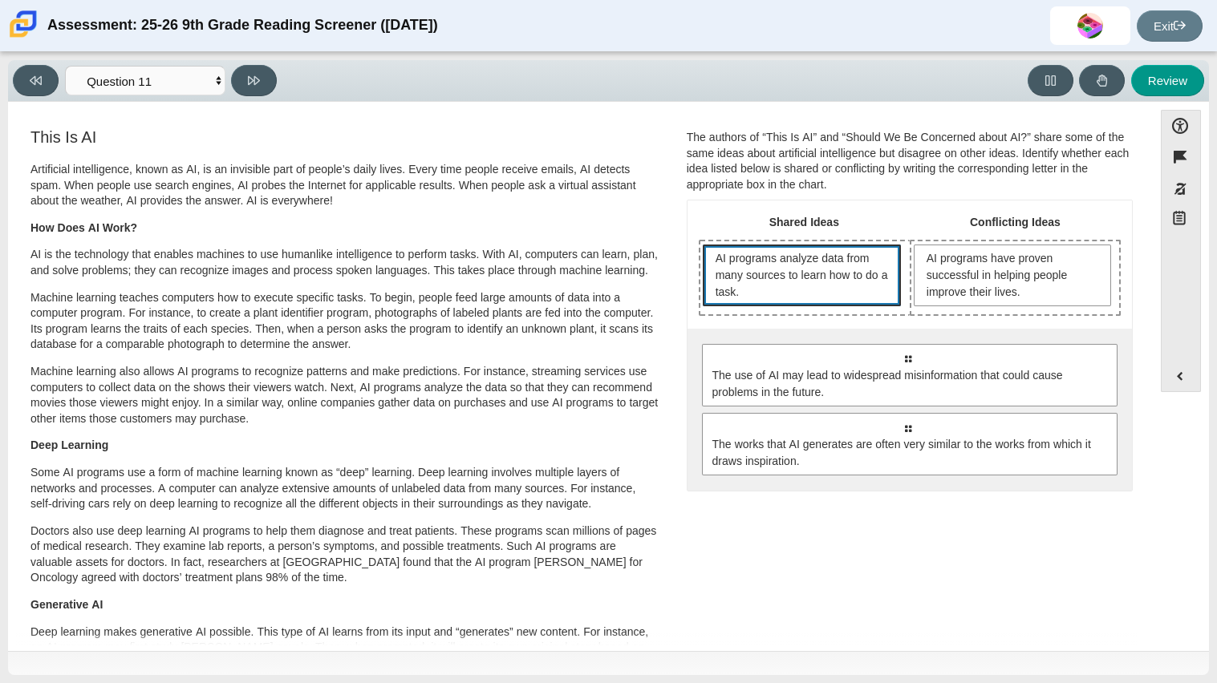
click at [845, 273] on span "AI programs analyze data from many sources to learn how to do a task." at bounding box center [803, 275] width 177 height 51
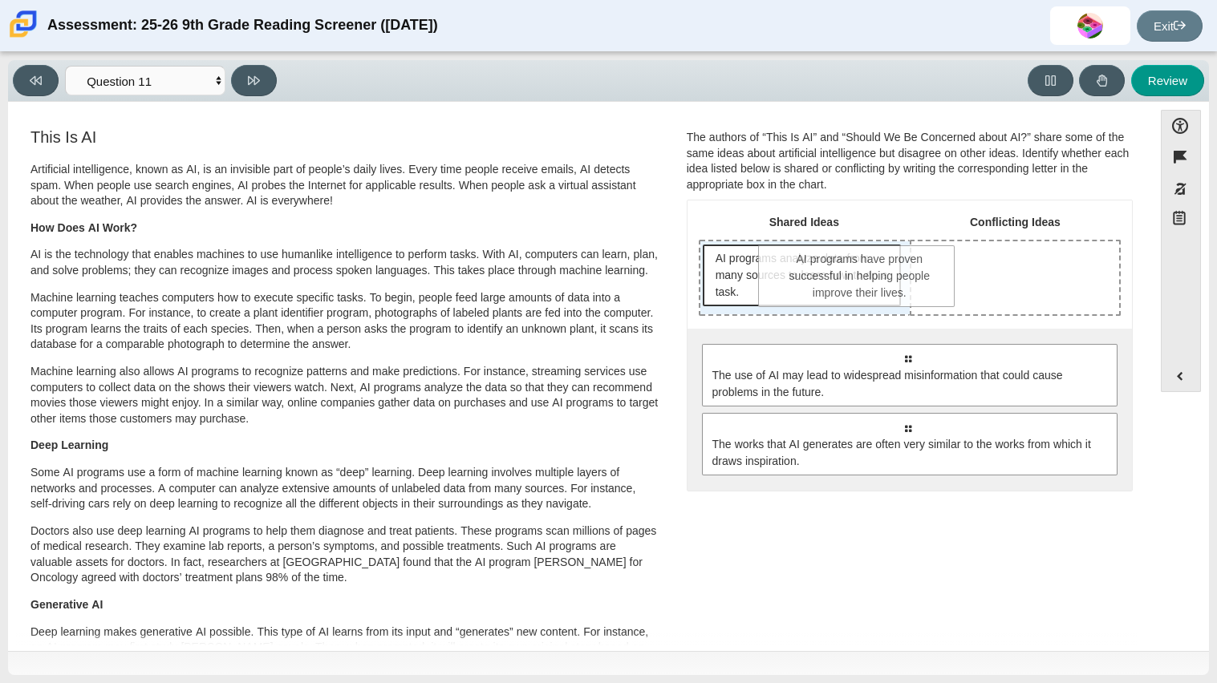
drag, startPoint x: 957, startPoint y: 244, endPoint x: 808, endPoint y: 246, distance: 148.4
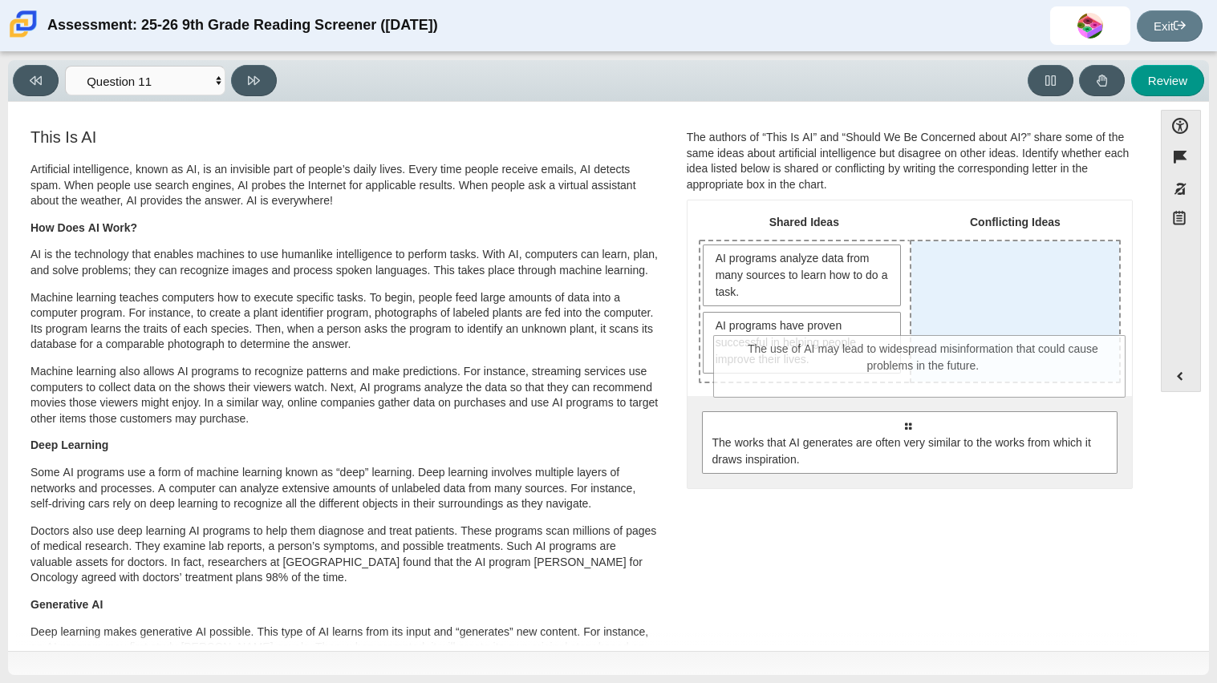
drag, startPoint x: 942, startPoint y: 434, endPoint x: 958, endPoint y: 359, distance: 77.1
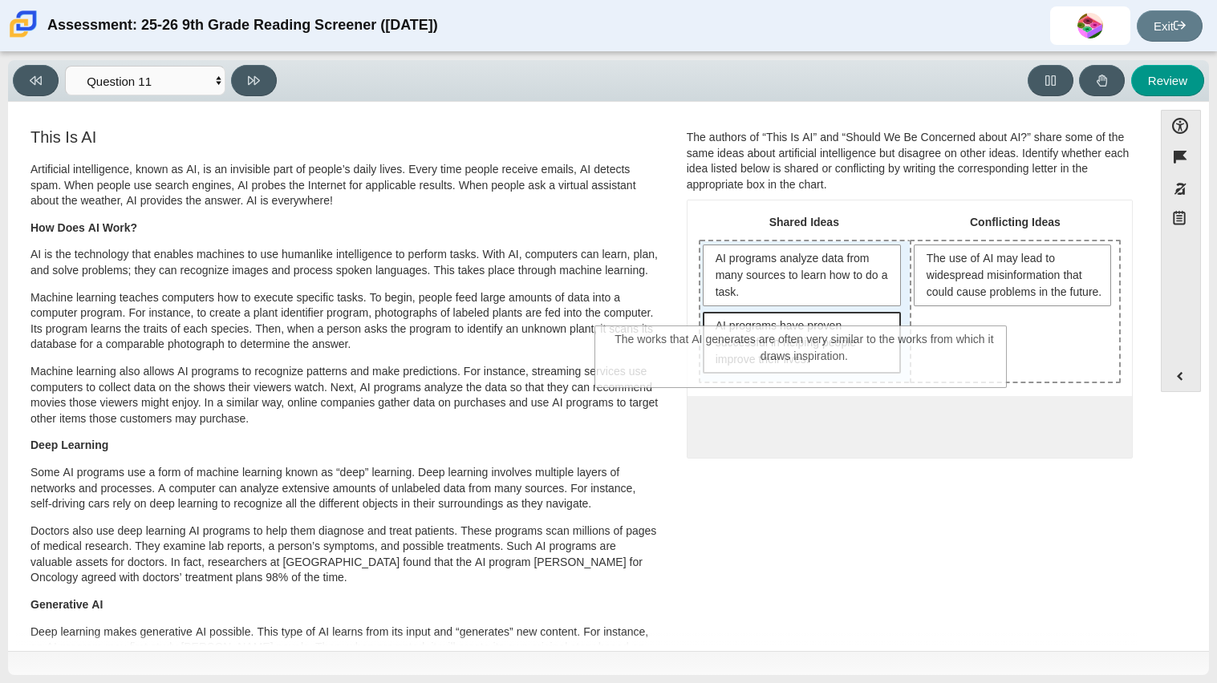
drag, startPoint x: 998, startPoint y: 428, endPoint x: 872, endPoint y: 342, distance: 152.8
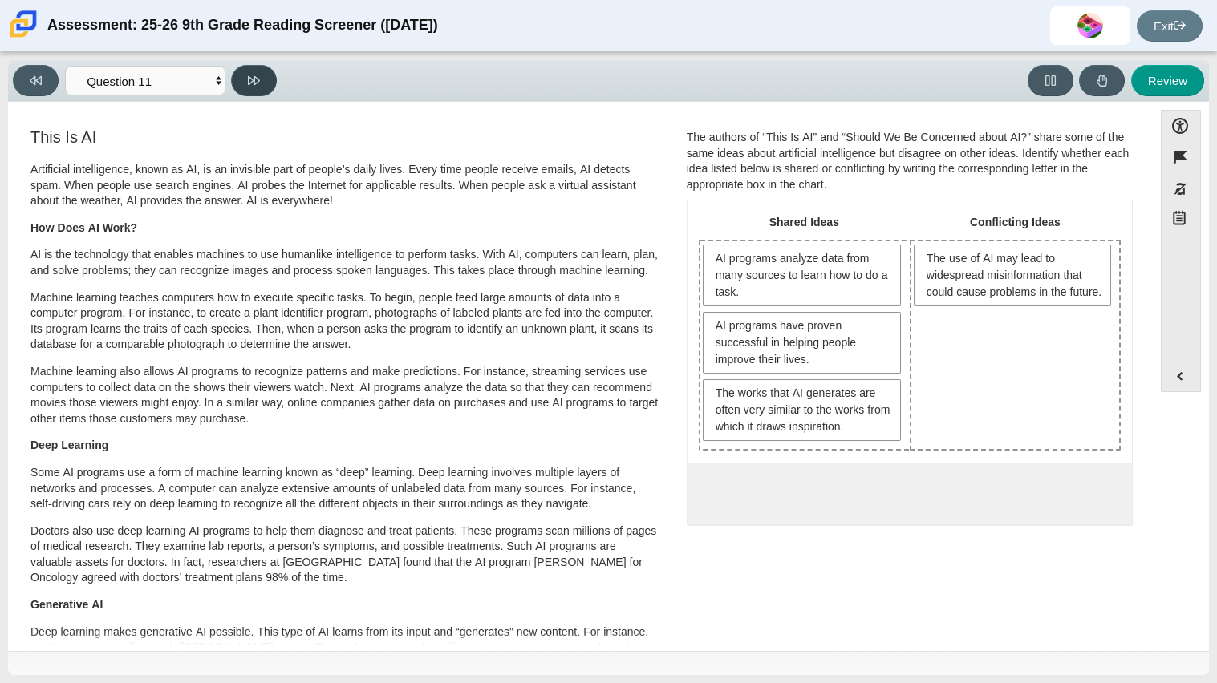
click at [257, 71] on button at bounding box center [254, 80] width 46 height 31
select select "c3effed4-44ce-4a19-bd96-1787f34e9b4c"
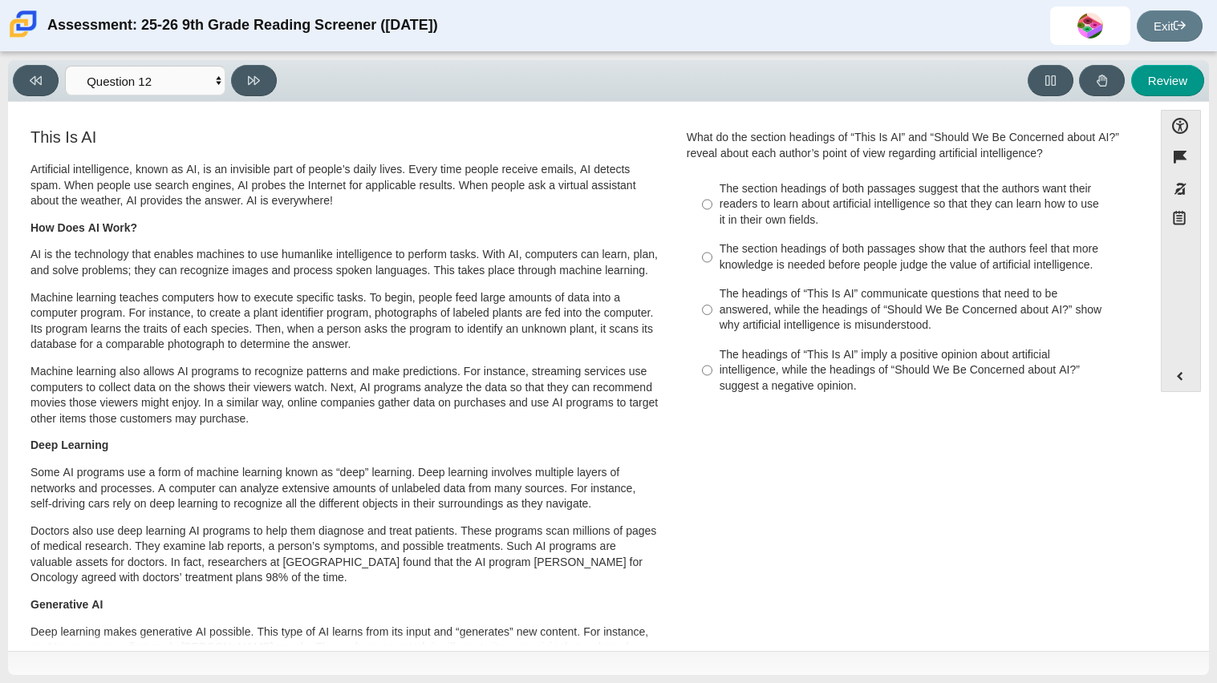
click at [749, 213] on div "The section headings of both passages suggest that the authors want their reade…" at bounding box center [921, 204] width 405 height 47
click at [712, 213] on input "The section headings of both passages suggest that the authors want their reade…" at bounding box center [707, 204] width 10 height 61
radio input "true"
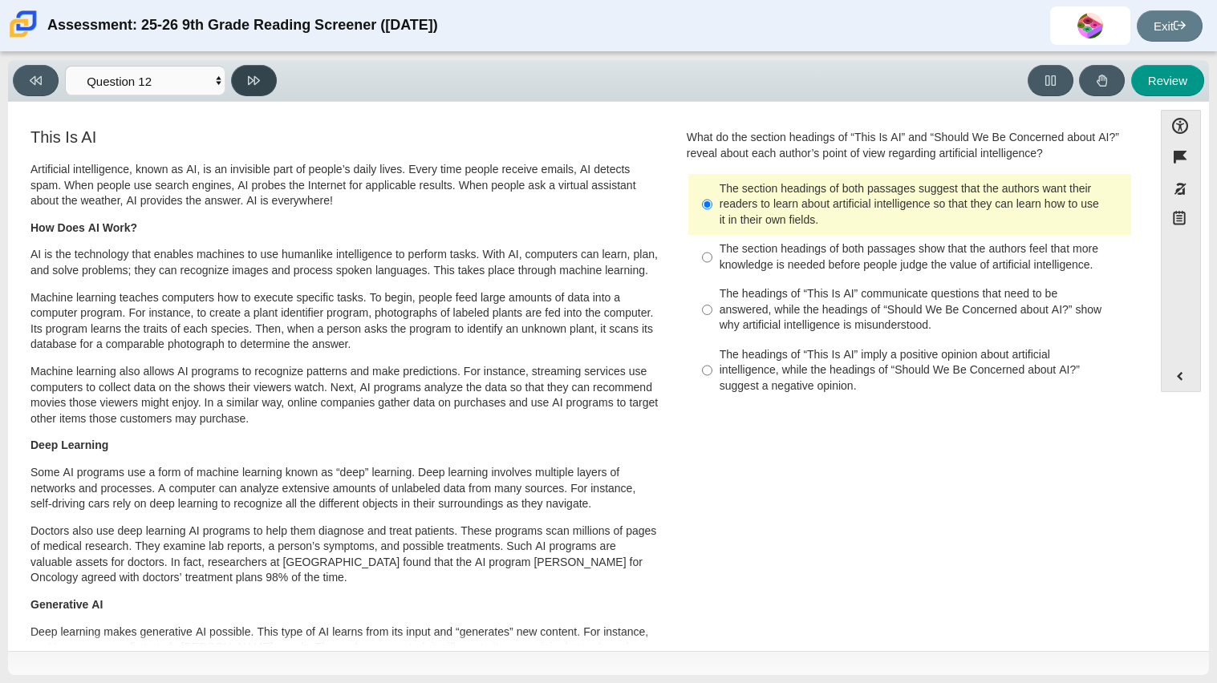
click at [235, 87] on button at bounding box center [254, 80] width 46 height 31
select select "review"
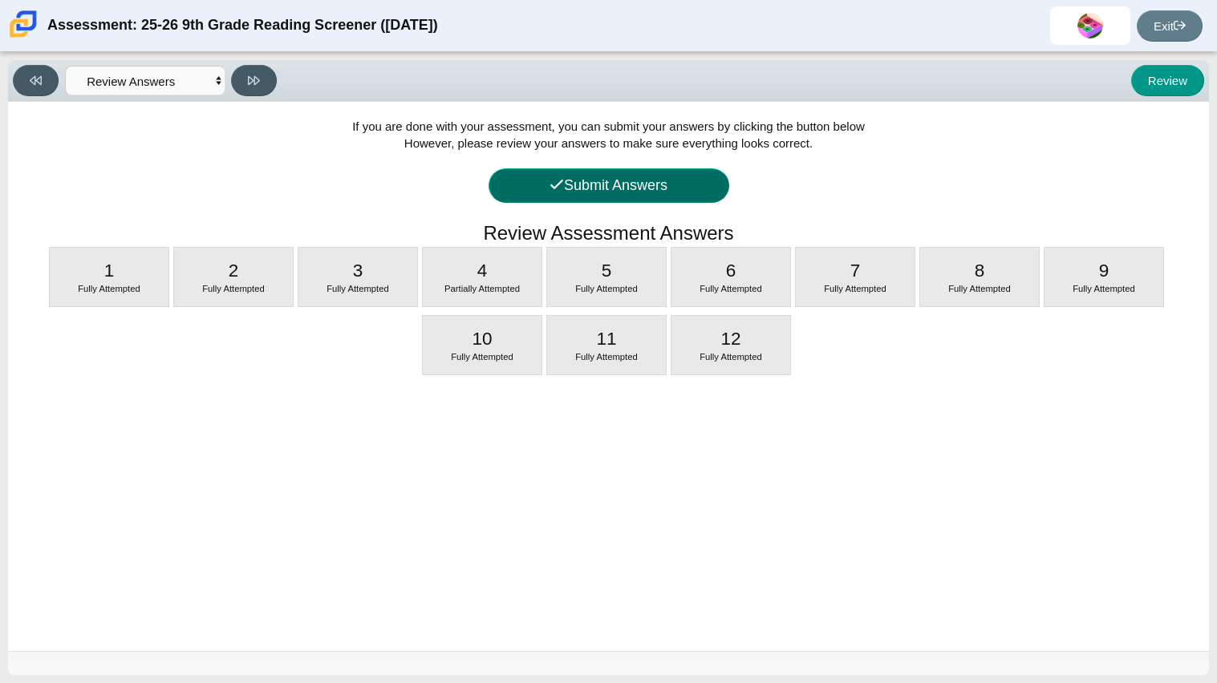
click at [607, 188] on button "Submit Answers" at bounding box center [608, 185] width 241 height 34
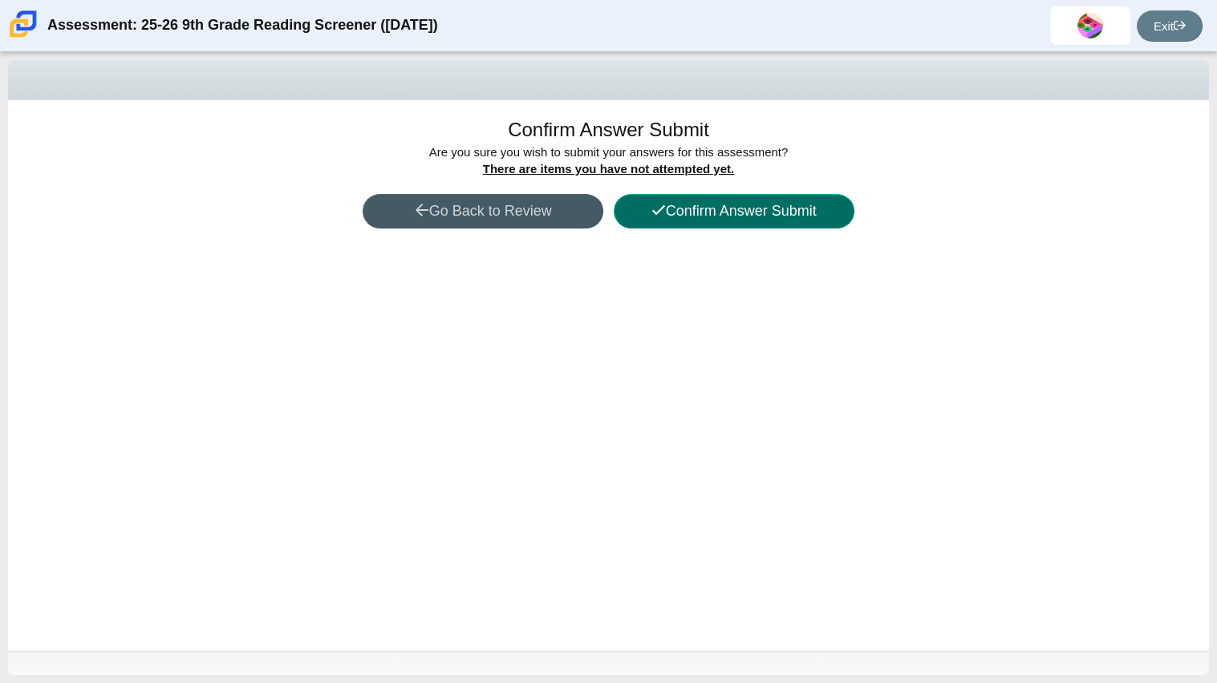
click at [750, 211] on button "Confirm Answer Submit" at bounding box center [734, 211] width 241 height 34
